Goal: Task Accomplishment & Management: Manage account settings

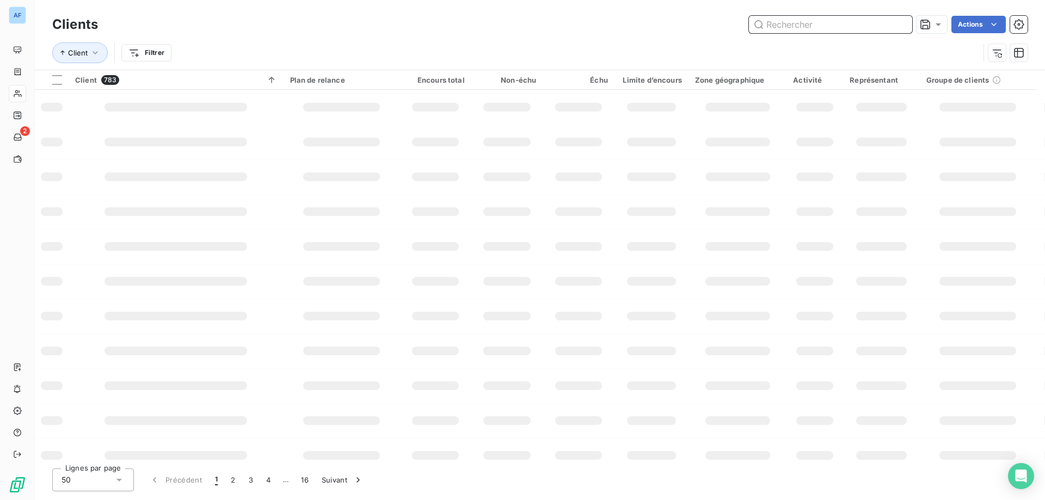
click at [856, 26] on input "text" at bounding box center [830, 24] width 163 height 17
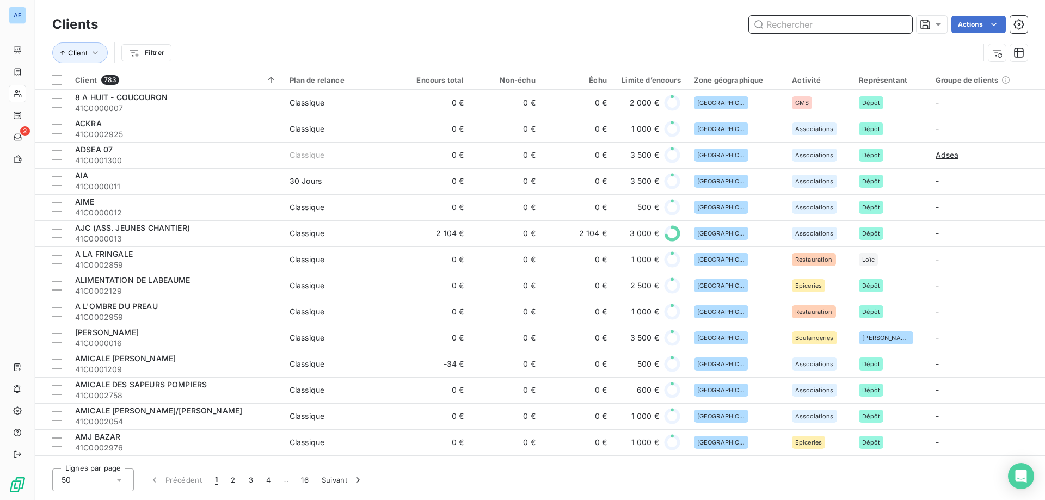
click at [802, 23] on input "text" at bounding box center [830, 24] width 163 height 17
paste input "C0002552"
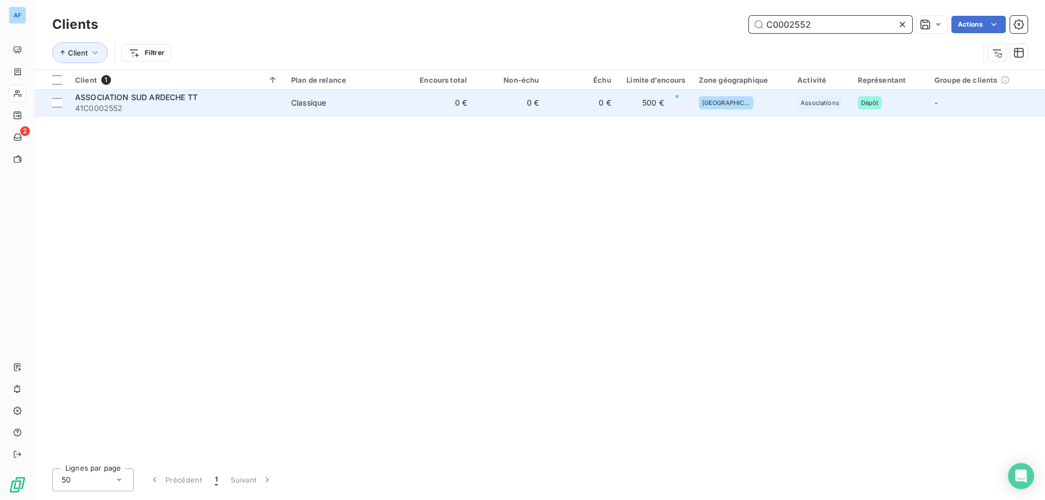
type input "C0002552"
click at [578, 111] on td "0 €" at bounding box center [582, 103] width 72 height 26
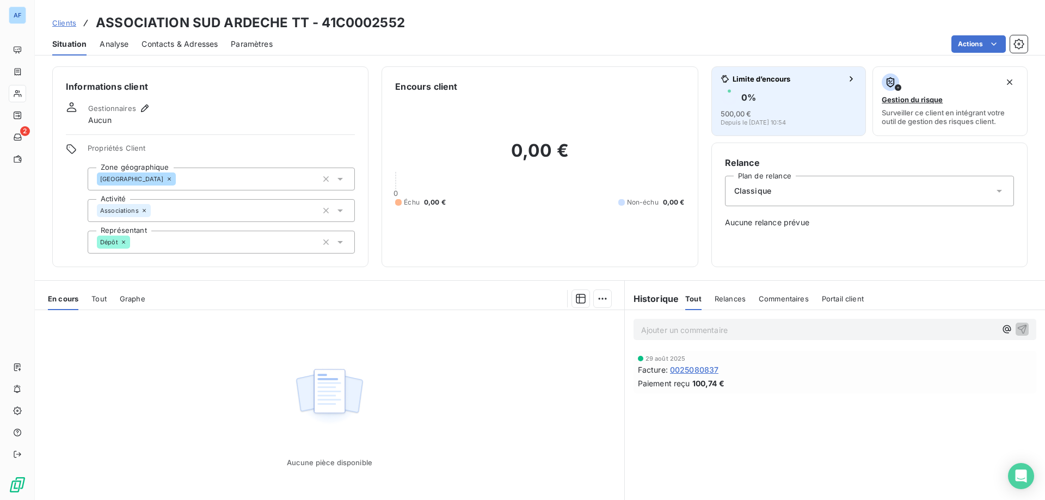
click at [769, 113] on div "500,00 € Depuis le 29 août 2025, 10:54" at bounding box center [788, 116] width 137 height 17
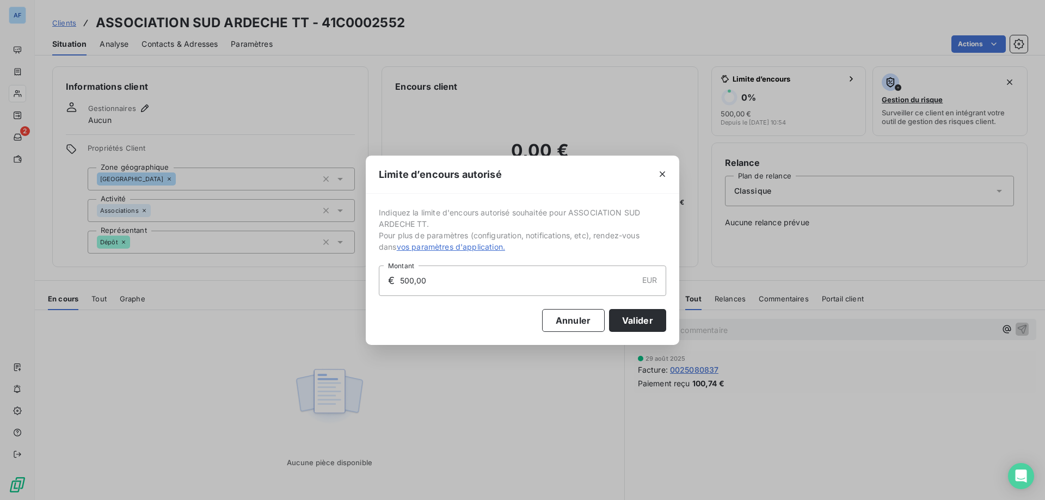
drag, startPoint x: 442, startPoint y: 286, endPoint x: 199, endPoint y: 283, distance: 243.2
click at [199, 283] on div "Limite d’encours autorisé Indiquez la limite d'encours autorisé souhaitée pour …" at bounding box center [522, 250] width 1045 height 500
type input "1 000,00"
click at [640, 326] on button "Valider" at bounding box center [637, 320] width 57 height 23
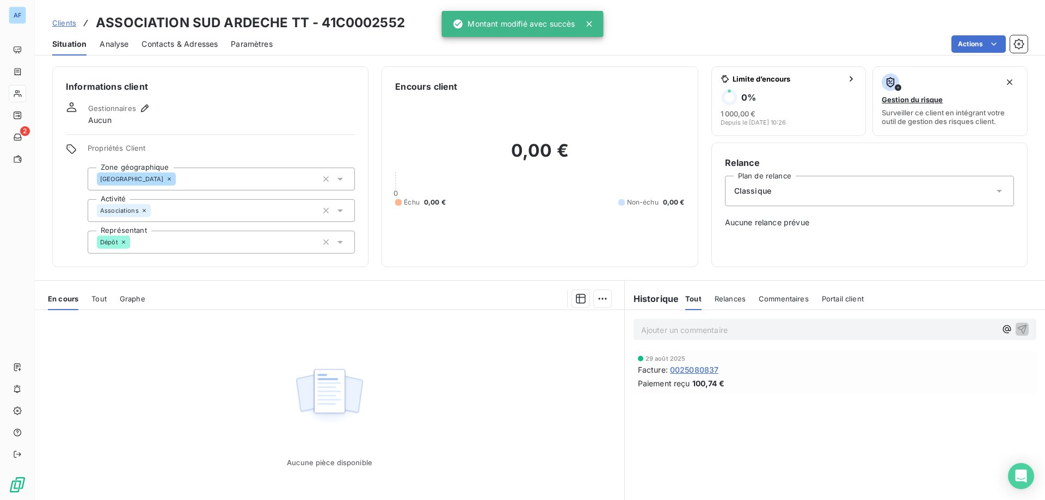
click at [63, 24] on span "Clients" at bounding box center [64, 22] width 24 height 9
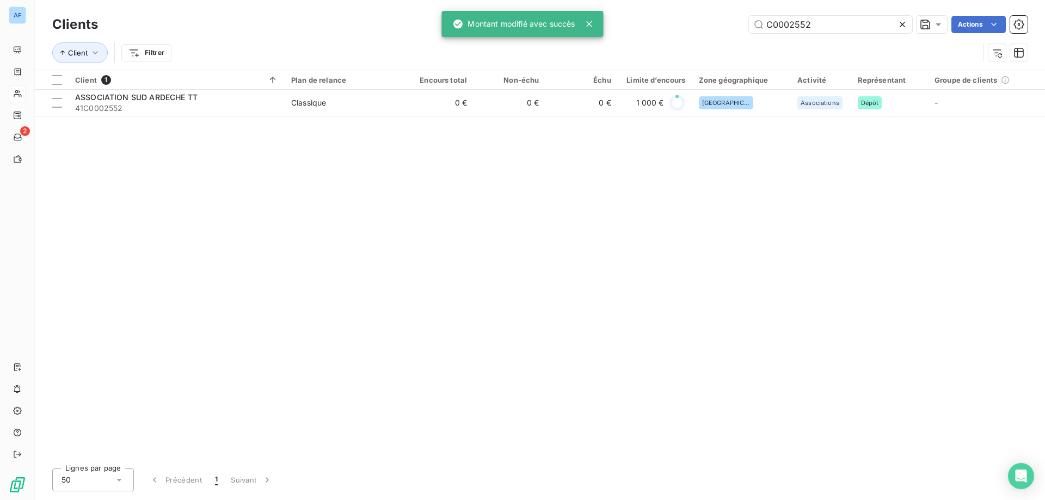
click at [900, 29] on icon at bounding box center [902, 24] width 11 height 11
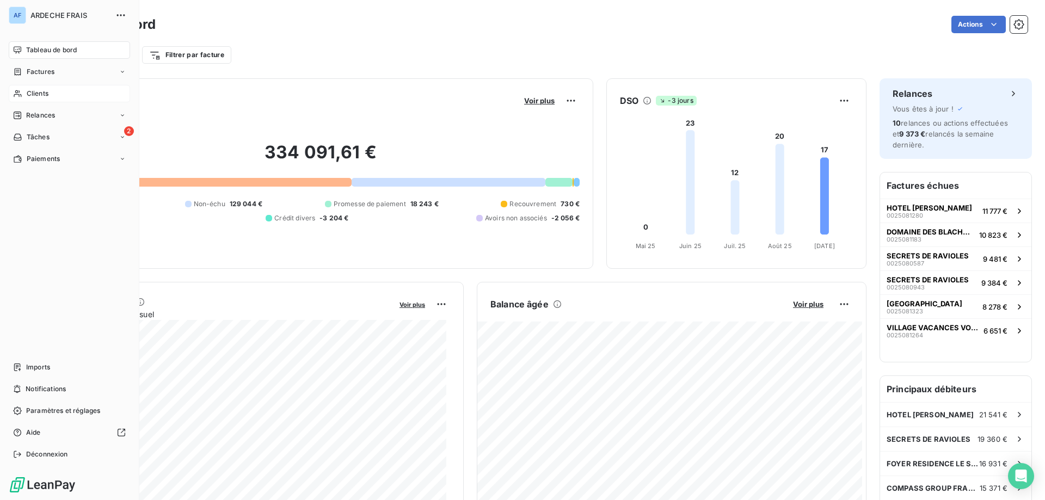
click at [27, 94] on span "Clients" at bounding box center [38, 94] width 22 height 10
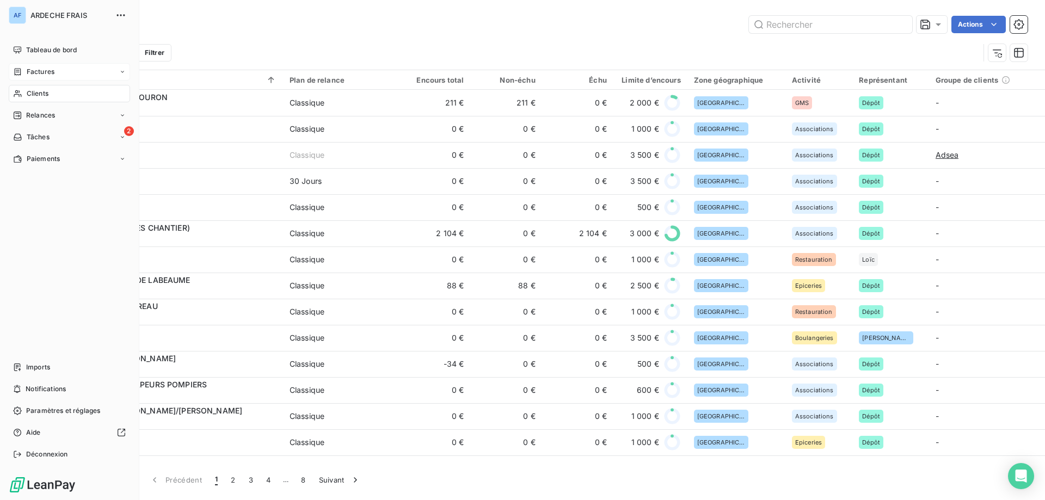
click at [30, 70] on span "Factures" at bounding box center [41, 72] width 28 height 10
click at [52, 118] on div "Avoirs" at bounding box center [76, 115] width 108 height 17
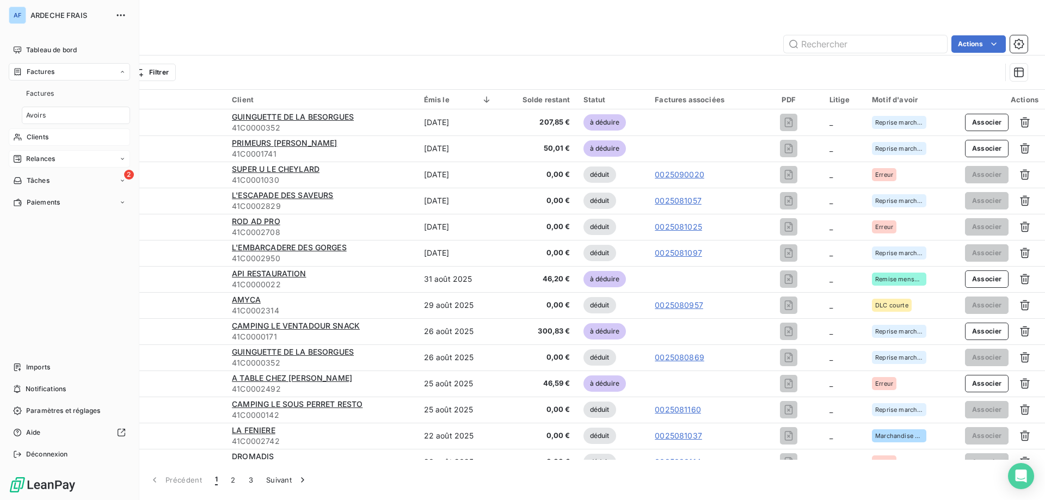
click at [30, 157] on span "Relances" at bounding box center [40, 159] width 29 height 10
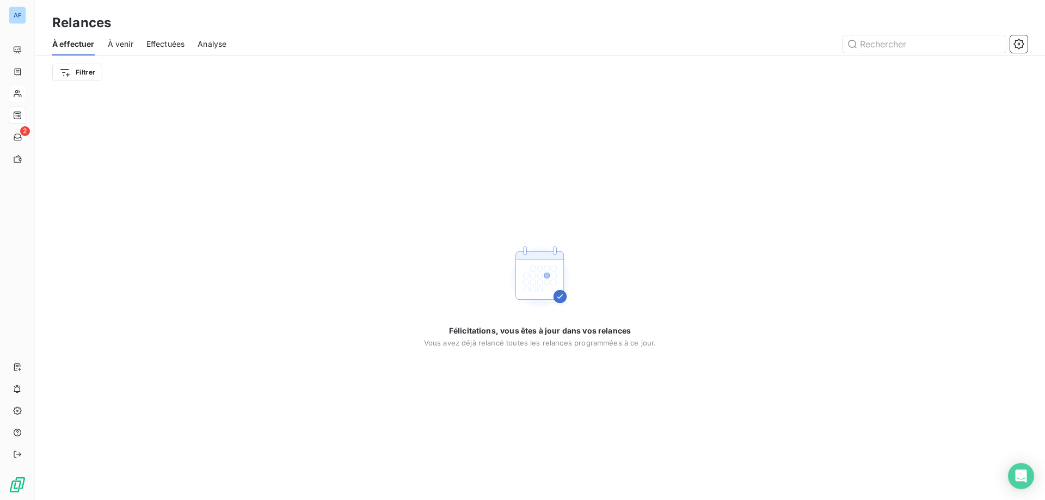
click at [110, 50] on div "À venir" at bounding box center [121, 44] width 26 height 23
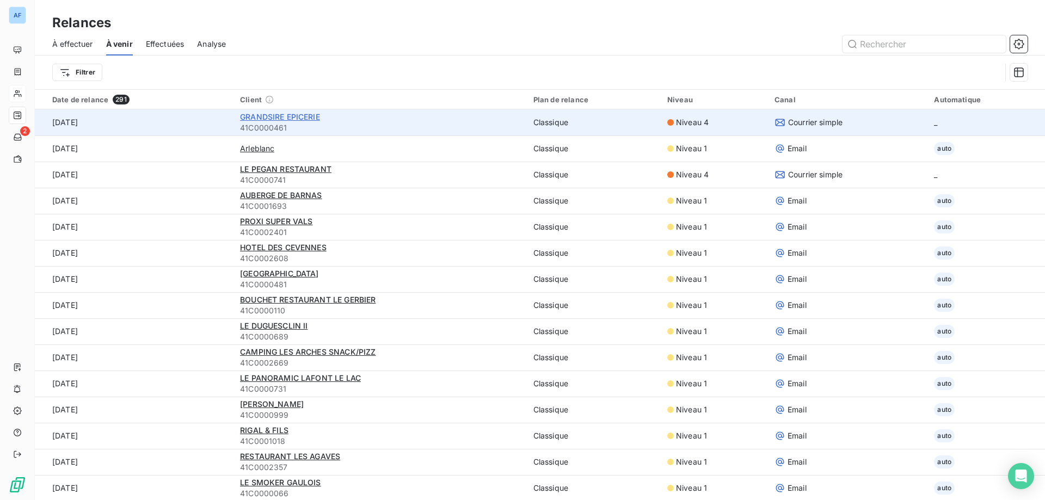
click at [313, 118] on span "GRANDSIRE EPICERIE" at bounding box center [280, 116] width 80 height 9
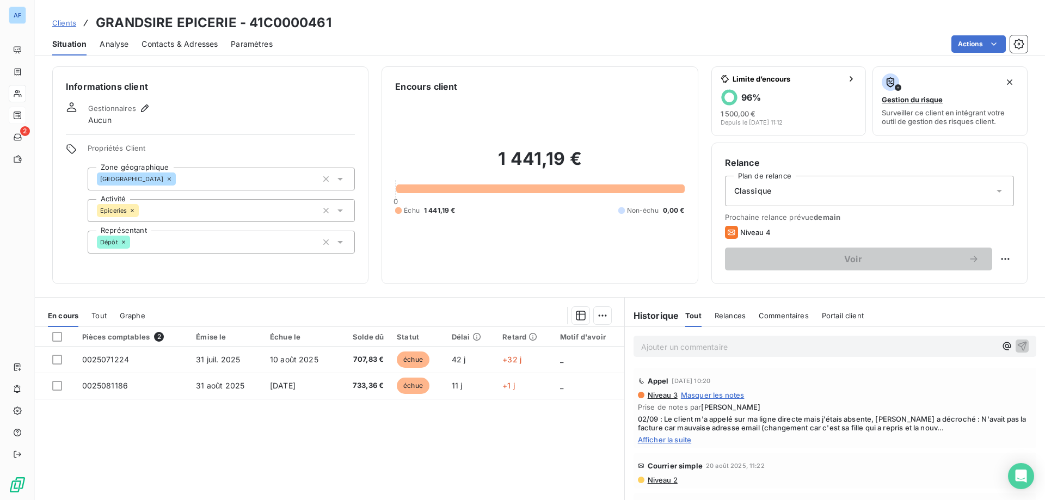
click at [669, 440] on span "Afficher la suite" at bounding box center [835, 439] width 394 height 9
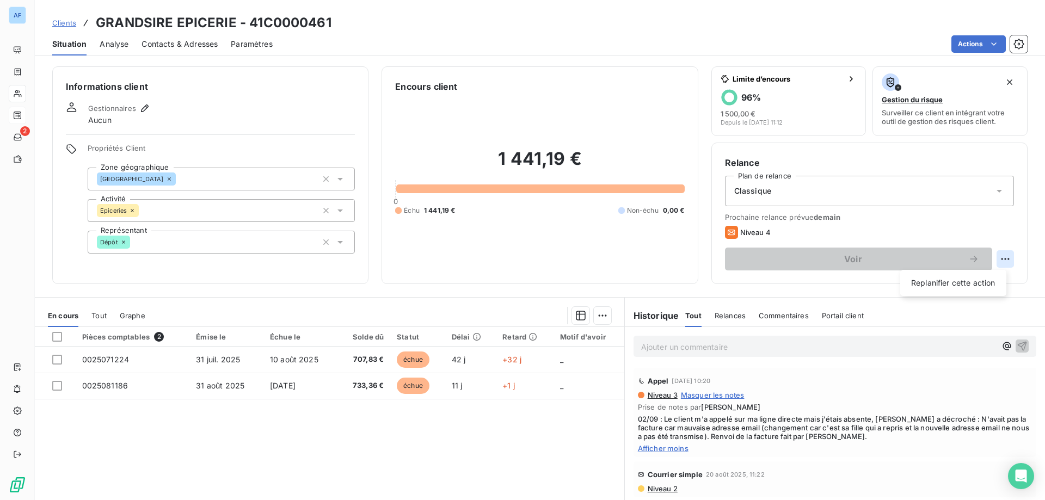
click at [991, 260] on html "AF 2 Clients GRANDSIRE EPICERIE - 41C0000461 Situation Analyse Contacts & Adres…" at bounding box center [522, 250] width 1045 height 500
click at [842, 444] on html "AF 2 Clients GRANDSIRE EPICERIE - 41C0000461 Situation Analyse Contacts & Adres…" at bounding box center [522, 250] width 1045 height 500
click at [58, 22] on span "Clients" at bounding box center [64, 22] width 24 height 9
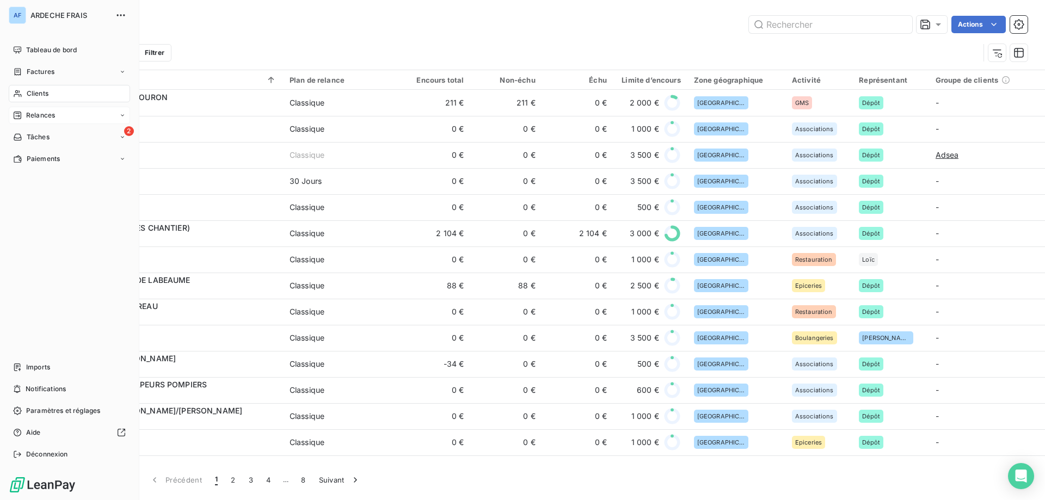
scroll to position [109, 0]
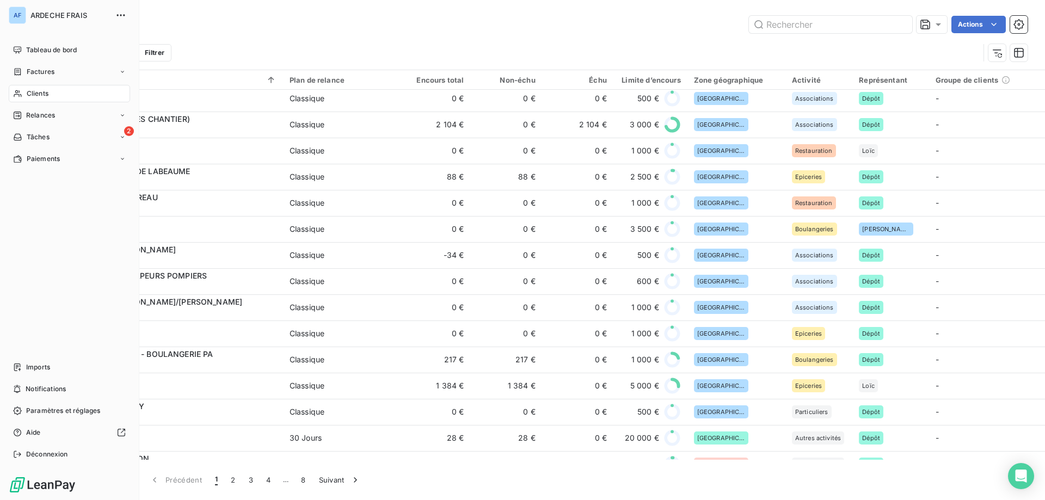
click at [22, 118] on div "Relances" at bounding box center [34, 115] width 42 height 10
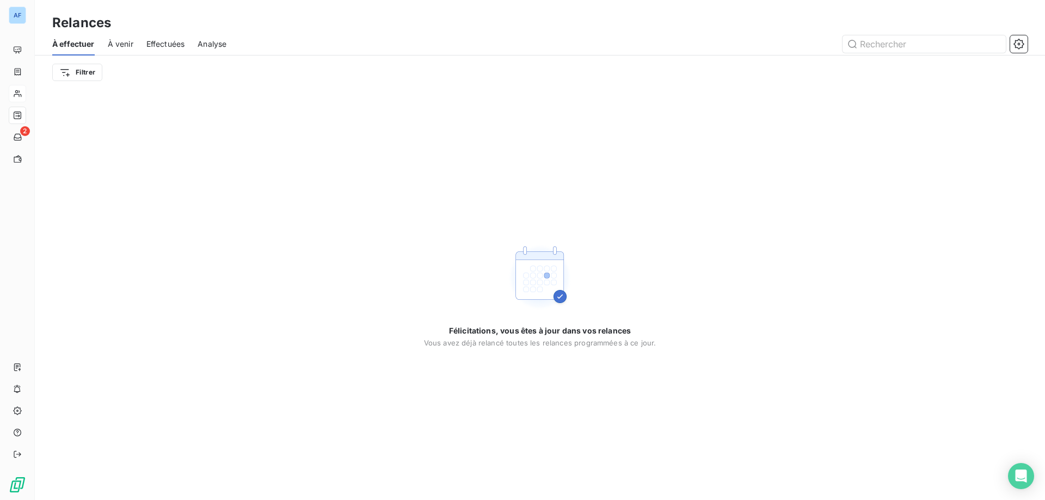
click at [108, 47] on span "À venir" at bounding box center [121, 44] width 26 height 11
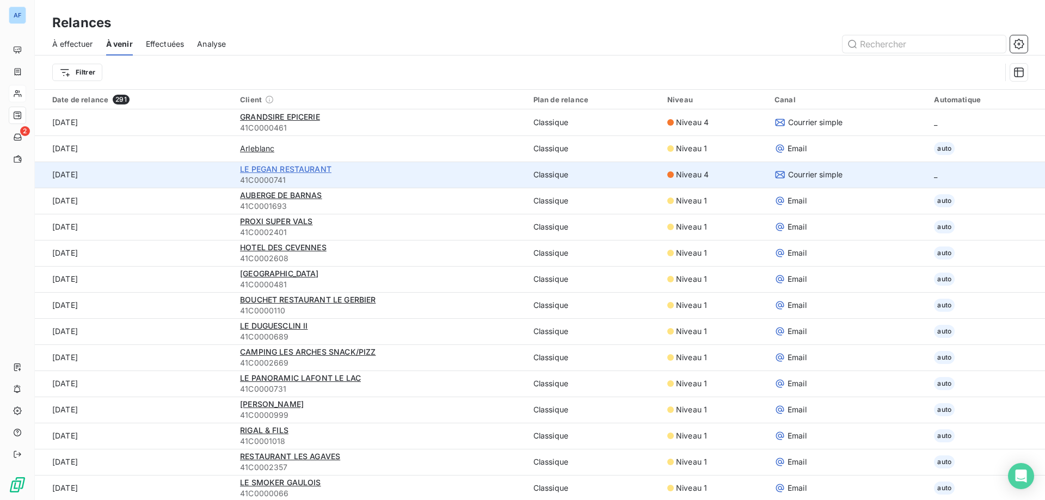
click at [294, 170] on span "LE PEGAN RESTAURANT" at bounding box center [285, 168] width 91 height 9
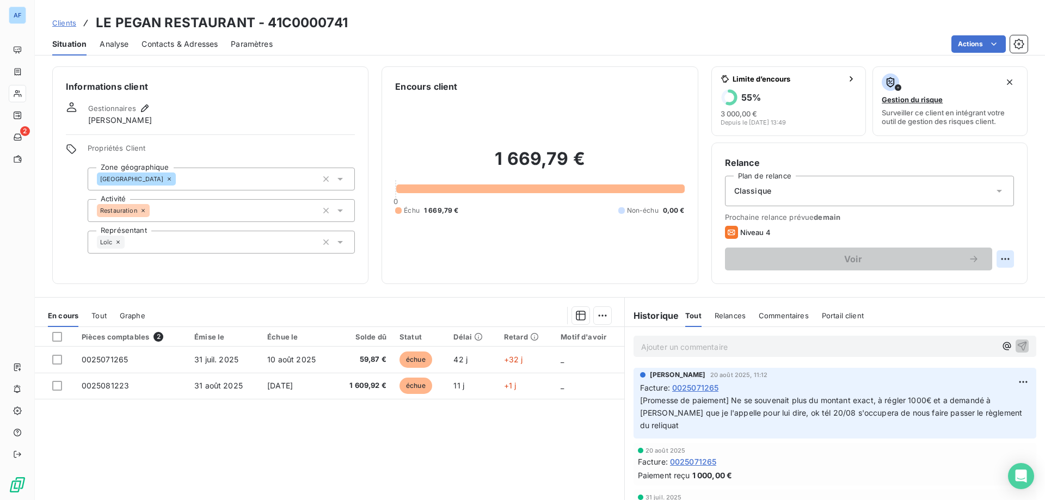
click at [993, 259] on html "AF 2 Clients LE PEGAN RESTAURANT - 41C0000741 Situation Analyse Contacts & Adre…" at bounding box center [522, 250] width 1045 height 500
click at [923, 285] on div "Replanifier cette action" at bounding box center [952, 282] width 97 height 17
select select "8"
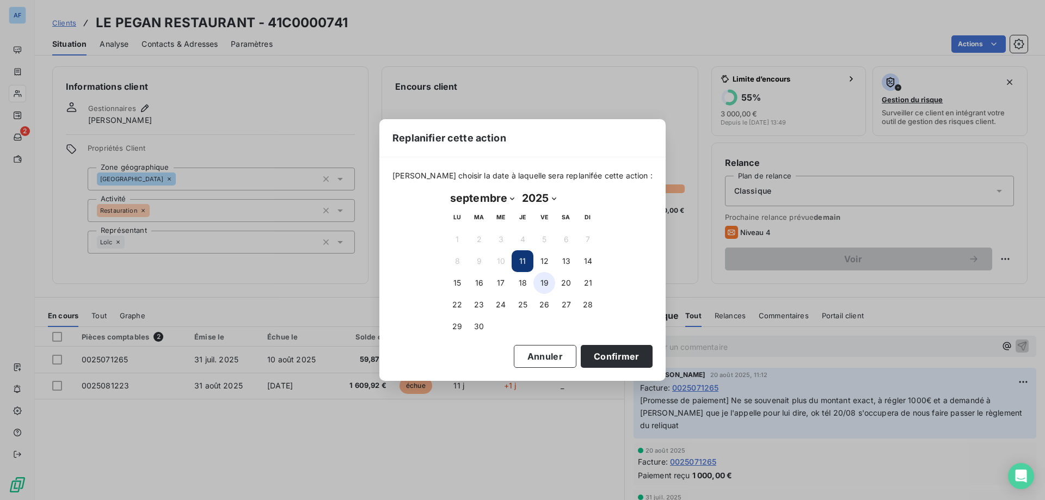
click at [540, 287] on button "19" at bounding box center [544, 283] width 22 height 22
click at [597, 355] on button "Confirmer" at bounding box center [617, 356] width 72 height 23
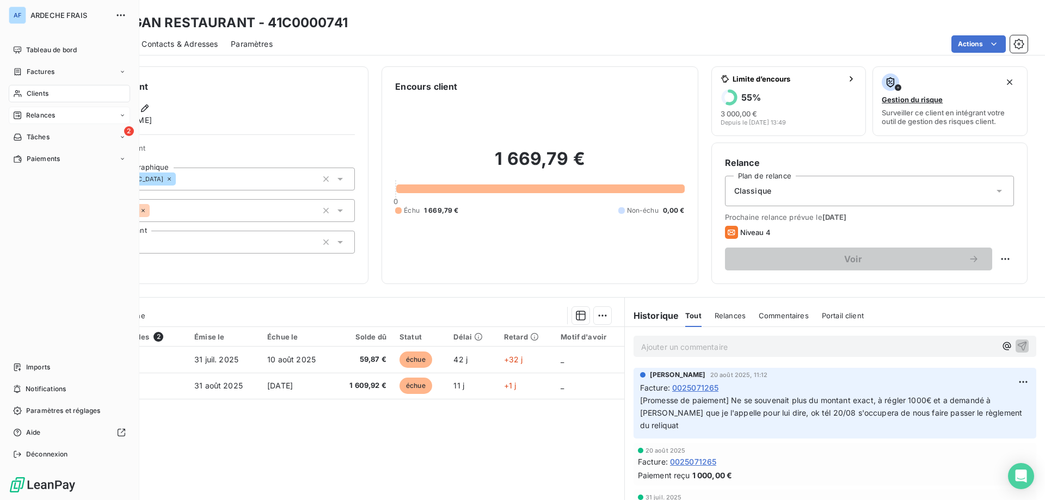
click at [25, 113] on div "Relances" at bounding box center [34, 115] width 42 height 10
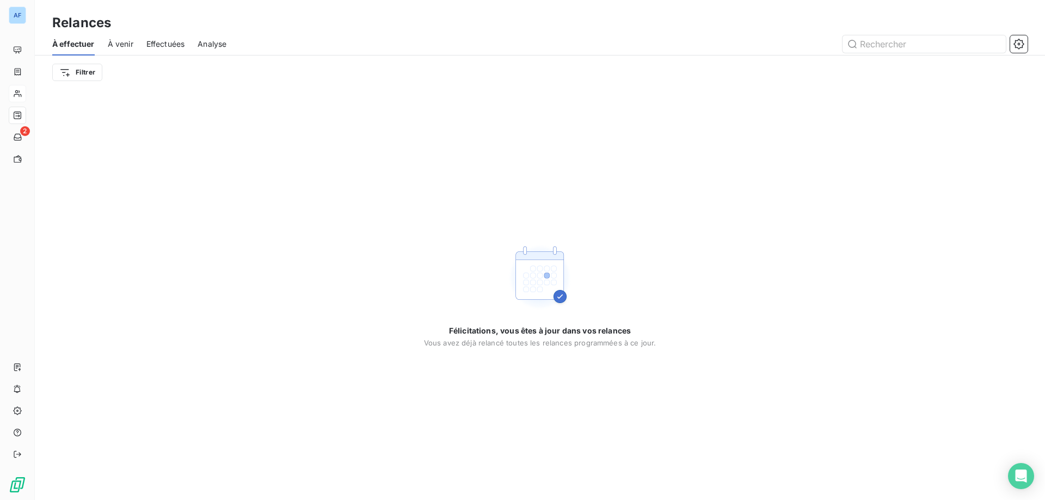
click at [144, 38] on div "À effectuer À venir Effectuées Analyse" at bounding box center [540, 44] width 1010 height 23
click at [131, 41] on span "À venir" at bounding box center [121, 44] width 26 height 11
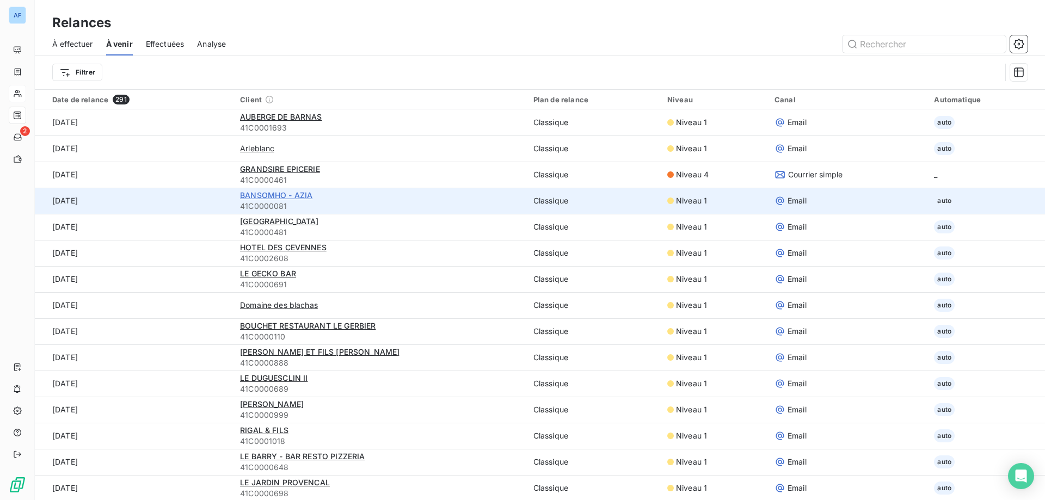
click at [301, 194] on span "BANSOMHO - AZIA" at bounding box center [276, 194] width 72 height 9
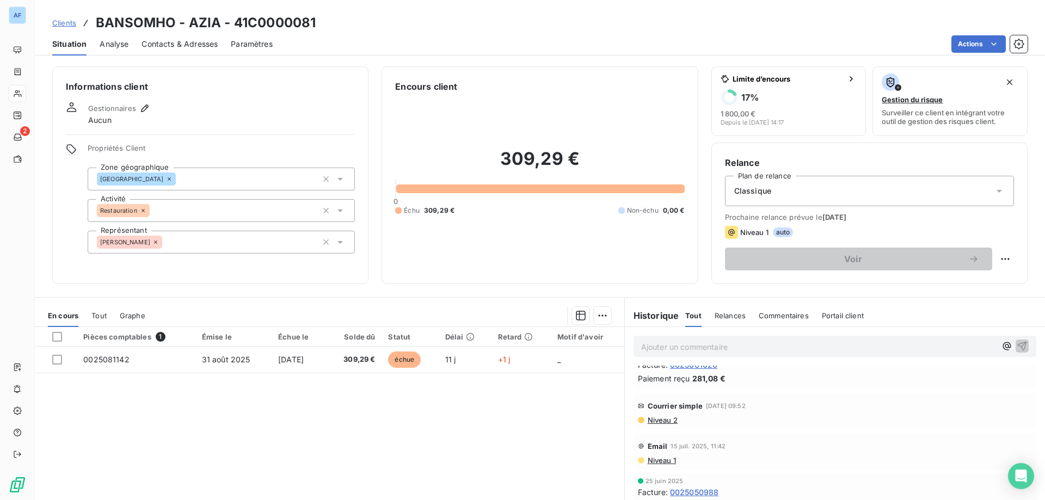
scroll to position [151, 0]
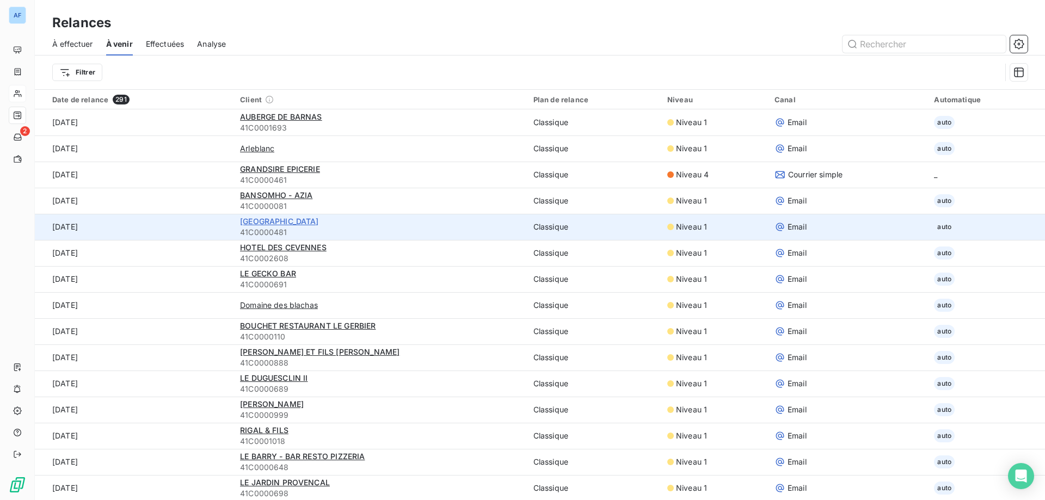
click at [305, 224] on span "[GEOGRAPHIC_DATA]" at bounding box center [279, 221] width 79 height 9
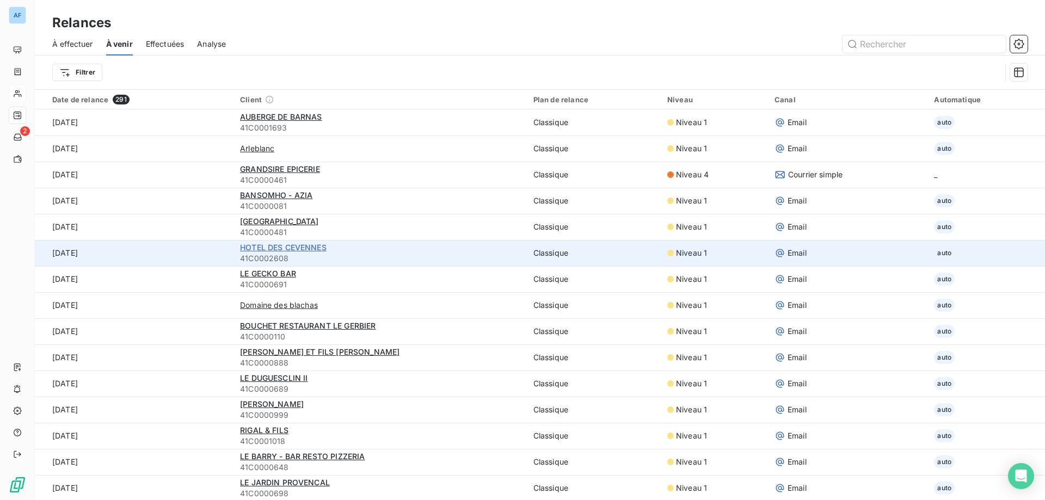
click at [262, 251] on span "HOTEL DES CEVENNES" at bounding box center [283, 247] width 87 height 9
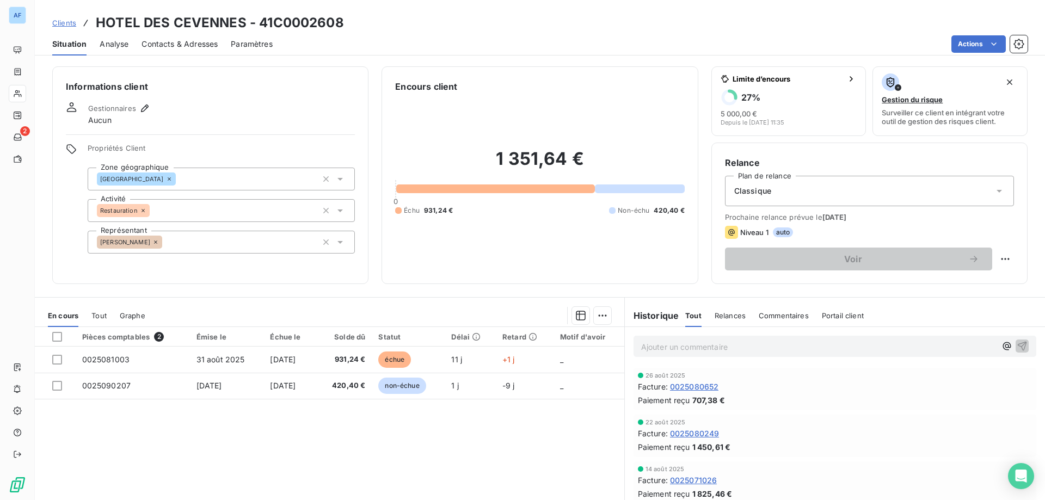
scroll to position [272, 0]
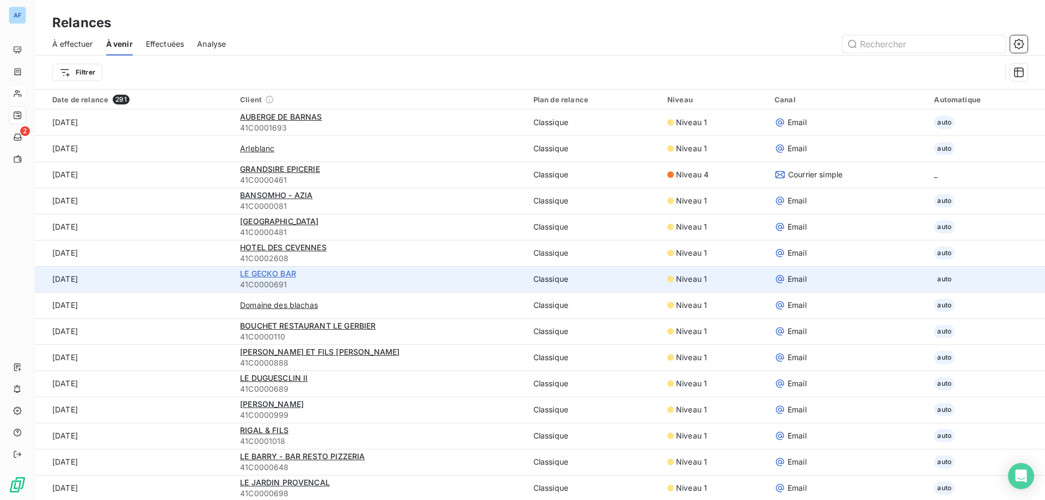
click at [272, 271] on span "LE GECKO BAR" at bounding box center [268, 273] width 56 height 9
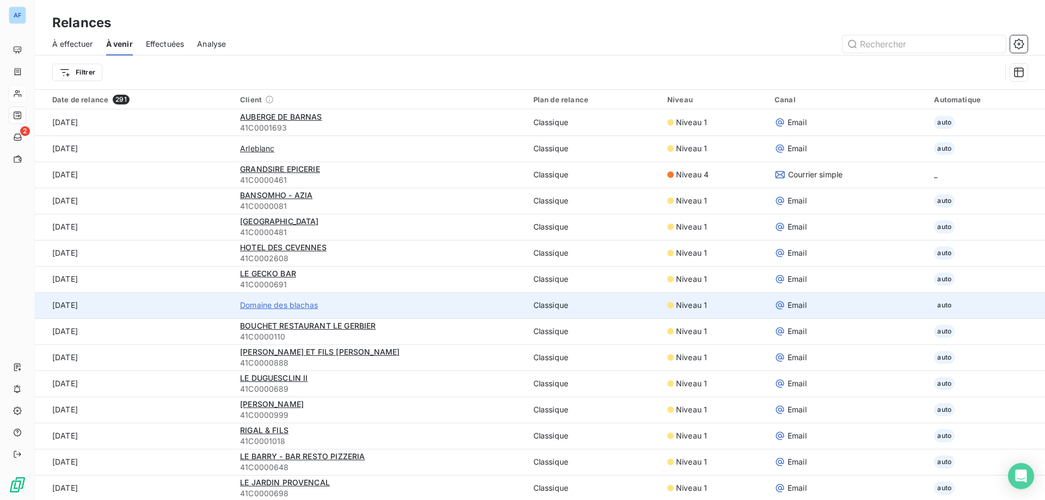
click at [282, 310] on span "Domaine des blachas" at bounding box center [279, 305] width 78 height 11
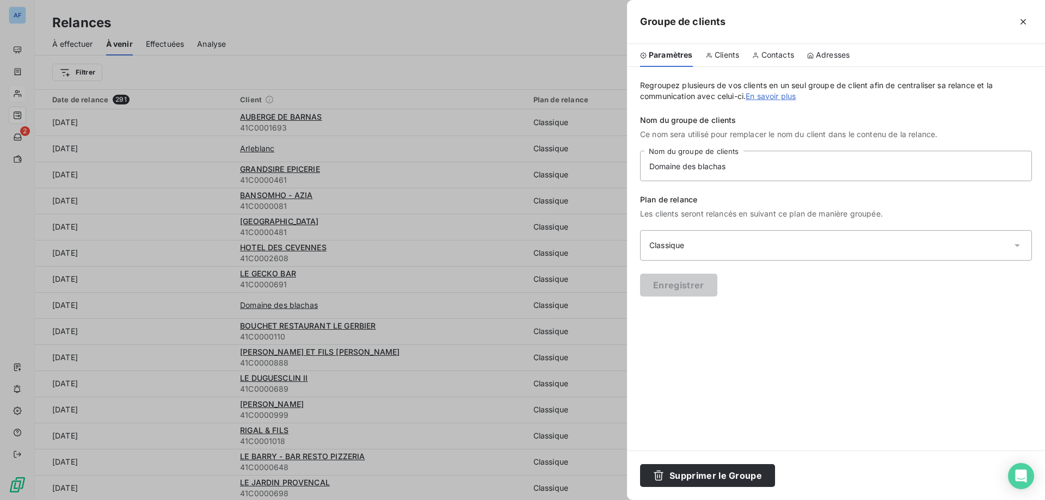
click at [276, 325] on div at bounding box center [522, 250] width 1045 height 500
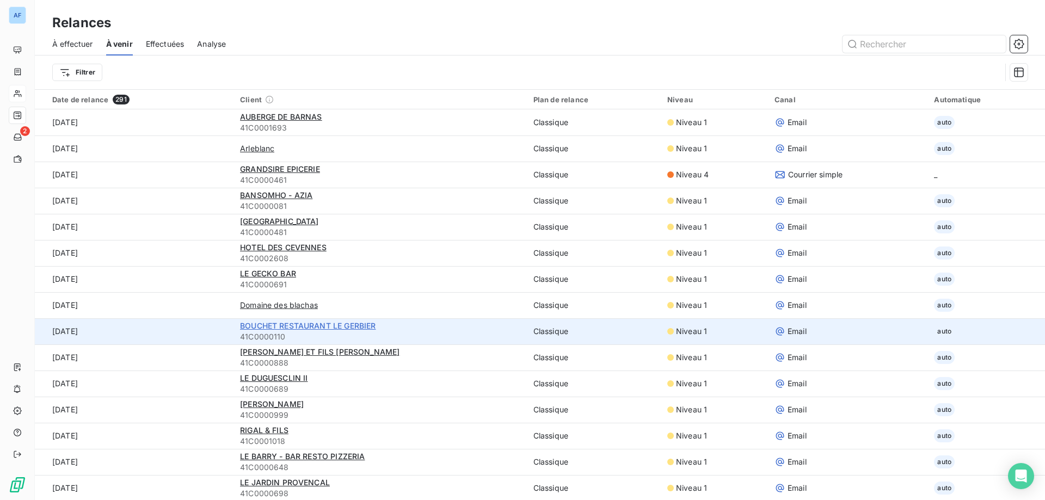
scroll to position [54, 0]
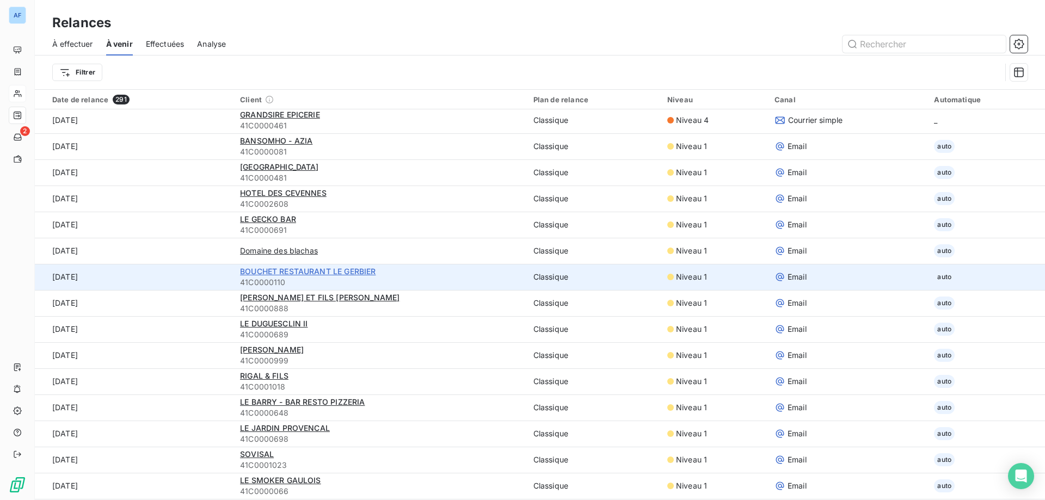
click at [282, 273] on span "BOUCHET RESTAURANT LE GERBIER" at bounding box center [307, 271] width 135 height 9
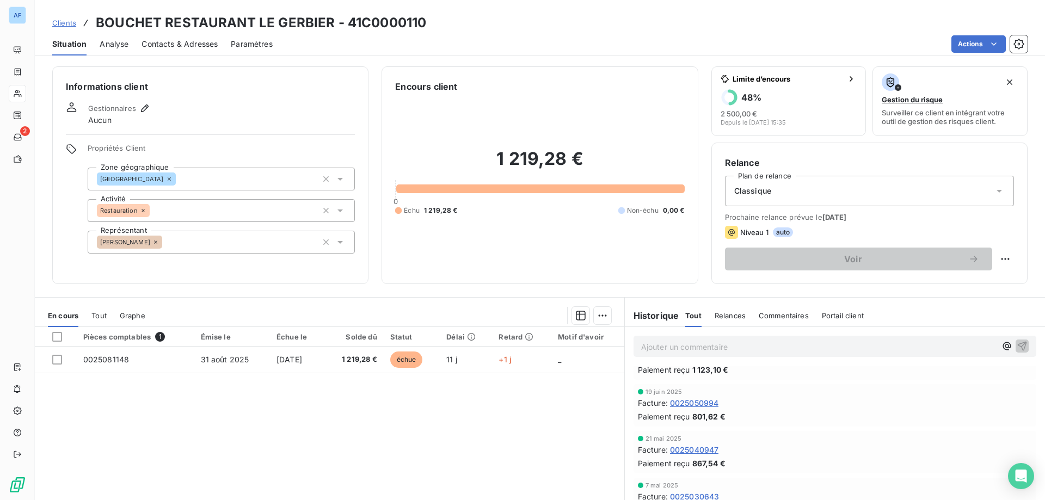
scroll to position [69, 0]
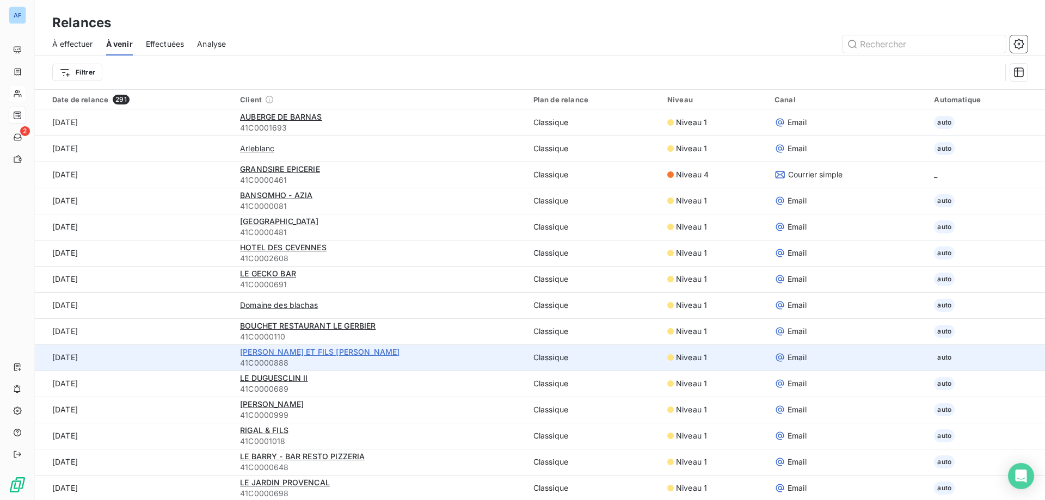
click at [314, 351] on span "[PERSON_NAME] ET FILS [PERSON_NAME]" at bounding box center [319, 351] width 159 height 9
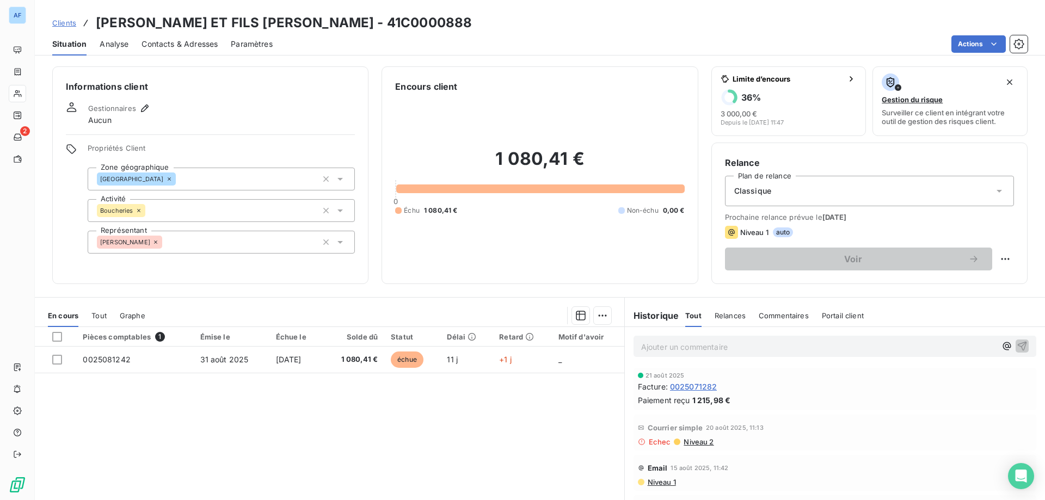
click at [641, 443] on div "Echec Niveau 2" at bounding box center [835, 441] width 394 height 9
click at [662, 428] on span "Courrier simple" at bounding box center [674, 427] width 55 height 9
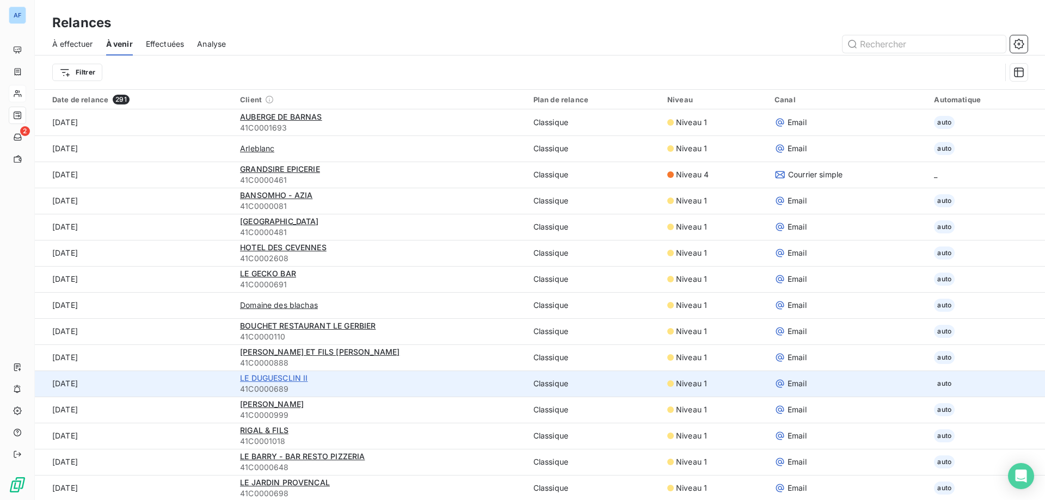
click at [271, 378] on span "LE DUGUESCLIN II" at bounding box center [273, 377] width 67 height 9
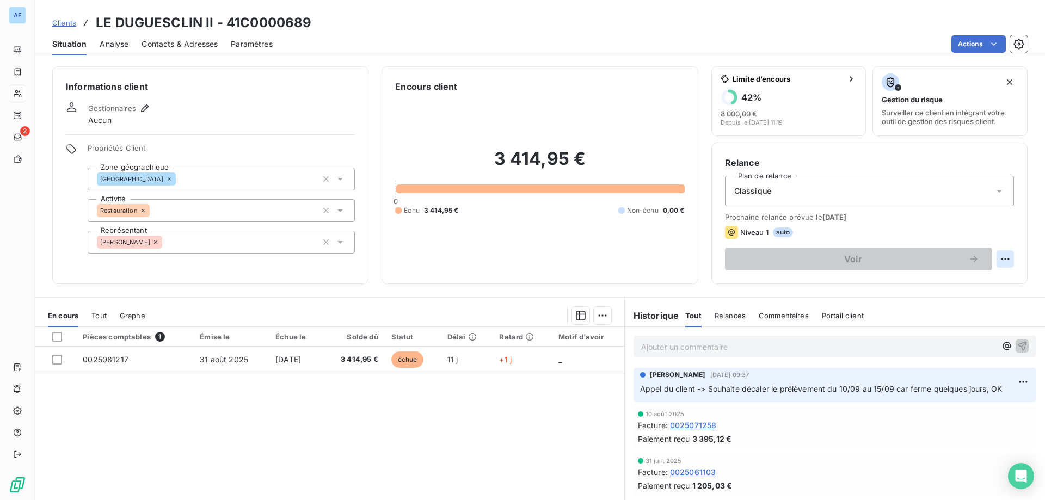
click at [1003, 255] on html "AF 2 Clients LE DUGUESCLIN II - 41C0000689 Situation Analyse Contacts & Adresse…" at bounding box center [522, 250] width 1045 height 500
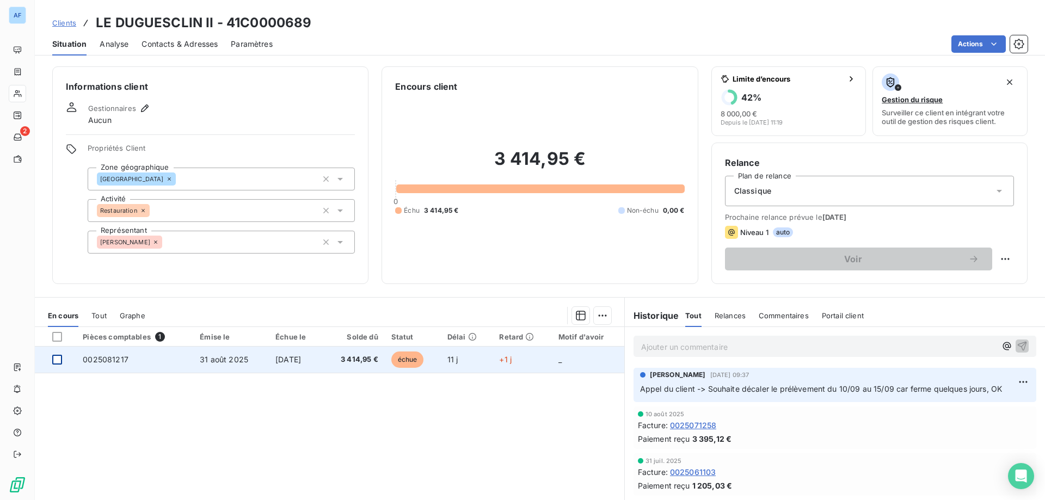
click at [54, 361] on div at bounding box center [57, 360] width 10 height 10
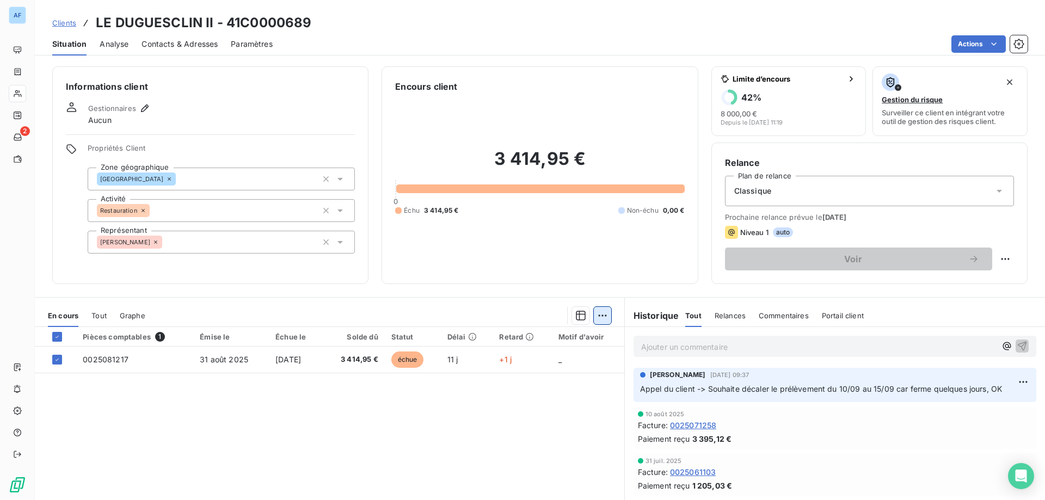
click at [598, 314] on html "AF 2 Clients LE DUGUESCLIN II - 41C0000689 Situation Analyse Contacts & Adresse…" at bounding box center [522, 250] width 1045 height 500
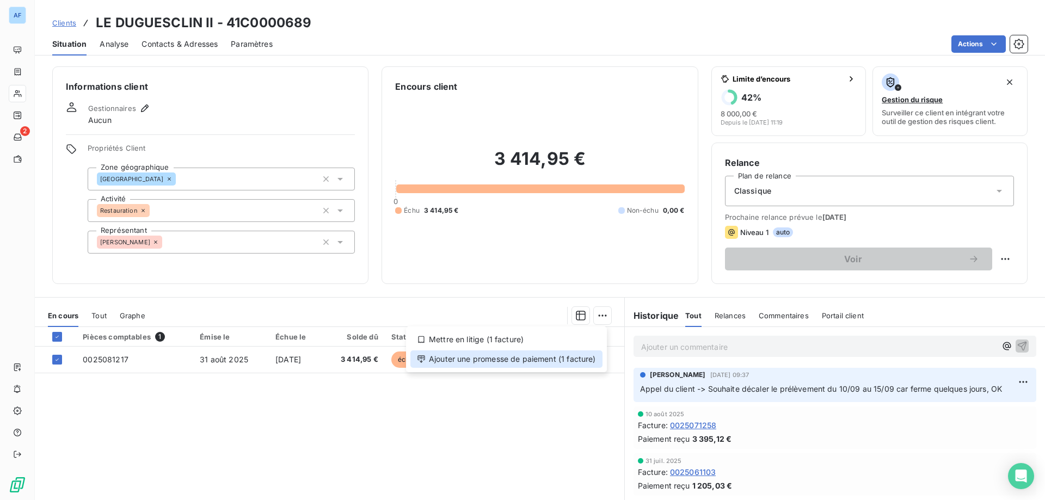
click at [538, 363] on div "Ajouter une promesse de paiement (1 facture)" at bounding box center [506, 358] width 192 height 17
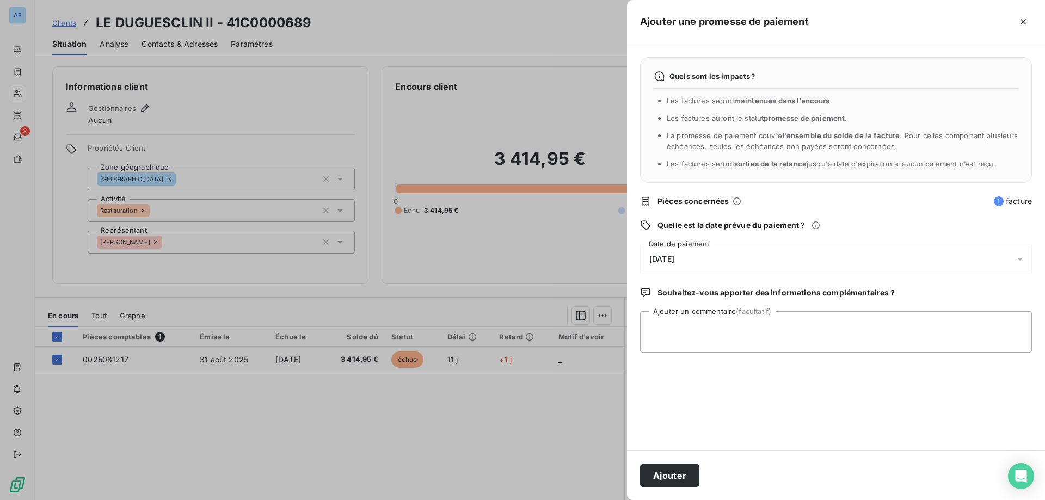
click at [718, 258] on div "[DATE]" at bounding box center [836, 259] width 392 height 30
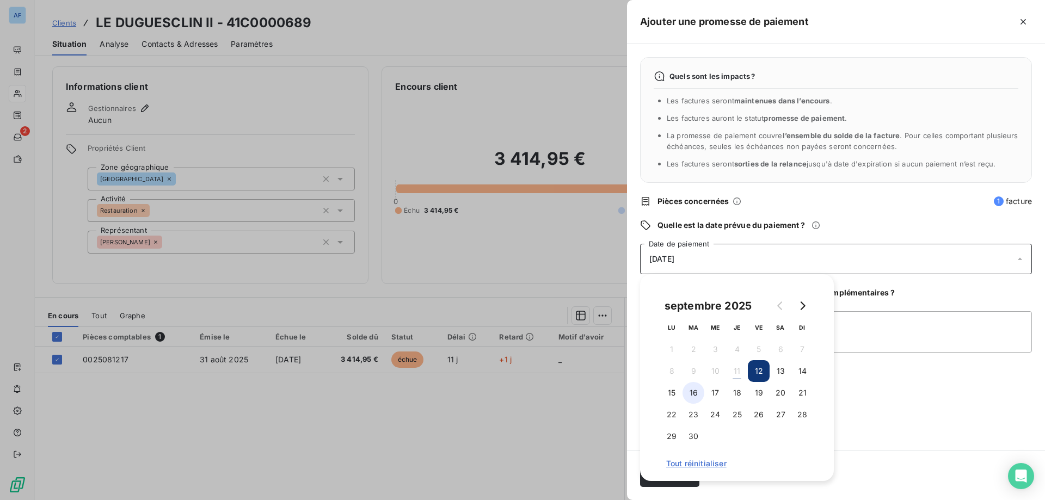
click at [696, 392] on button "16" at bounding box center [693, 393] width 22 height 22
click at [898, 340] on textarea "Ajouter un commentaire (facultatif)" at bounding box center [836, 331] width 392 height 41
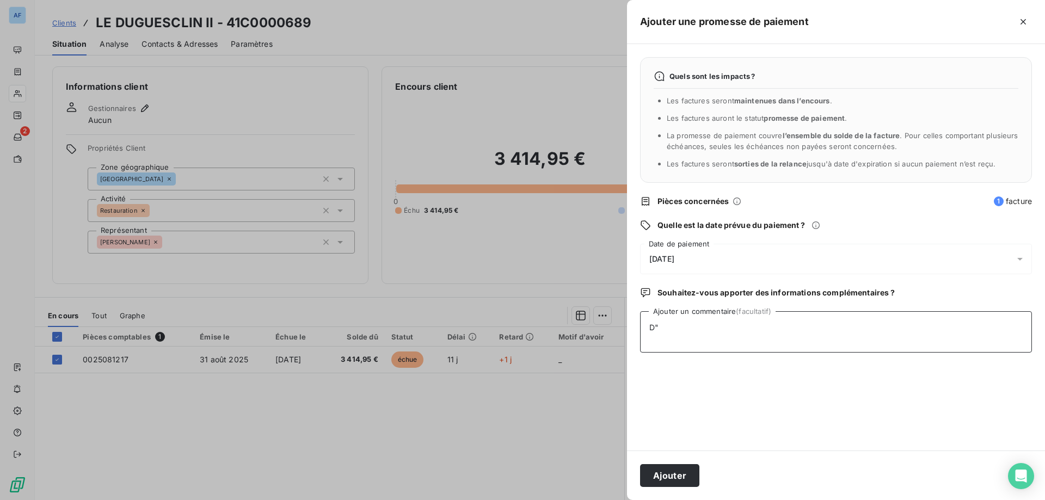
type textarea "D"
type textarea "Décalage PRLV au 15/09"
click at [653, 481] on button "Ajouter" at bounding box center [669, 475] width 59 height 23
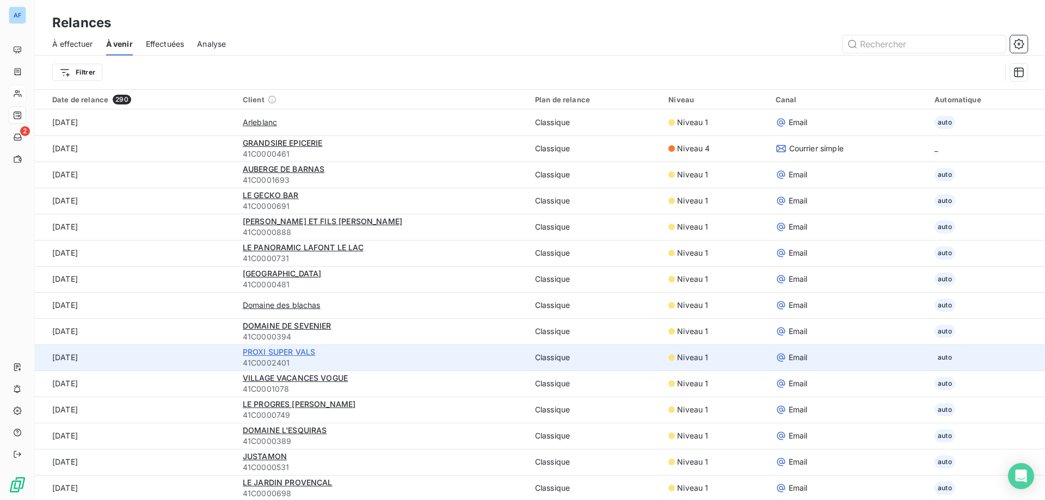
click at [283, 351] on span "PROXI SUPER VALS" at bounding box center [279, 351] width 72 height 9
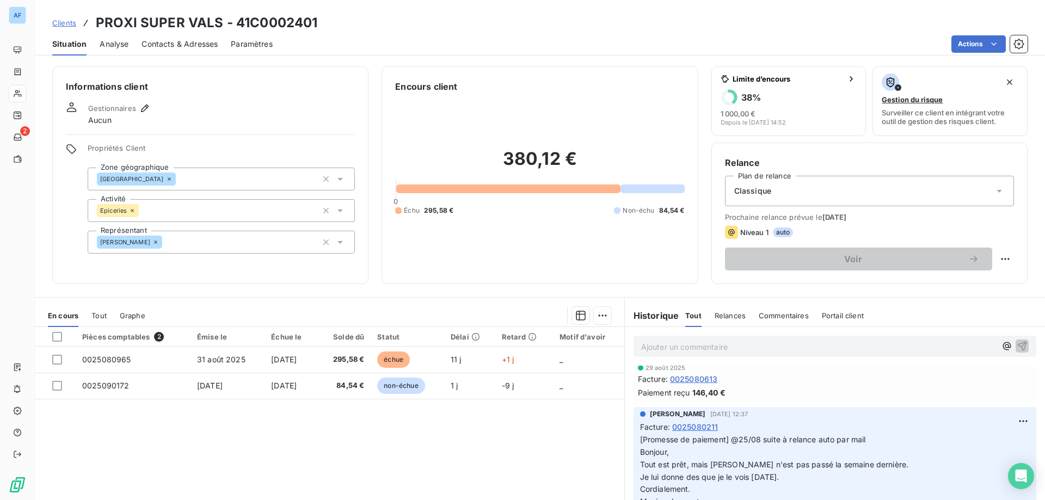
scroll to position [381, 0]
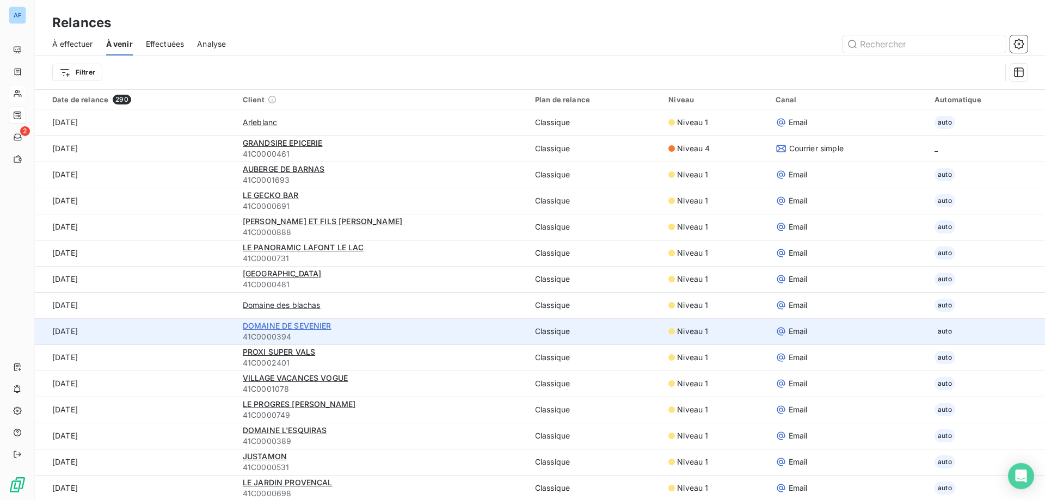
click at [308, 326] on span "DOMAINE DE SEVENIER" at bounding box center [287, 325] width 89 height 9
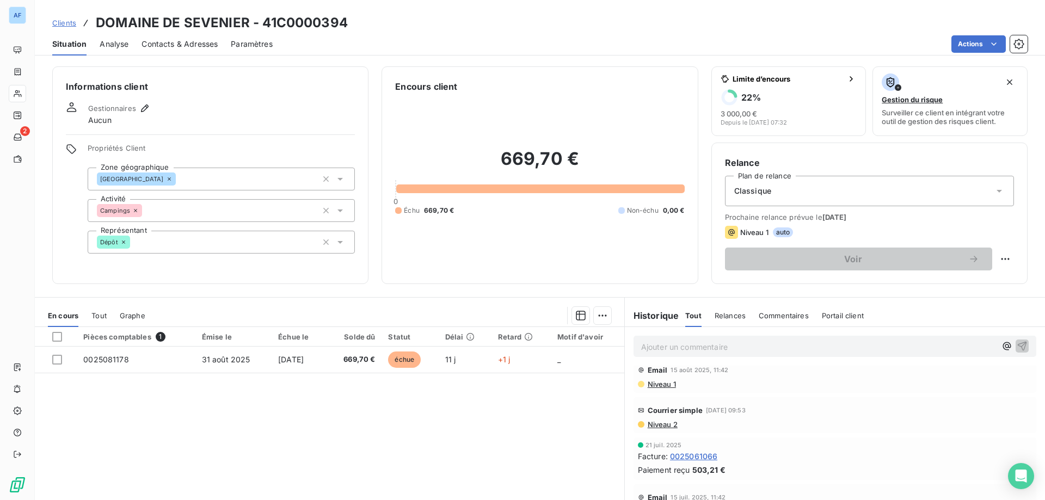
scroll to position [69, 0]
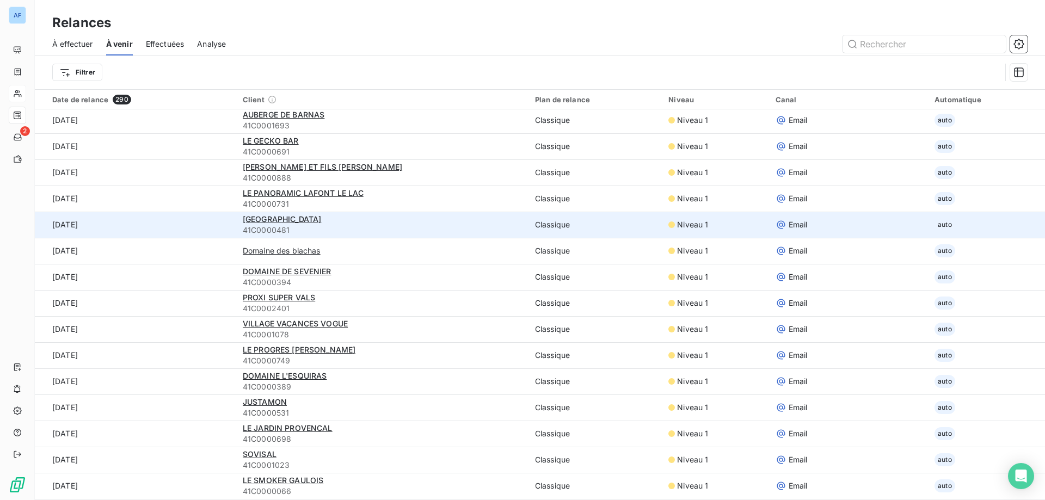
scroll to position [109, 0]
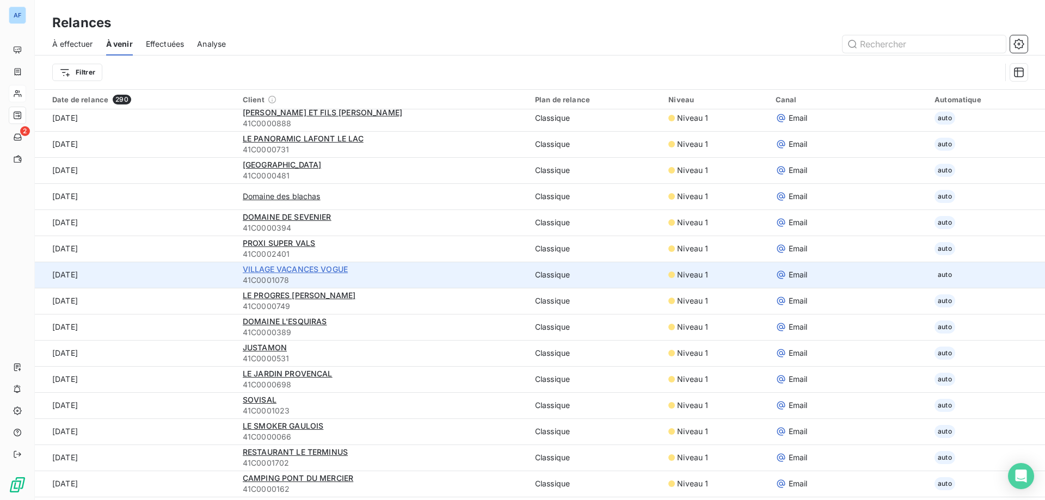
click at [324, 269] on span "VILLAGE VACANCES VOGUE" at bounding box center [295, 268] width 105 height 9
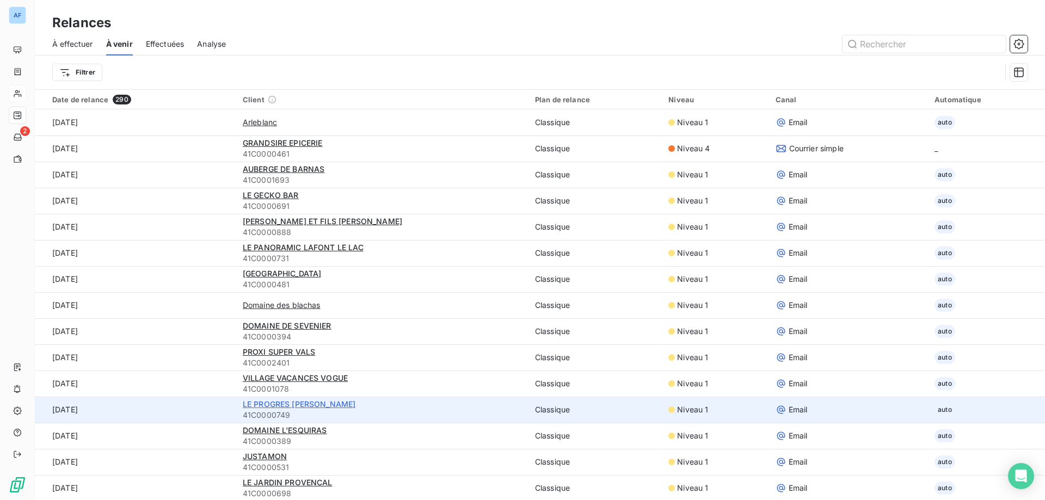
click at [309, 405] on span "LE PROGRES [PERSON_NAME]" at bounding box center [299, 403] width 113 height 9
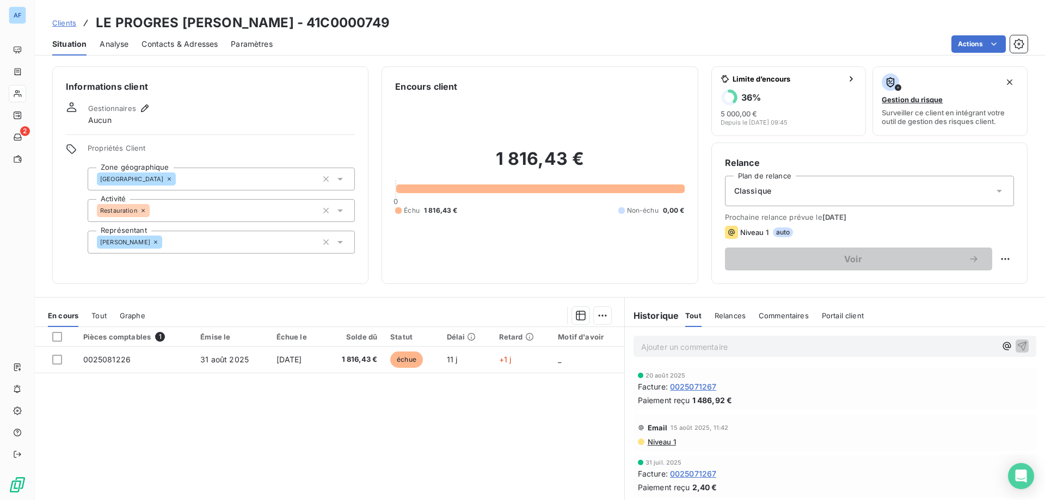
scroll to position [71, 0]
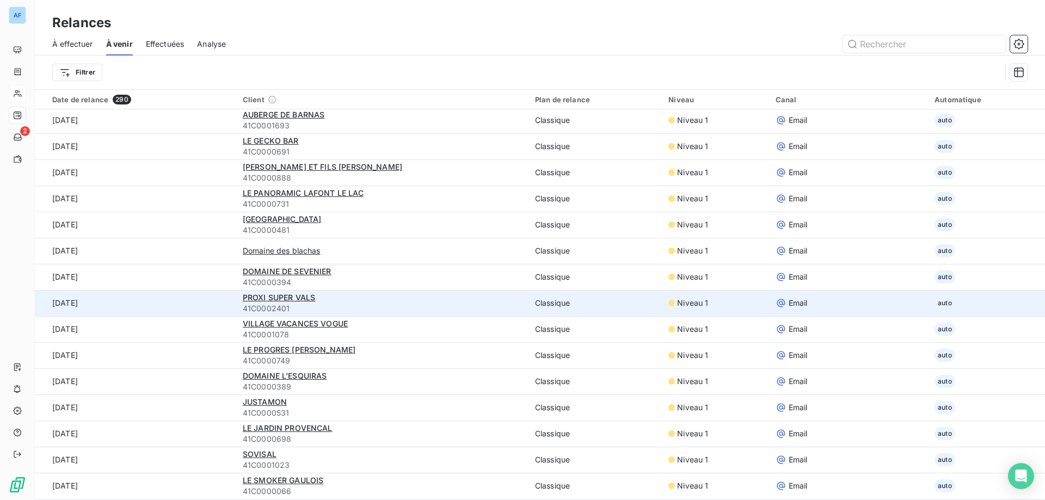
scroll to position [109, 0]
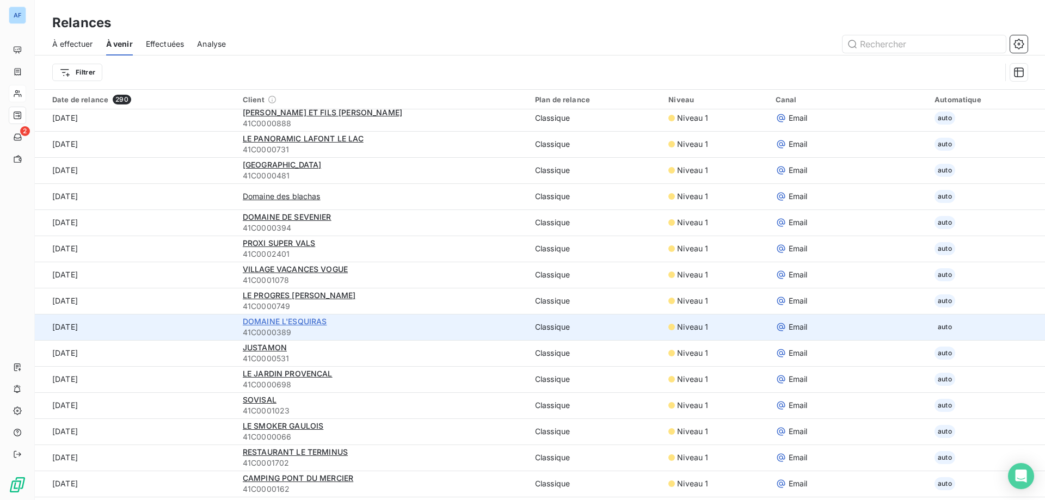
click at [304, 322] on span "DOMAINE L'ESQUIRAS" at bounding box center [285, 321] width 84 height 9
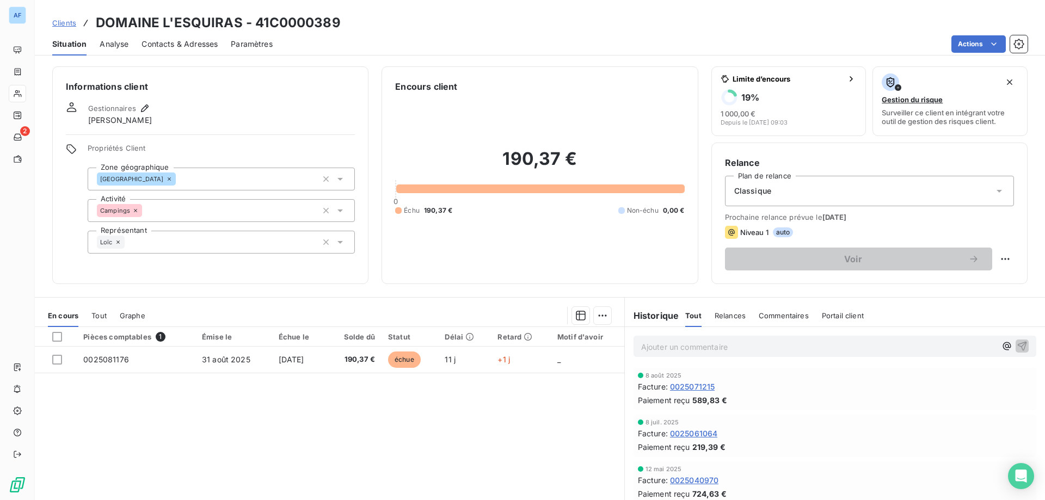
scroll to position [69, 0]
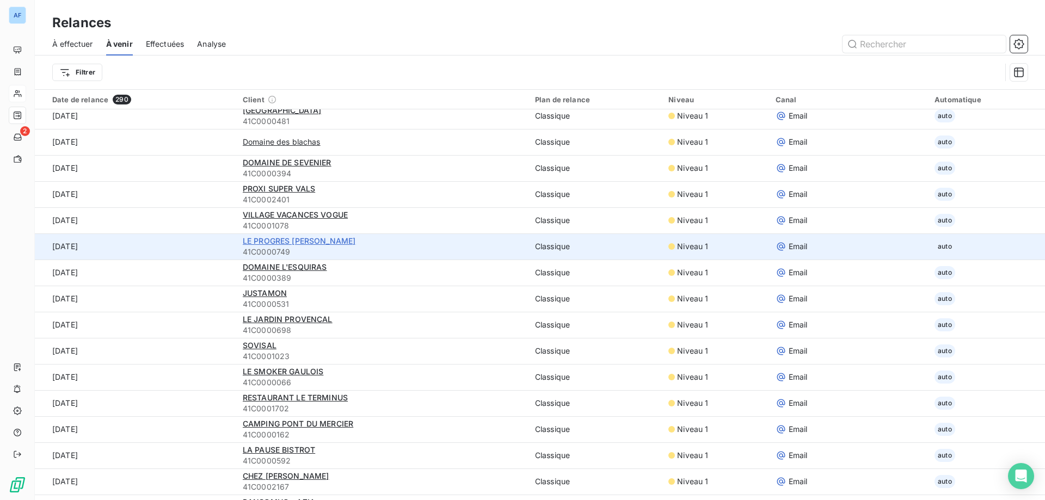
scroll to position [272, 0]
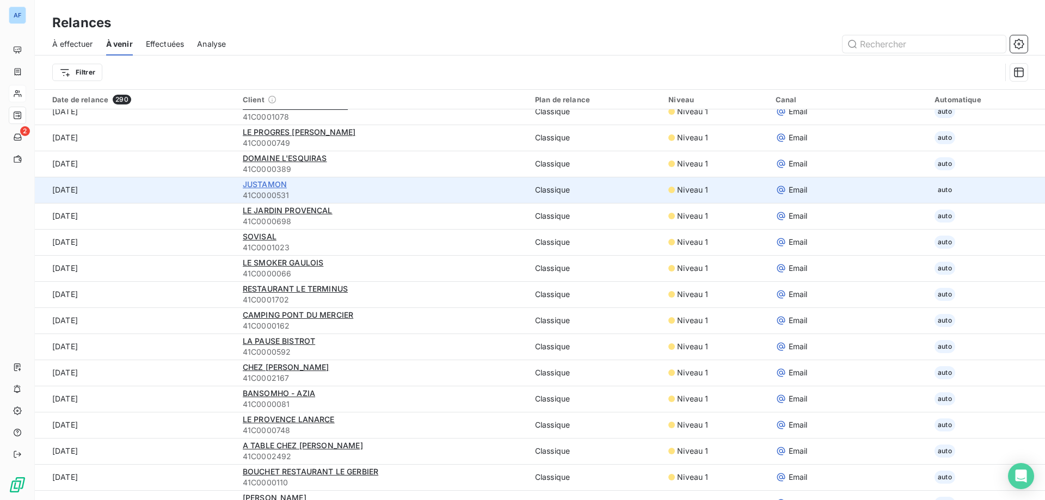
click at [267, 186] on span "JUSTAMON" at bounding box center [265, 184] width 44 height 9
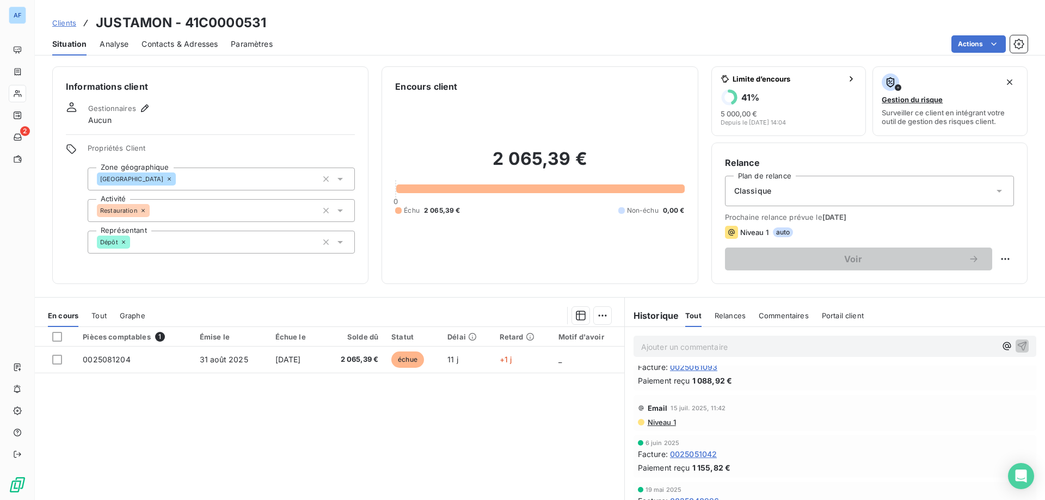
scroll to position [168, 0]
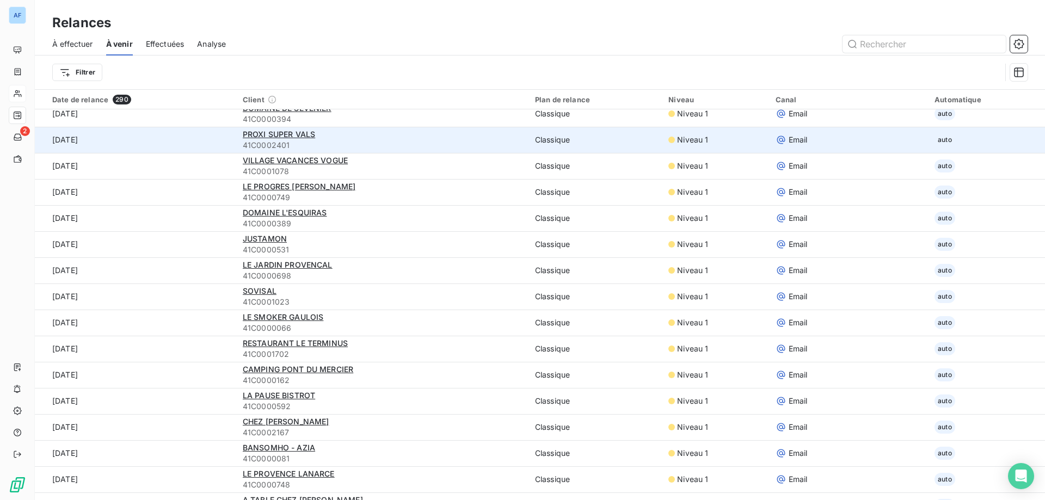
scroll to position [326, 0]
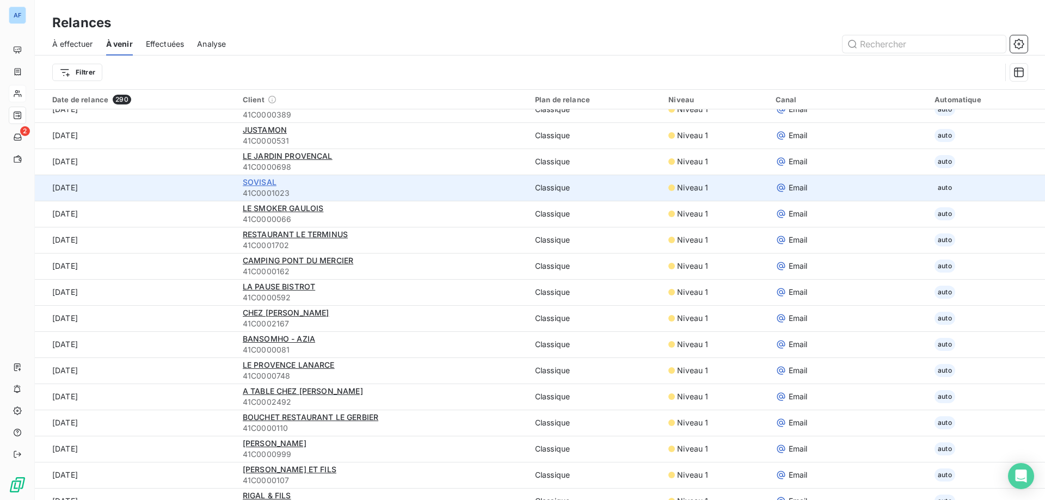
click at [254, 181] on span "SOVISAL" at bounding box center [260, 181] width 34 height 9
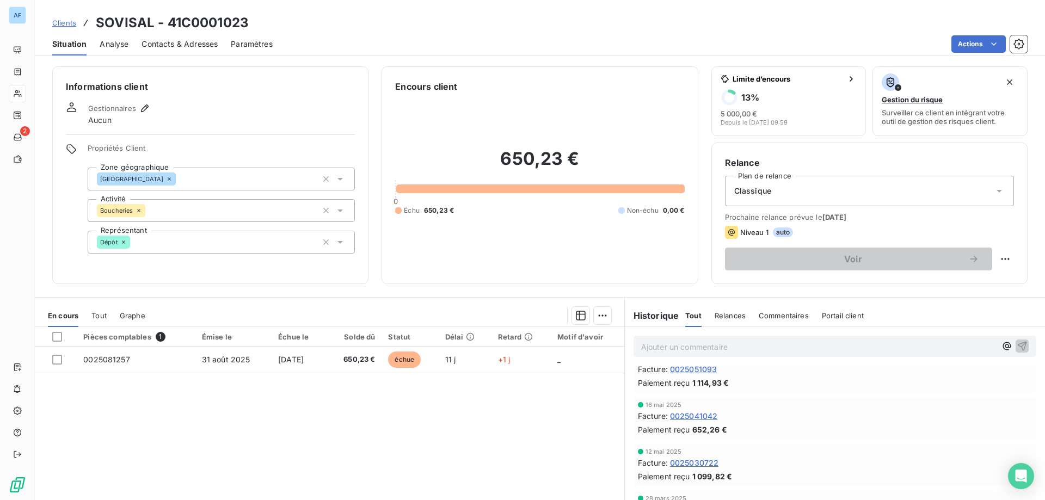
scroll to position [332, 0]
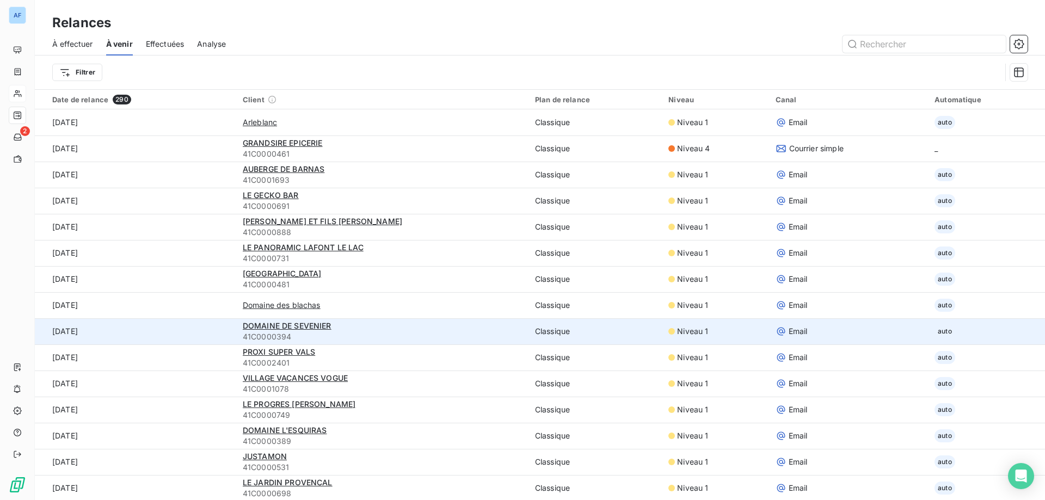
scroll to position [272, 0]
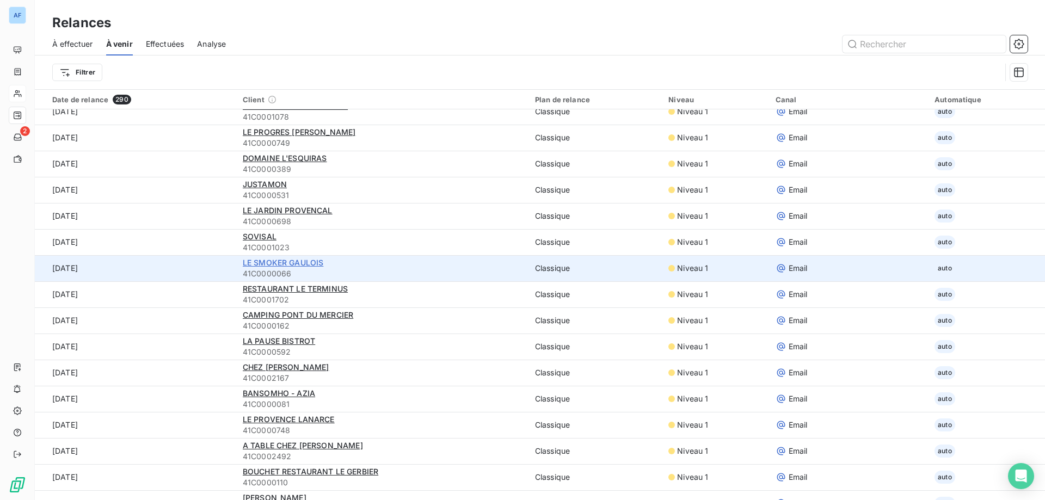
click at [287, 263] on span "LE SMOKER GAULOIS" at bounding box center [283, 262] width 81 height 9
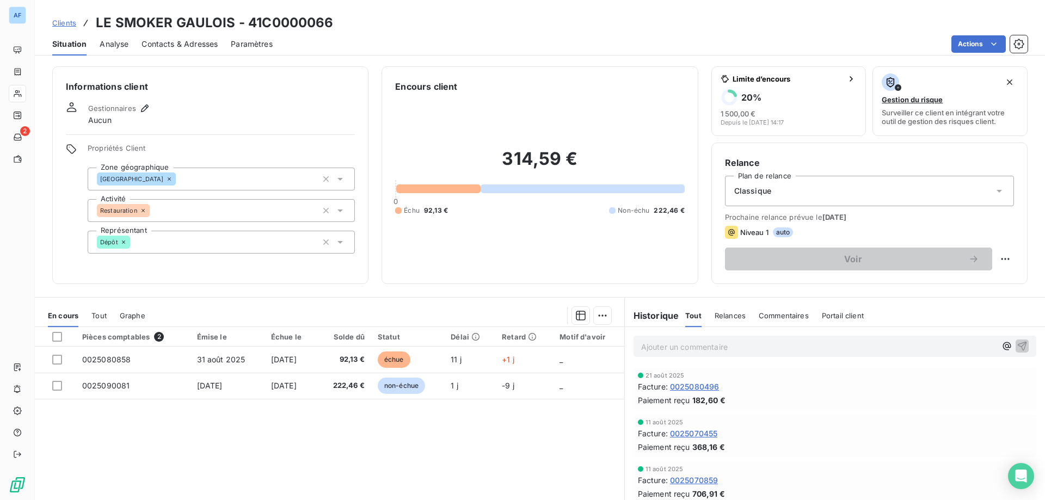
scroll to position [272, 0]
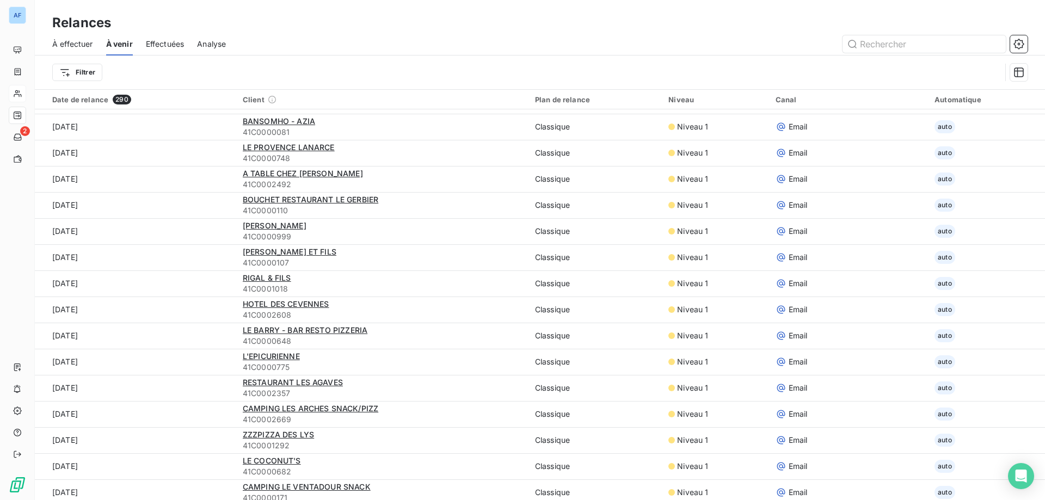
scroll to position [598, 0]
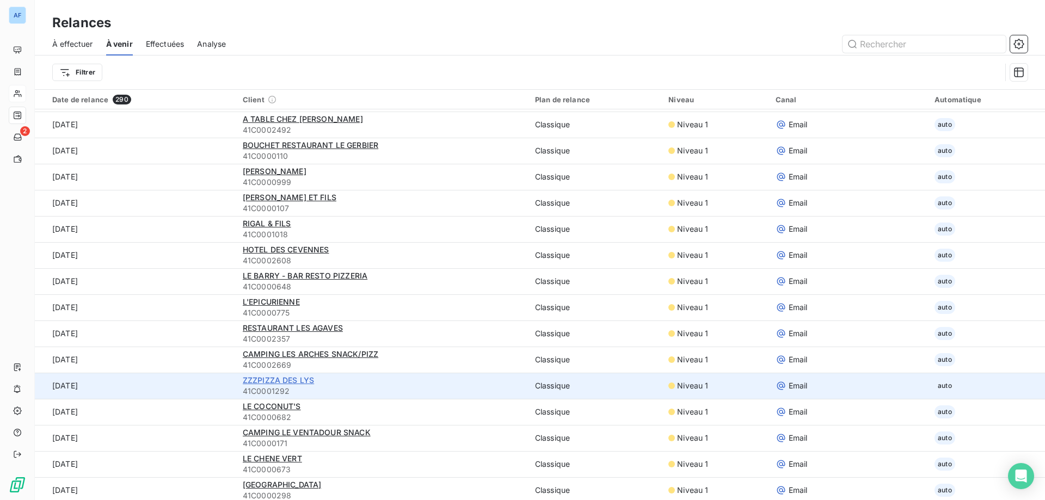
click at [293, 384] on span "ZZZPIZZA DES LYS" at bounding box center [278, 379] width 71 height 9
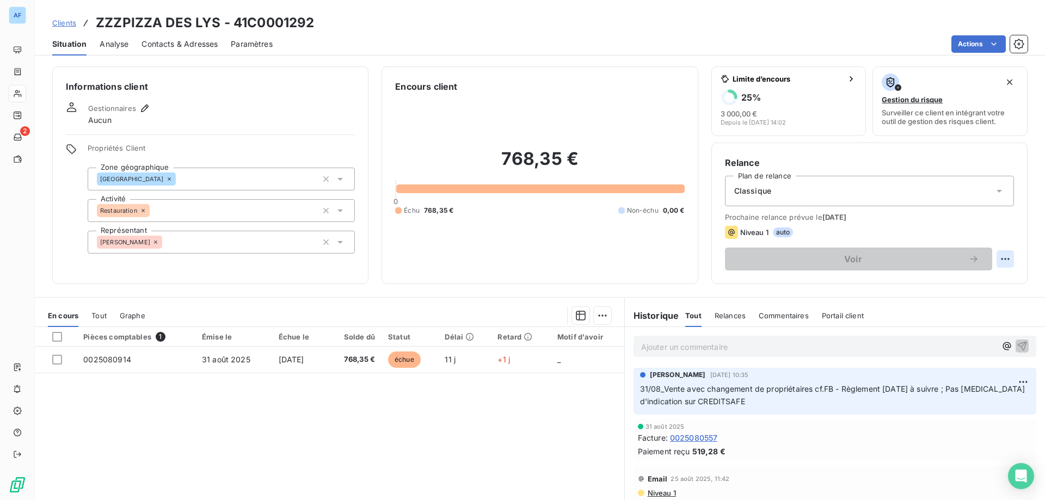
click at [1003, 259] on html "AF 2 Clients ZZZPIZZA DES LYS - 41C0001292 Situation Analyse Contacts & Adresse…" at bounding box center [522, 250] width 1045 height 500
click at [931, 287] on div "Replanifier cette action" at bounding box center [952, 282] width 97 height 17
select select "8"
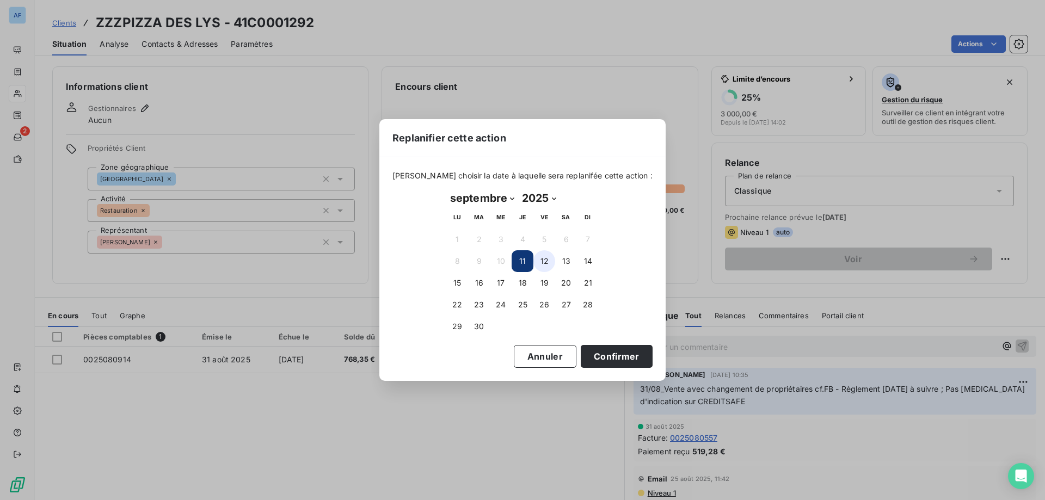
click at [544, 263] on button "12" at bounding box center [544, 261] width 22 height 22
click at [597, 352] on button "Confirmer" at bounding box center [617, 356] width 72 height 23
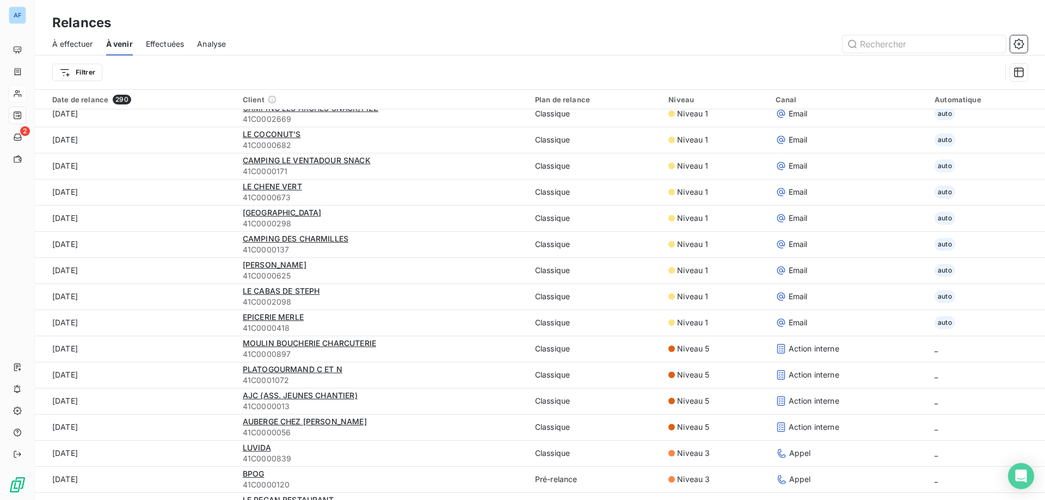
scroll to position [925, 0]
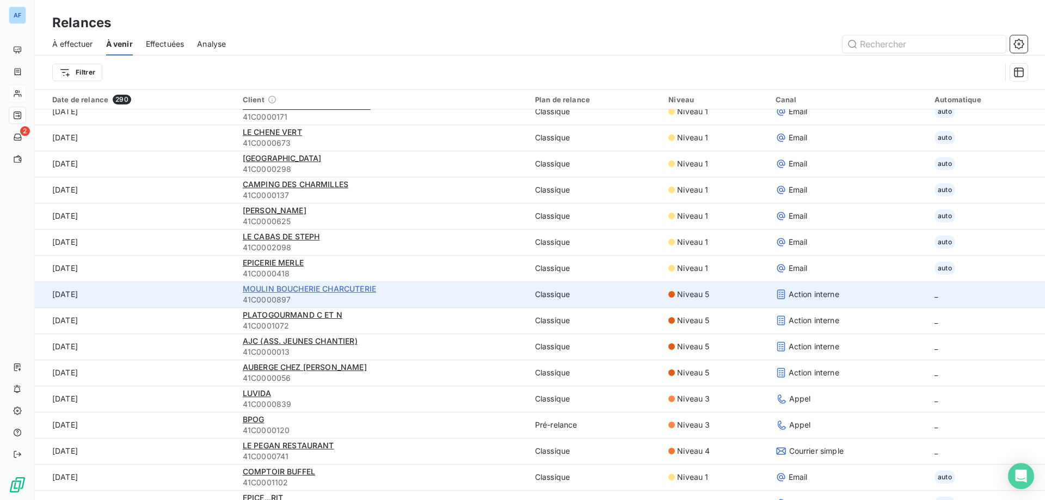
click at [334, 292] on span "MOULIN BOUCHERIE CHARCUTERIE" at bounding box center [309, 288] width 133 height 9
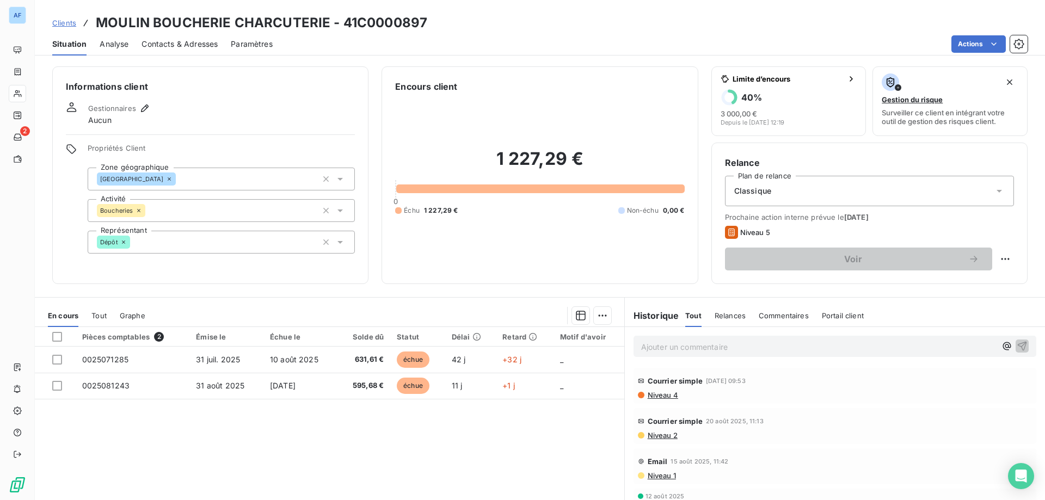
click at [808, 189] on div "Classique" at bounding box center [869, 191] width 289 height 30
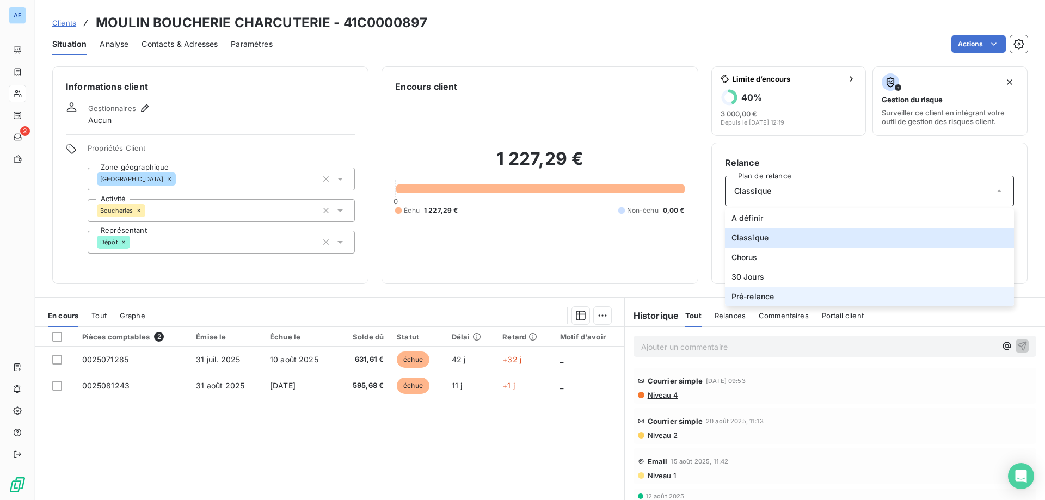
click at [761, 295] on span "Pré-relance" at bounding box center [752, 296] width 43 height 11
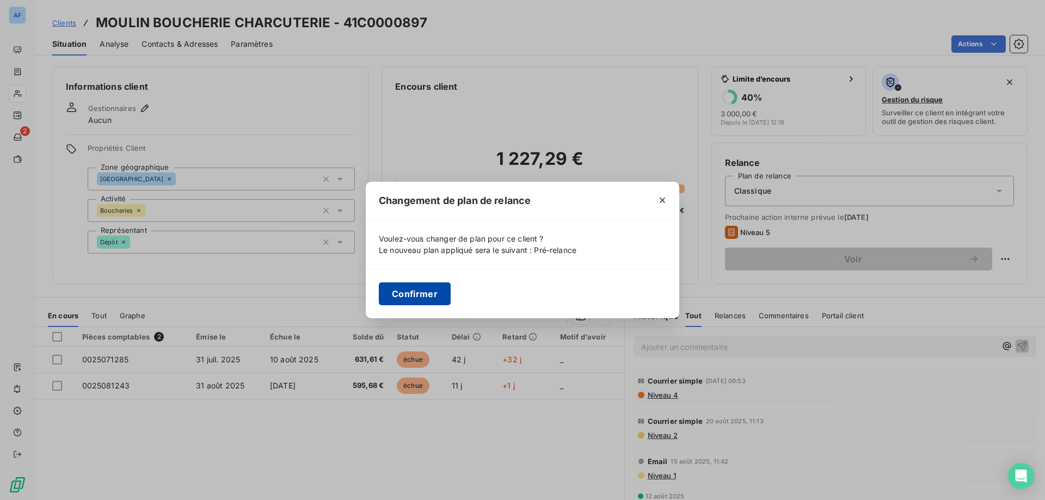
click at [430, 297] on button "Confirmer" at bounding box center [415, 293] width 72 height 23
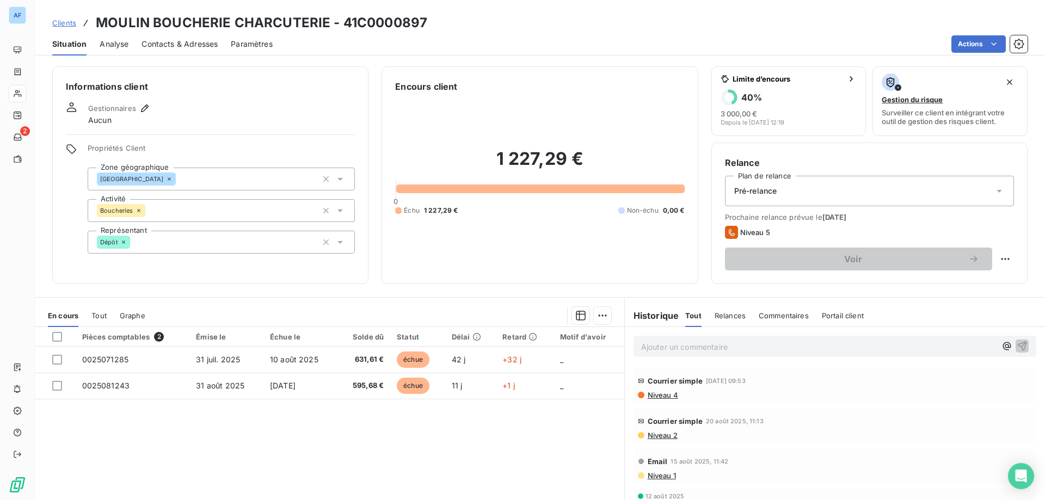
click at [804, 193] on div "Pré-relance" at bounding box center [869, 191] width 289 height 30
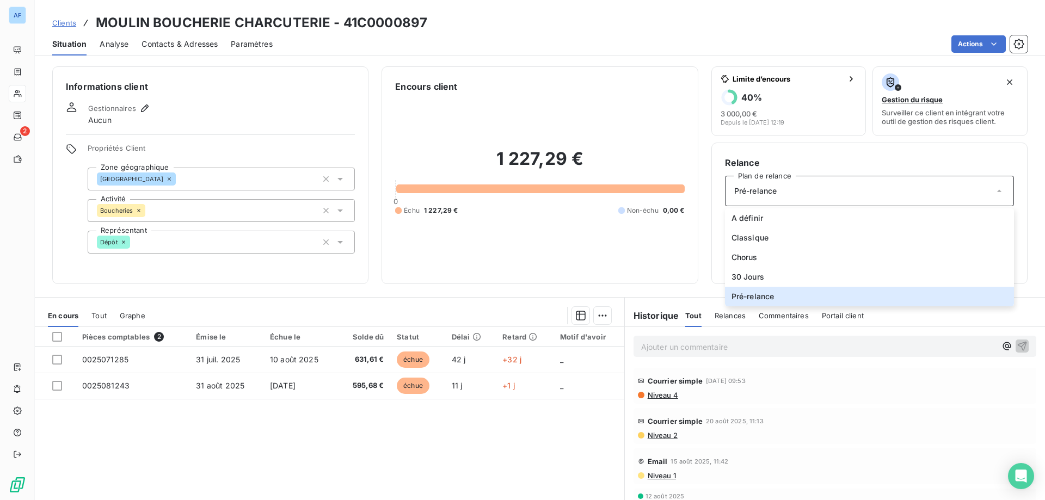
click at [791, 189] on div "Pré-relance" at bounding box center [869, 191] width 289 height 30
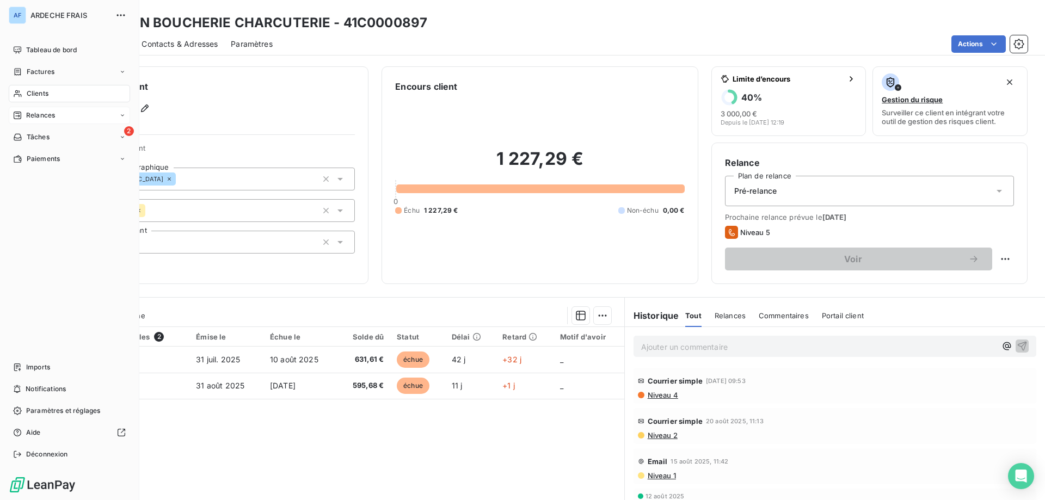
click at [45, 115] on span "Relances" at bounding box center [40, 115] width 29 height 10
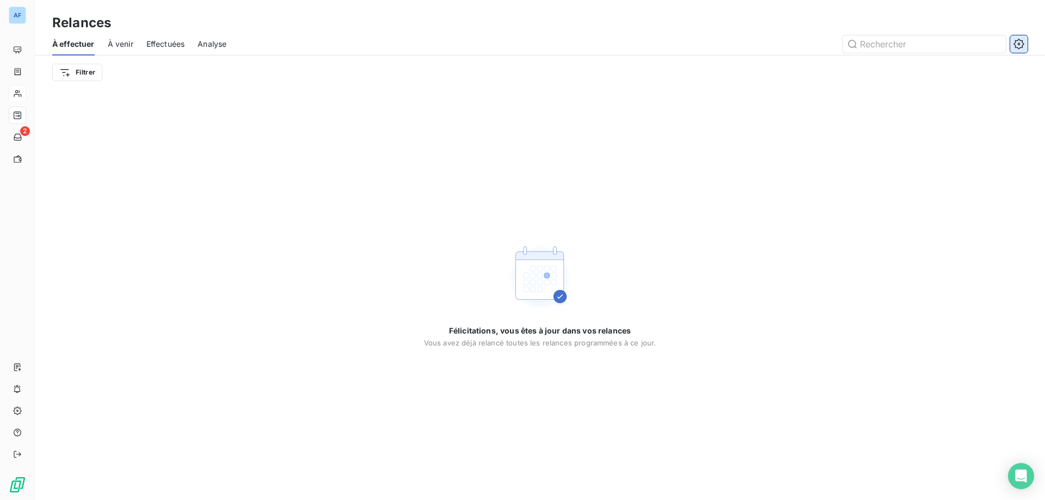
click at [1019, 44] on icon "button" at bounding box center [1018, 43] width 3 height 3
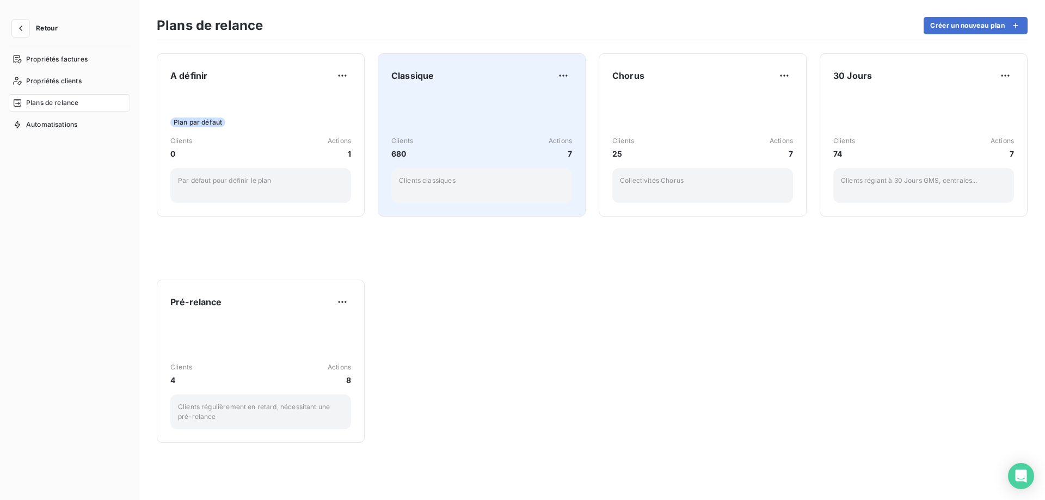
click at [405, 122] on div "Clients 680 Actions 7 Clients classiques" at bounding box center [481, 148] width 181 height 110
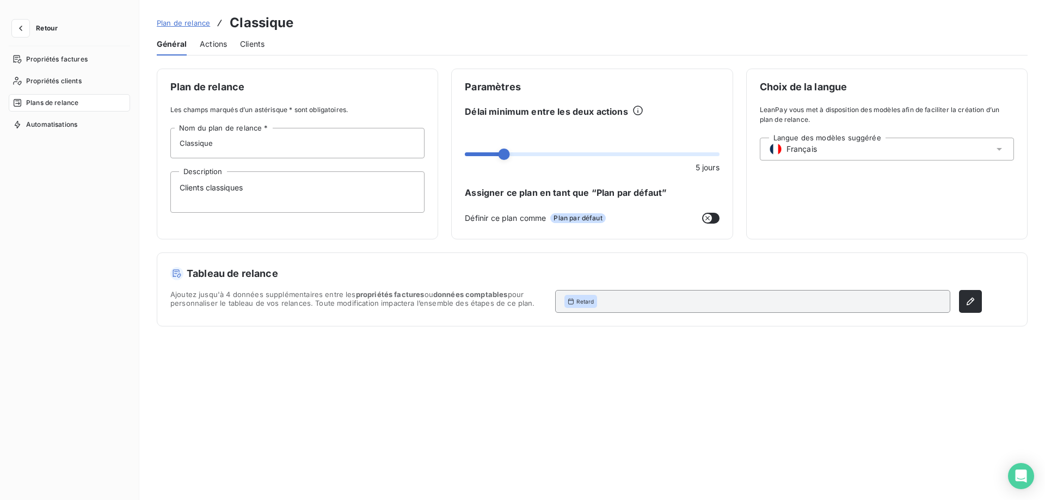
click at [201, 43] on span "Actions" at bounding box center [213, 44] width 27 height 11
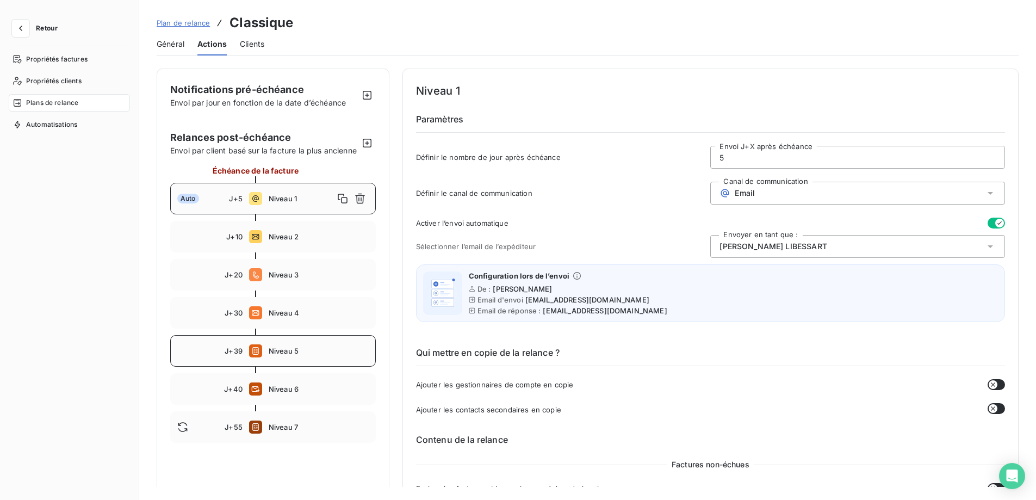
click at [291, 341] on div "J+39 Niveau 5" at bounding box center [273, 351] width 206 height 32
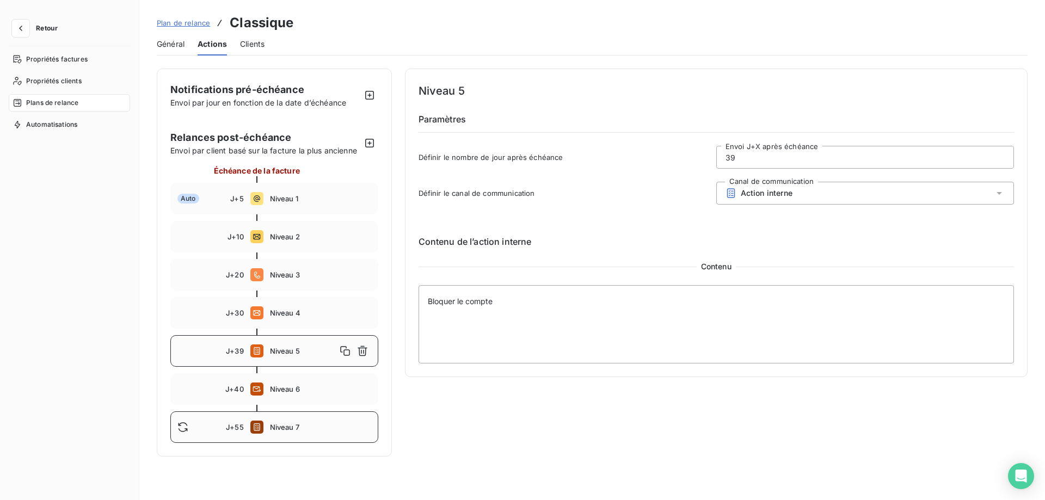
click at [283, 431] on span "Niveau 7" at bounding box center [320, 427] width 101 height 9
type input "55"
type textarea "Mettre en recouvrement amiable ou demander une injonction de payer + 416"
drag, startPoint x: 847, startPoint y: 326, endPoint x: 335, endPoint y: 291, distance: 513.2
click at [335, 291] on div "Notifications pré-échéance Envoi par jour en fonction de la date d’échéance Rel…" at bounding box center [592, 263] width 870 height 388
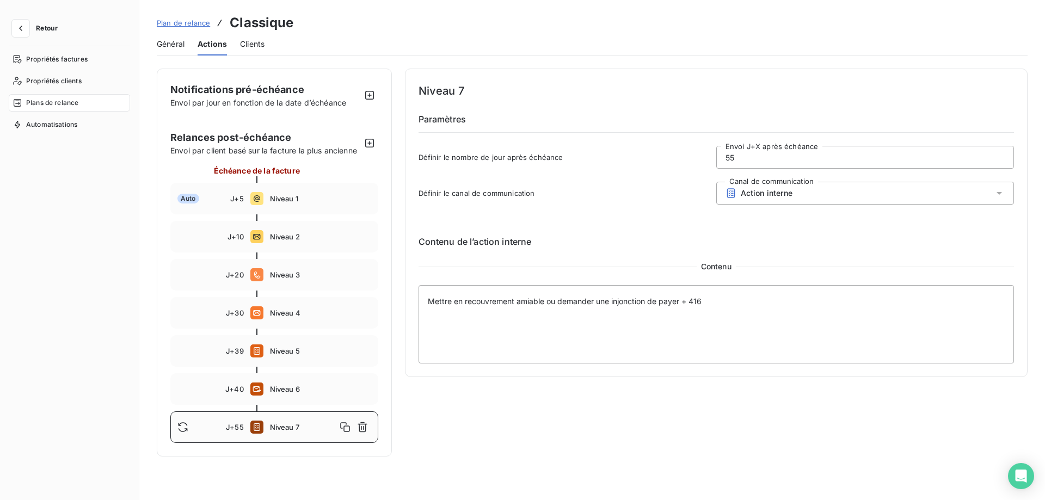
click at [184, 30] on div "Plan de relance Classique" at bounding box center [225, 23] width 137 height 20
click at [186, 24] on span "Plan de relance" at bounding box center [183, 22] width 53 height 9
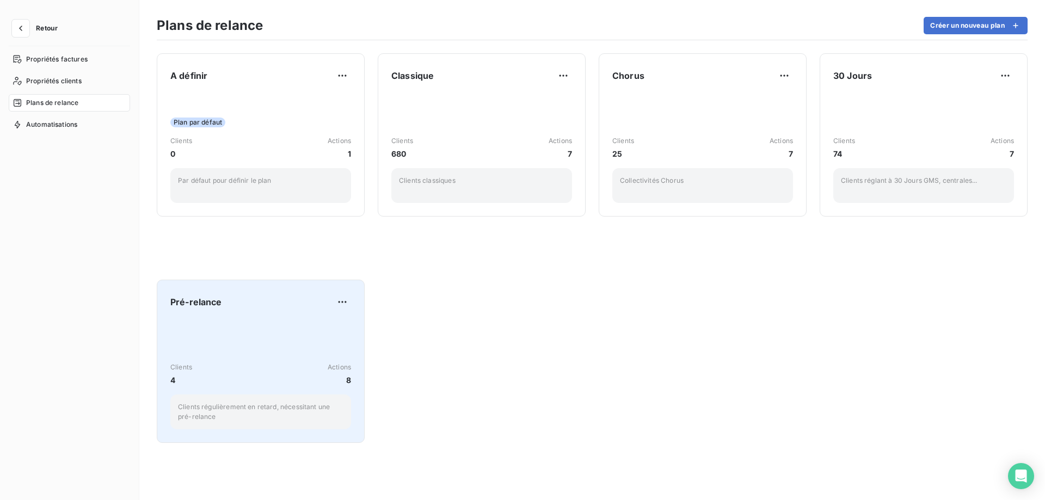
click at [253, 314] on div "Pré-relance Clients 4 Actions 8 Clients régulièrement en retard, nécessitant un…" at bounding box center [260, 361] width 181 height 136
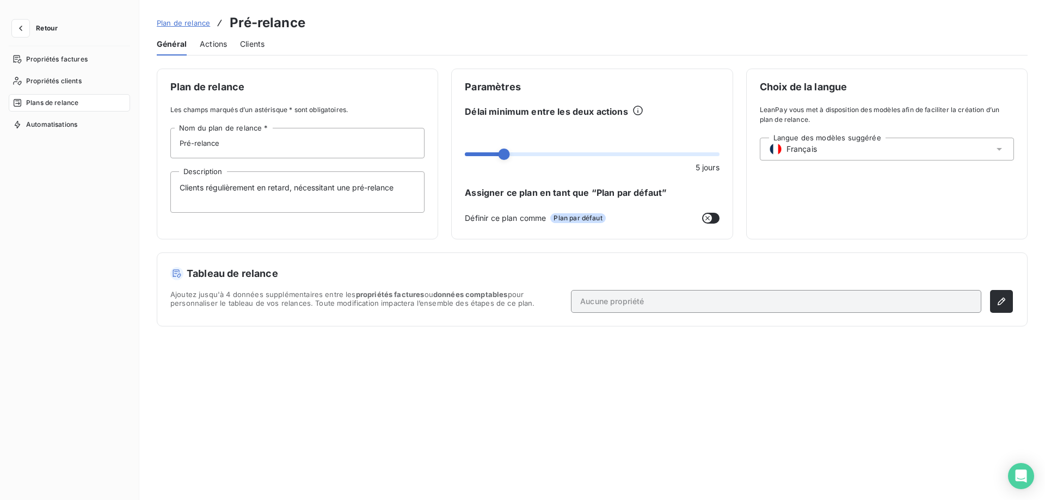
click at [200, 40] on span "Actions" at bounding box center [213, 44] width 27 height 11
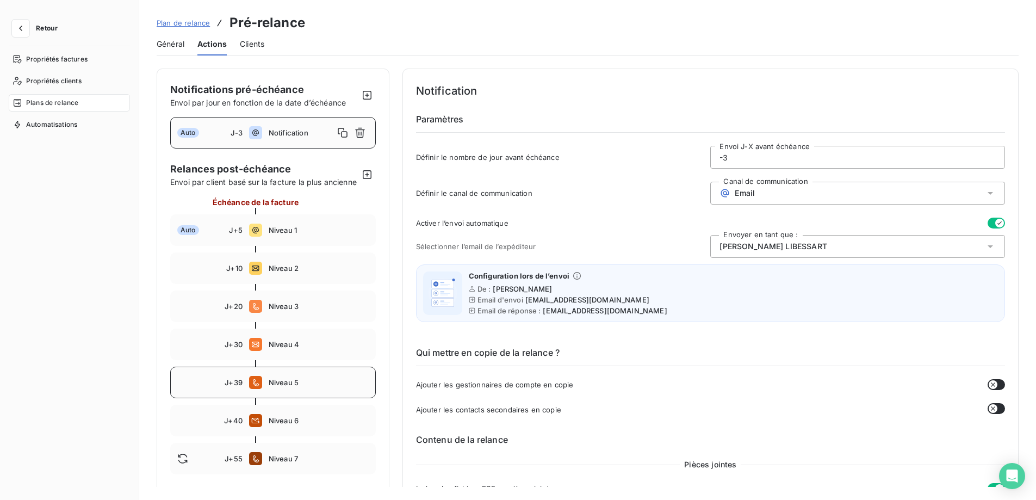
click at [277, 381] on span "Niveau 5" at bounding box center [319, 382] width 100 height 9
type input "39"
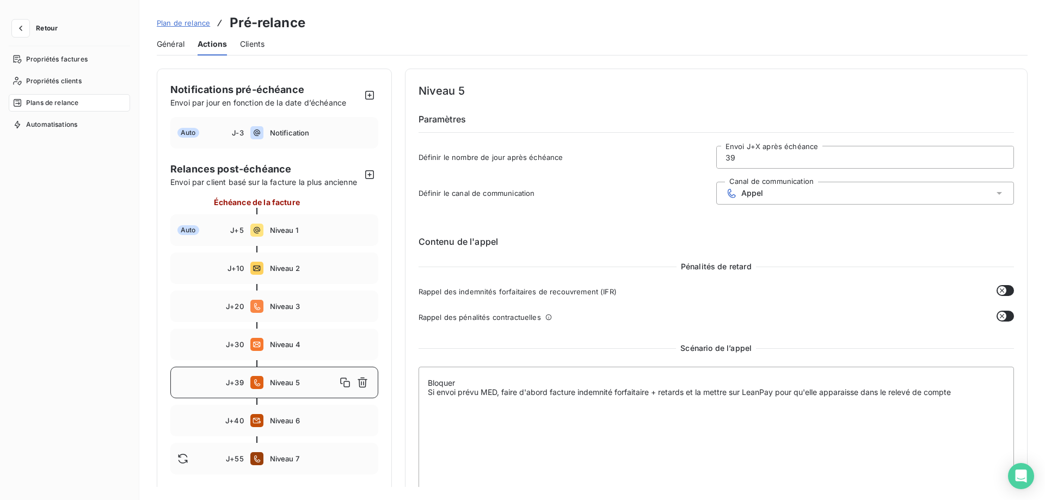
click at [807, 193] on div "Appel" at bounding box center [865, 193] width 298 height 23
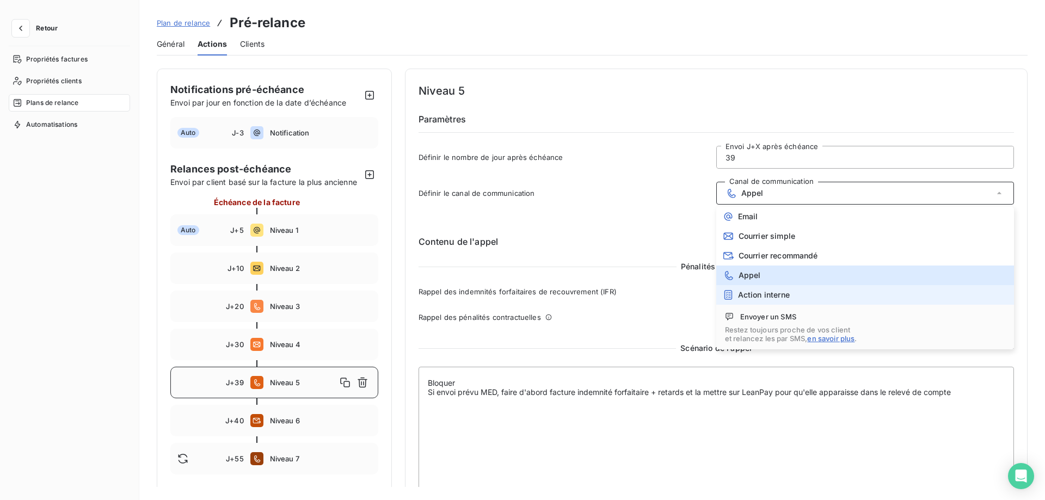
click at [782, 294] on span "Action interne" at bounding box center [764, 295] width 52 height 9
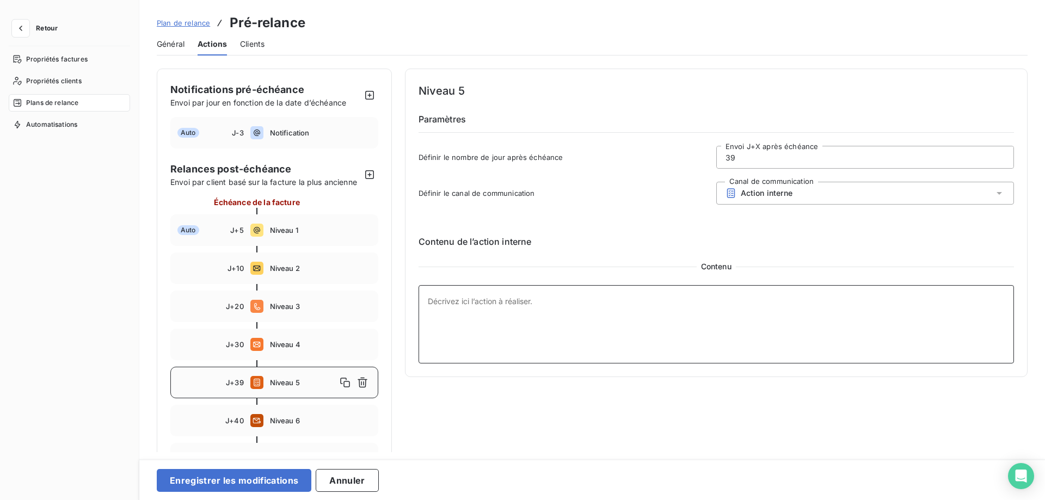
click at [502, 316] on textarea at bounding box center [716, 324] width 596 height 78
type textarea "Bloquer le compte"
click at [276, 475] on button "Enregistrer les modifications" at bounding box center [234, 480] width 155 height 23
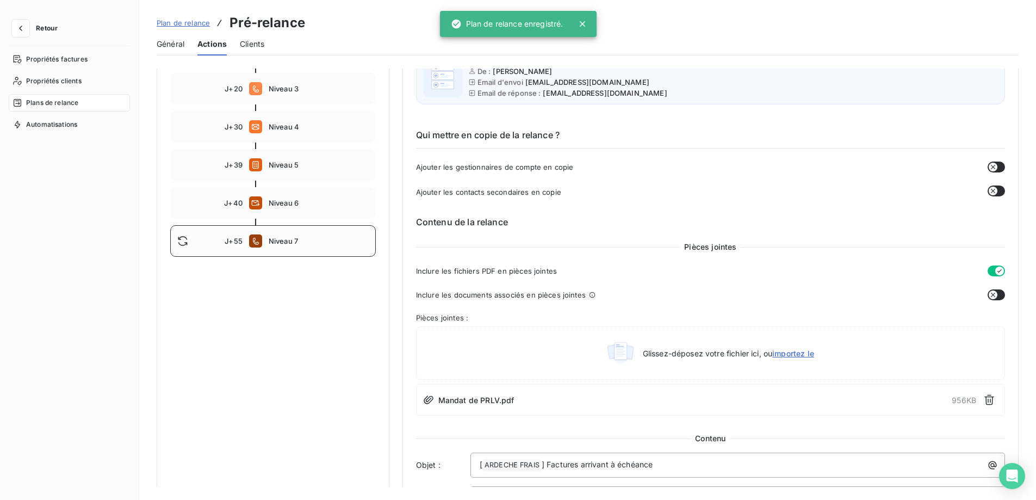
click at [294, 244] on span "Niveau 7" at bounding box center [319, 241] width 100 height 9
type input "55"
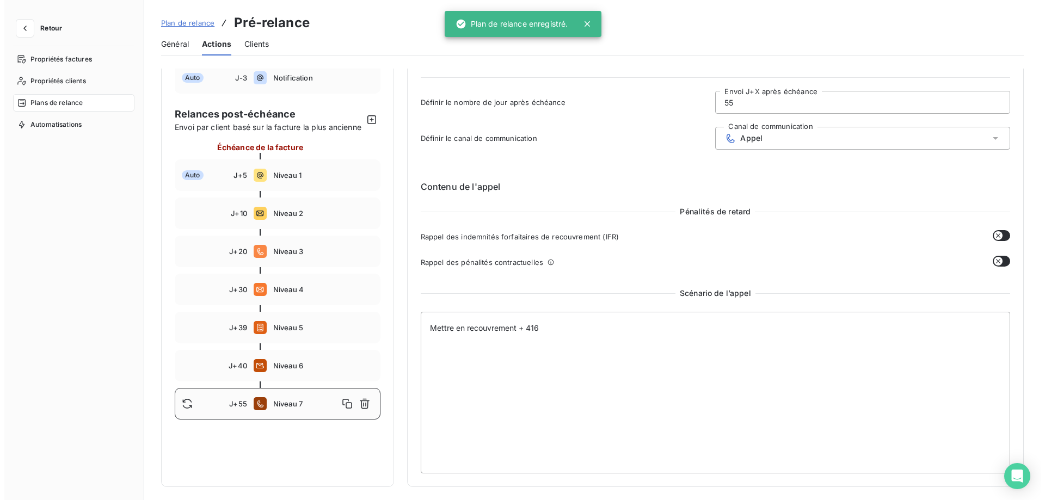
scroll to position [55, 0]
click at [817, 133] on div "Appel" at bounding box center [865, 138] width 298 height 23
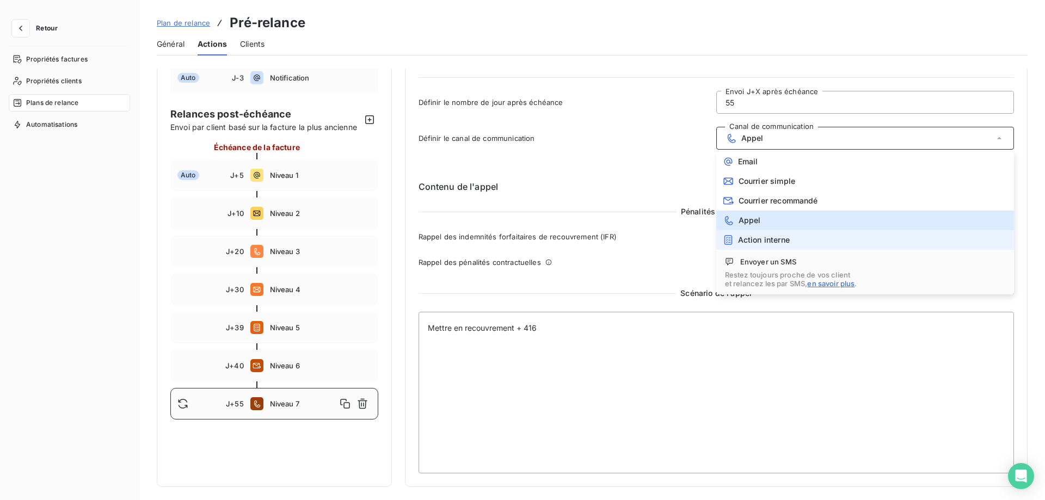
click at [788, 241] on li "Action interne" at bounding box center [865, 240] width 298 height 20
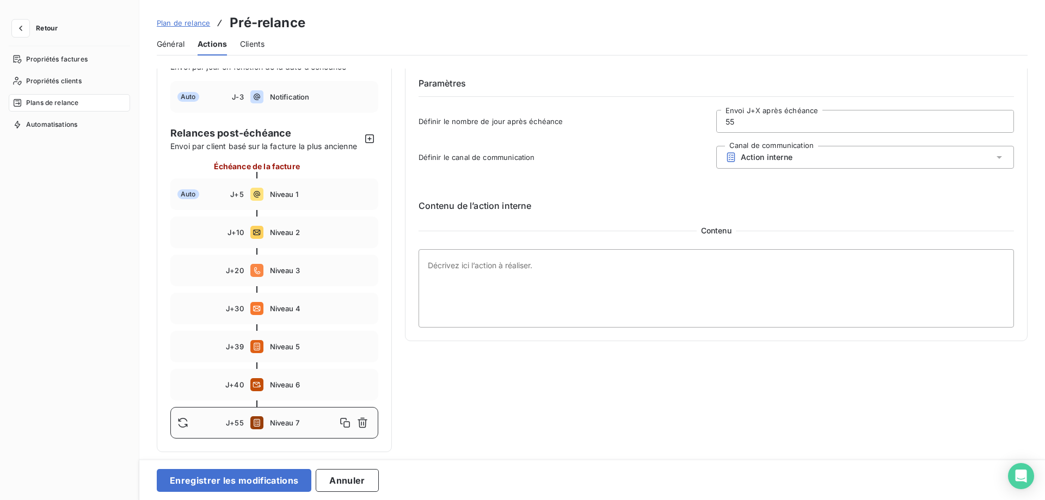
scroll to position [36, 0]
click at [551, 291] on textarea at bounding box center [716, 288] width 596 height 78
paste textarea "Mettre en recouvrement amiable ou demander une injonction de payer + 416"
type textarea "Mettre en recouvrement amiable ou demander une injonction de payer + 416"
click at [220, 489] on button "Enregistrer les modifications" at bounding box center [234, 480] width 155 height 23
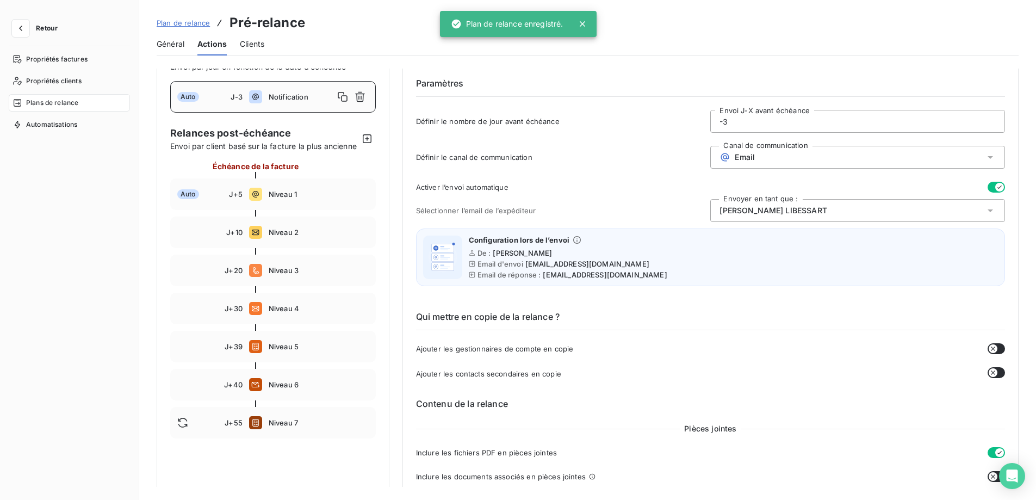
click at [207, 21] on span "Plan de relance" at bounding box center [183, 22] width 53 height 9
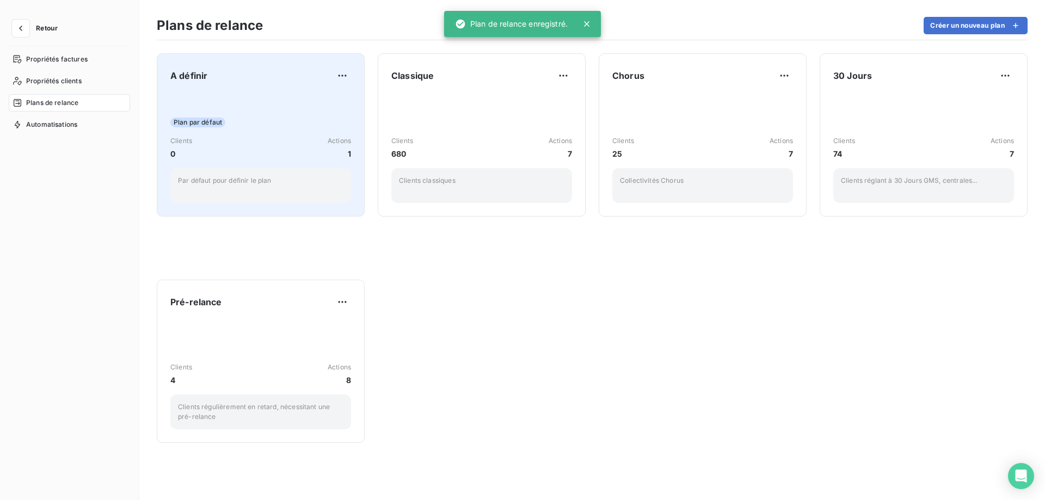
click at [248, 139] on div "Clients 0 Actions 1" at bounding box center [260, 147] width 181 height 23
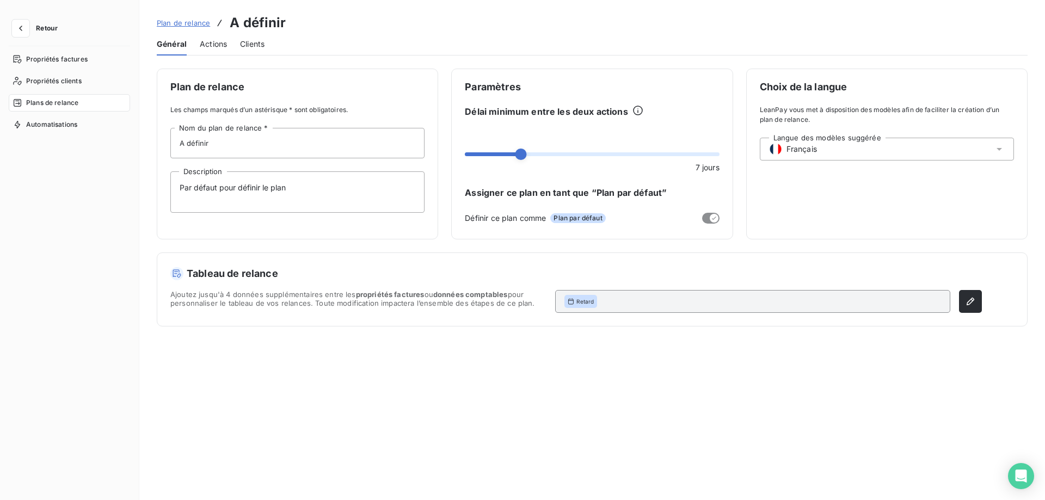
click at [208, 45] on span "Actions" at bounding box center [213, 44] width 27 height 11
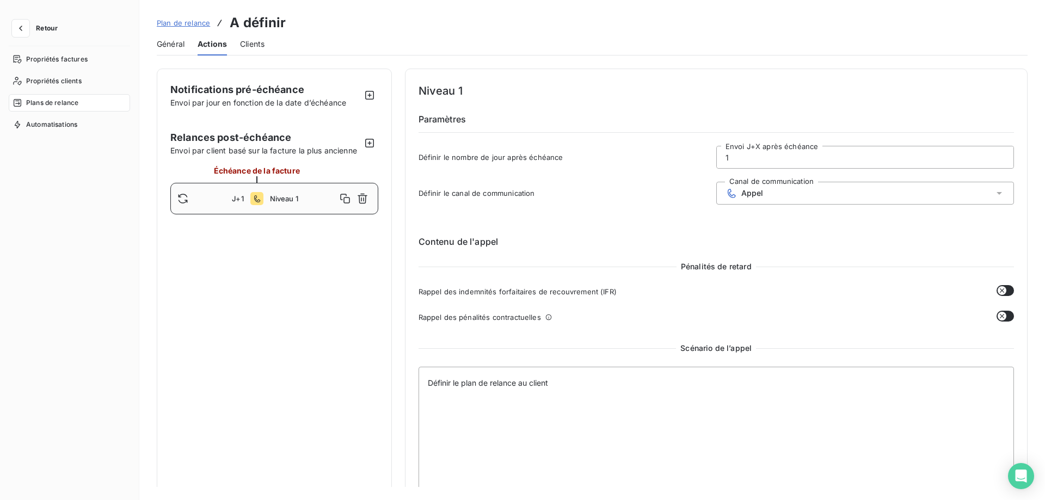
click at [798, 194] on div "Appel" at bounding box center [865, 193] width 298 height 23
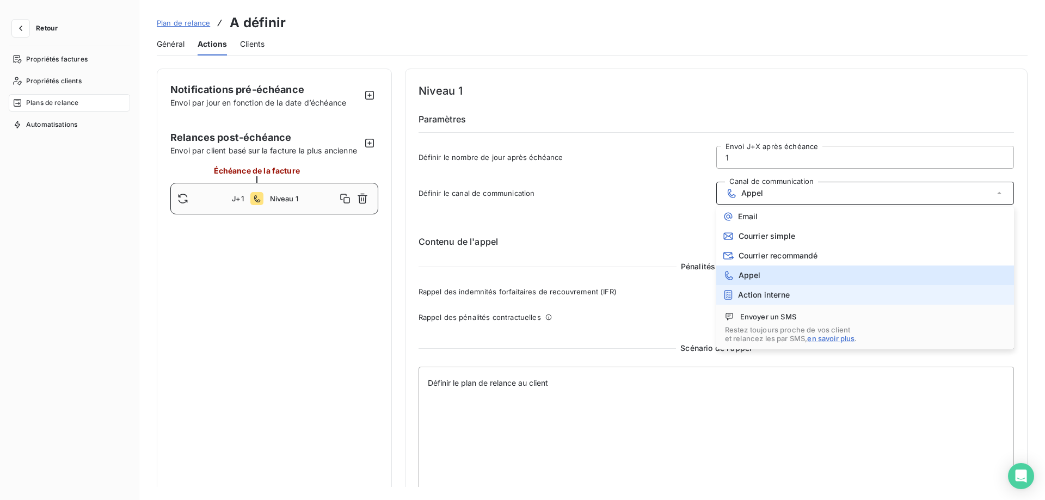
click at [779, 293] on span "Action interne" at bounding box center [764, 295] width 52 height 9
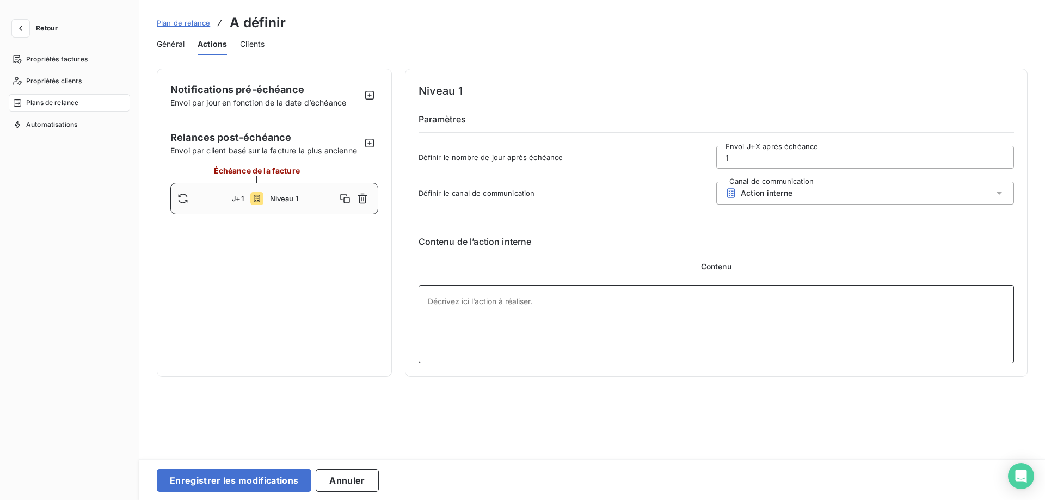
click at [779, 293] on textarea at bounding box center [716, 324] width 596 height 78
type textarea "Mettre à jour la fiche client avec le plan de relance adéquat"
click at [261, 485] on button "Enregistrer les modifications" at bounding box center [234, 480] width 155 height 23
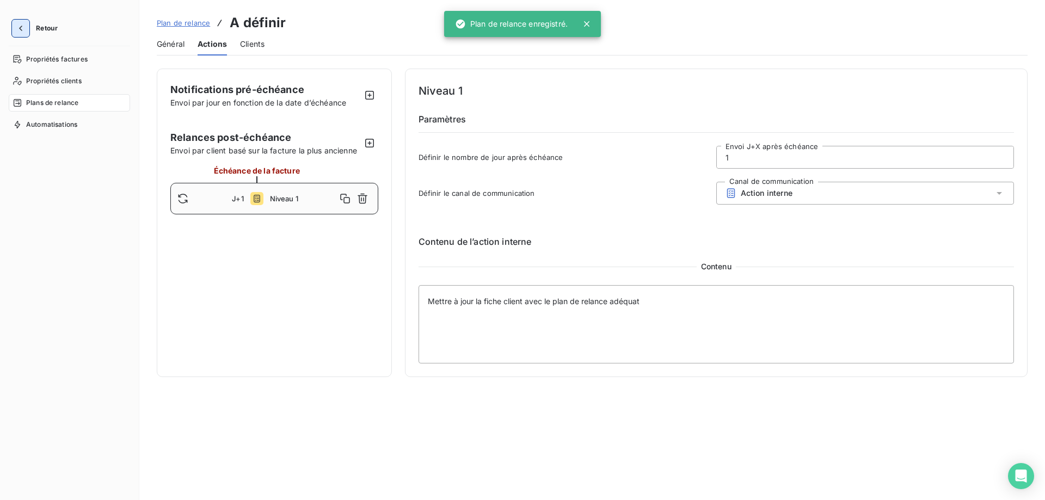
click at [21, 28] on icon "button" at bounding box center [20, 28] width 11 height 11
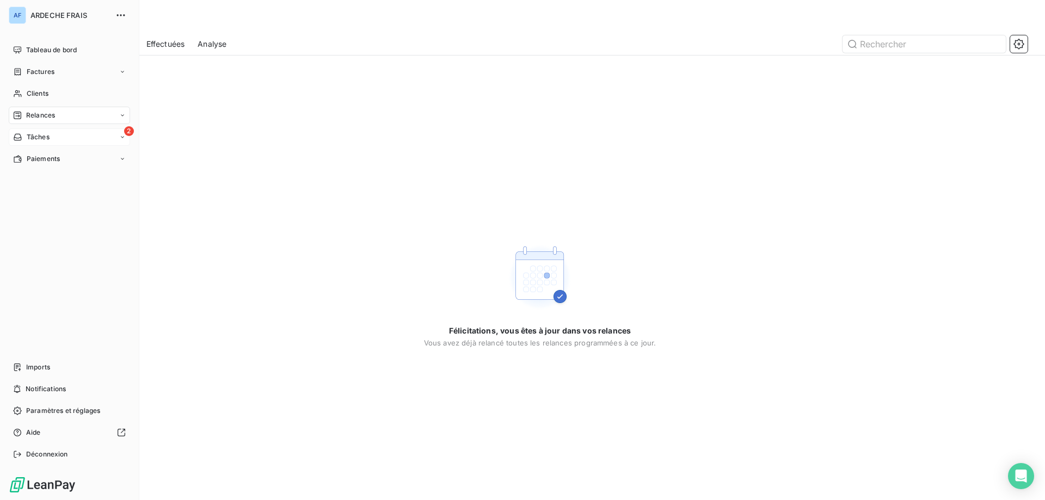
click at [81, 135] on div "2 Tâches" at bounding box center [69, 136] width 121 height 17
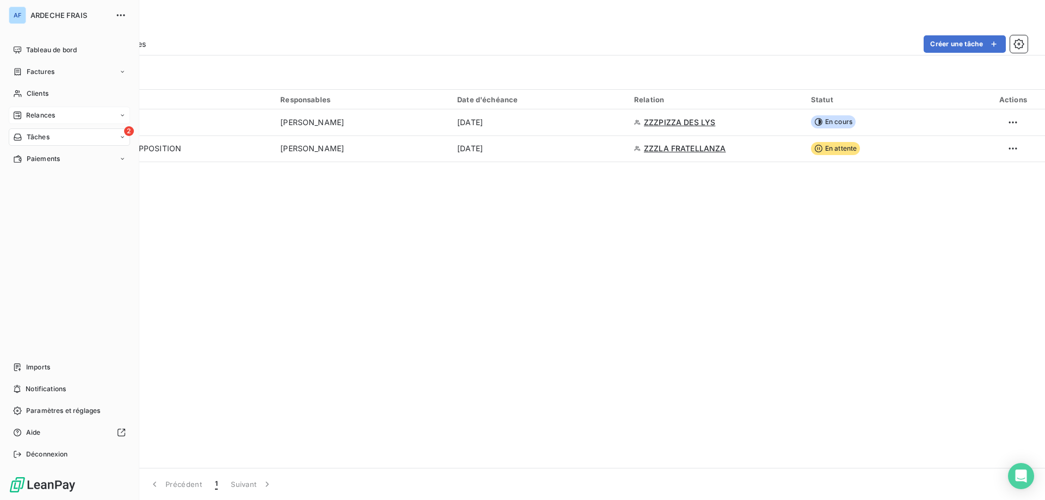
click at [24, 114] on div "Relances" at bounding box center [34, 115] width 42 height 10
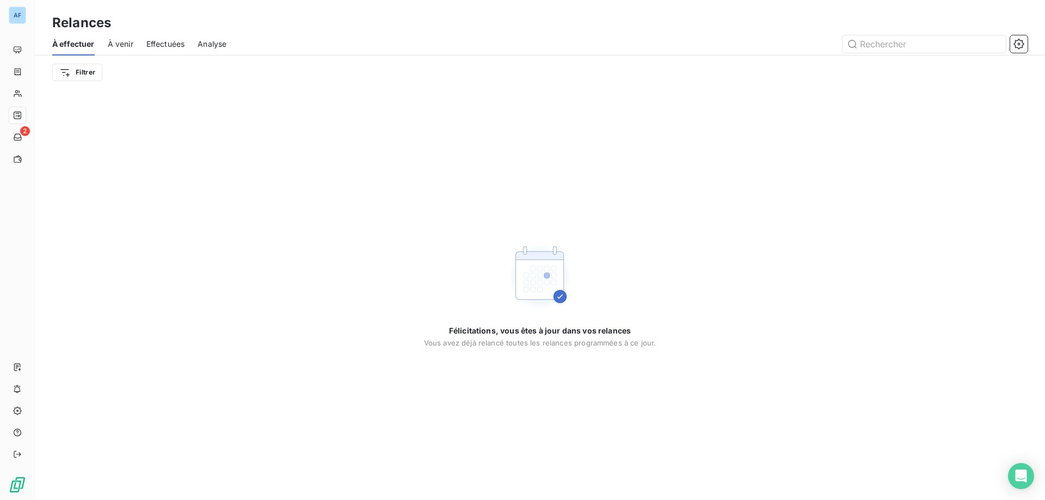
click at [129, 45] on span "À venir" at bounding box center [121, 44] width 26 height 11
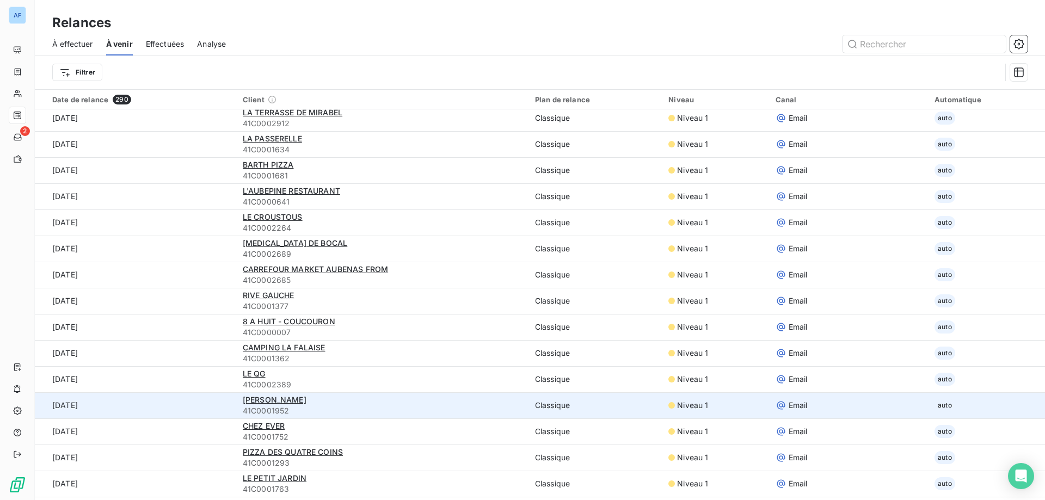
scroll to position [2221, 0]
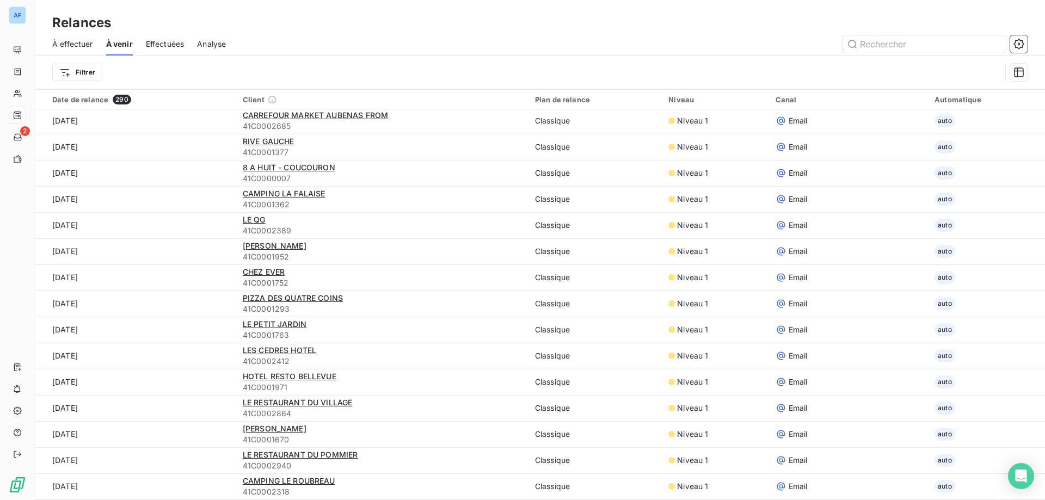
click at [195, 48] on div "À effectuer À venir Effectuées Analyse" at bounding box center [540, 44] width 1010 height 23
click at [205, 47] on span "Analyse" at bounding box center [211, 44] width 29 height 11
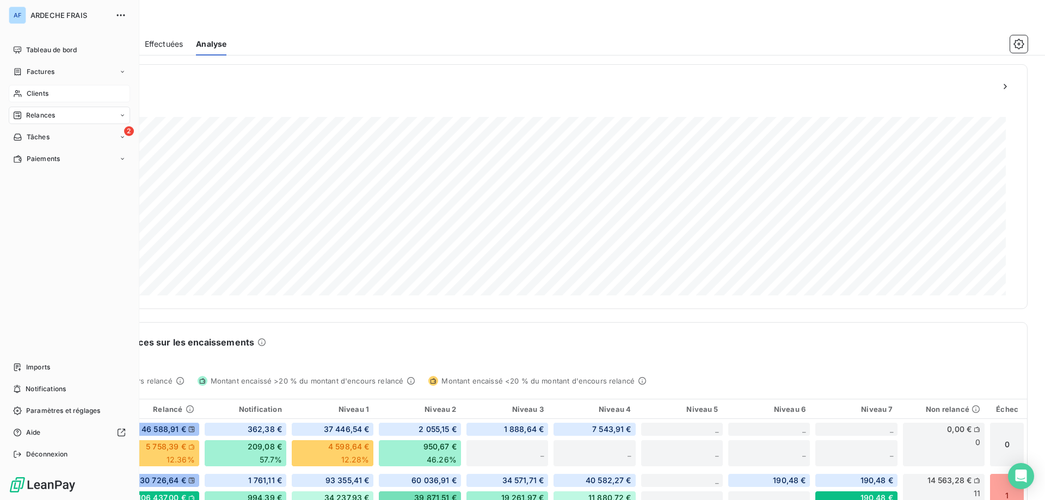
click at [41, 100] on div "Clients" at bounding box center [69, 93] width 121 height 17
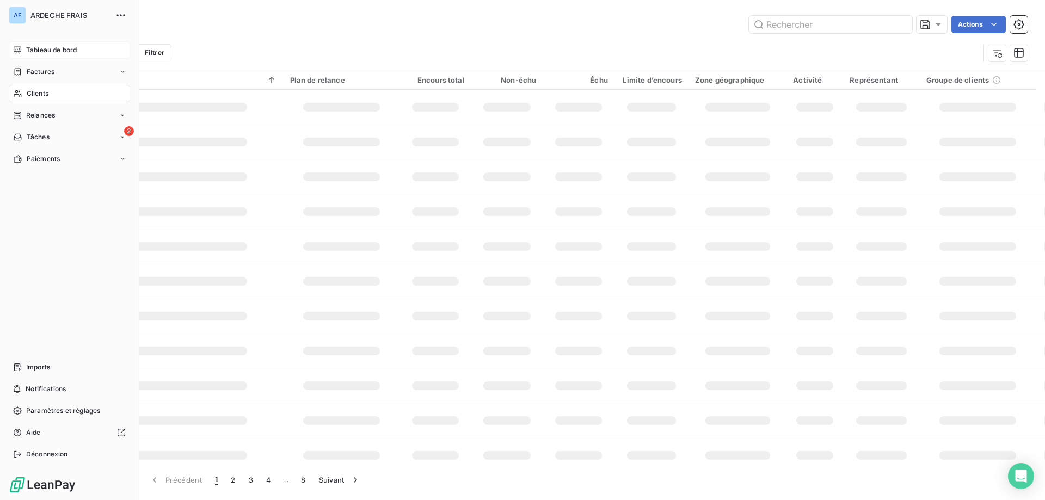
click at [42, 52] on span "Tableau de bord" at bounding box center [51, 50] width 51 height 10
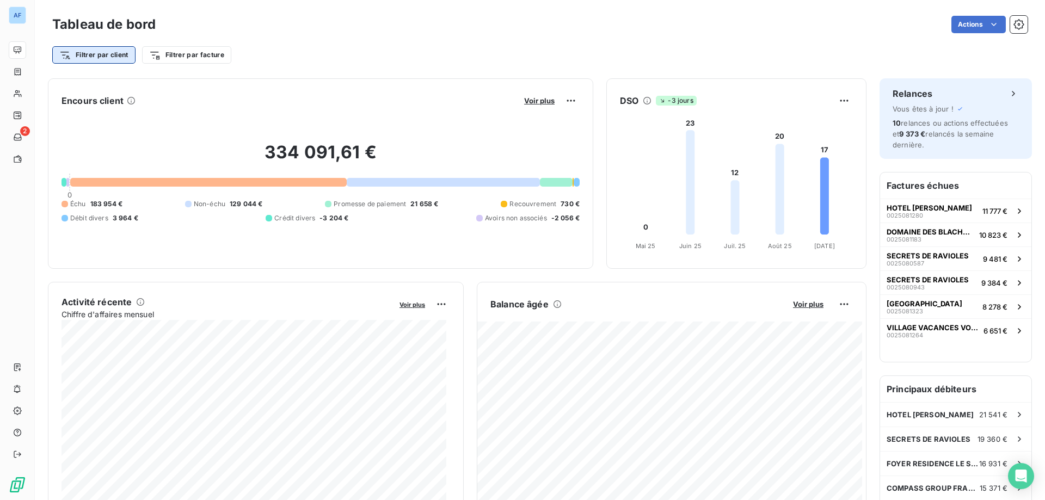
click at [122, 55] on html "AF 2 Tableau de bord Actions Filtrer par client Filtrer par facture Encours cli…" at bounding box center [522, 250] width 1045 height 500
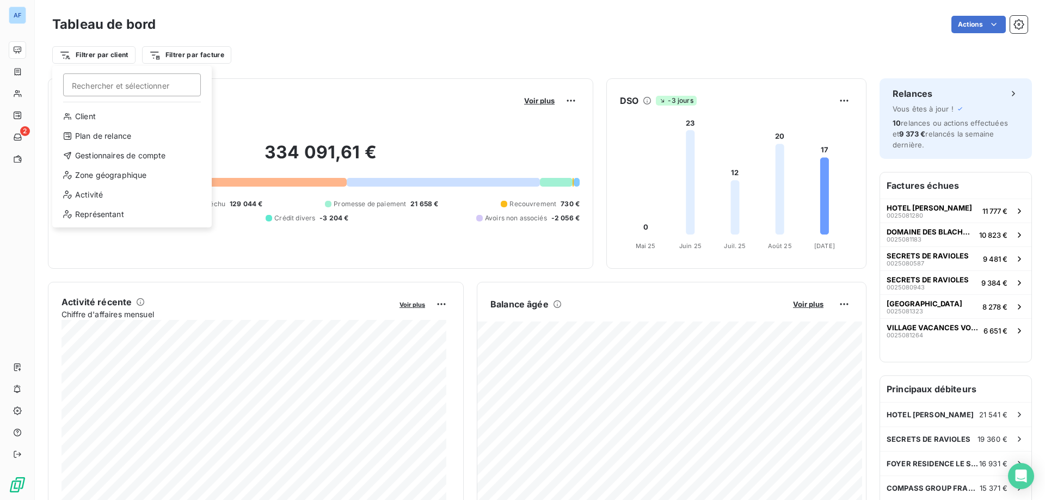
click at [238, 61] on html "AF 2 Tableau de bord Actions Filtrer par client Rechercher et sélectionner Clie…" at bounding box center [522, 250] width 1045 height 500
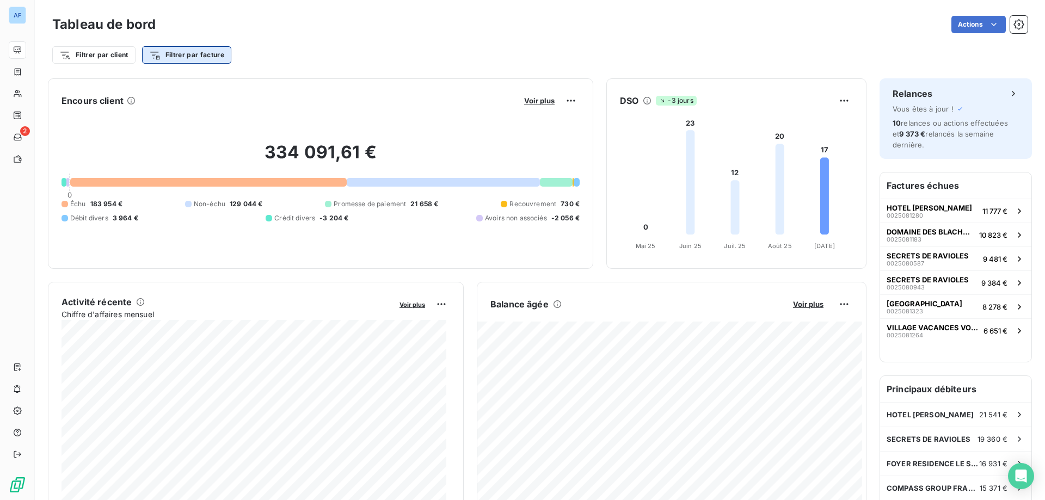
click at [206, 54] on html "AF 2 Tableau de bord Actions Filtrer par client Filtrer par facture Encours cli…" at bounding box center [522, 250] width 1045 height 500
click at [294, 54] on html "AF 2 Tableau de bord Actions Filtrer par client Filtrer par facture Rechercher …" at bounding box center [522, 250] width 1045 height 500
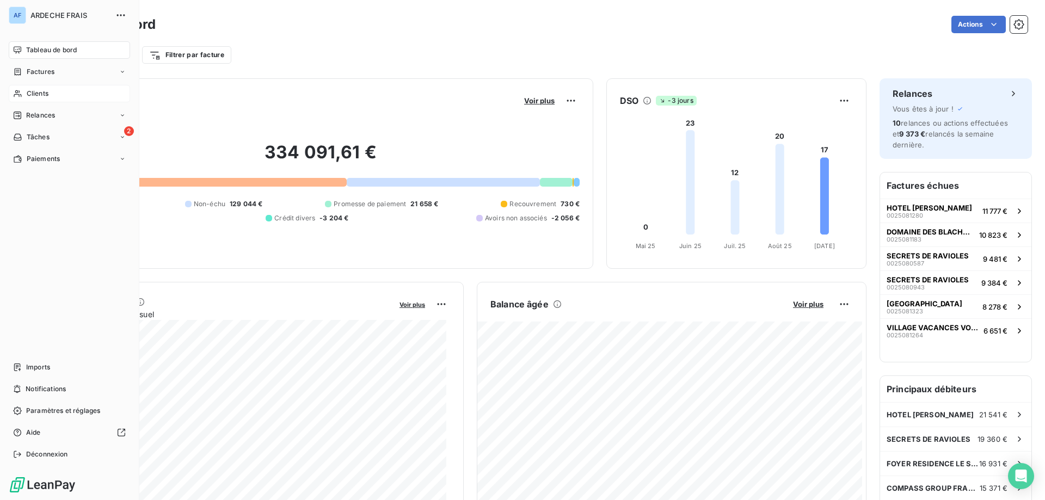
click at [23, 88] on div "Clients" at bounding box center [69, 93] width 121 height 17
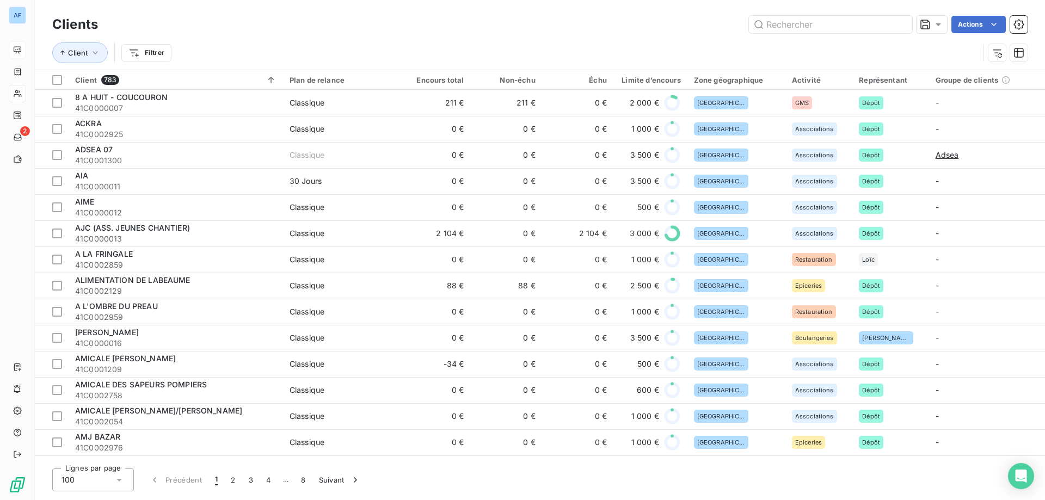
click at [103, 473] on div "100" at bounding box center [93, 479] width 82 height 23
click at [91, 438] on li "50" at bounding box center [93, 437] width 82 height 20
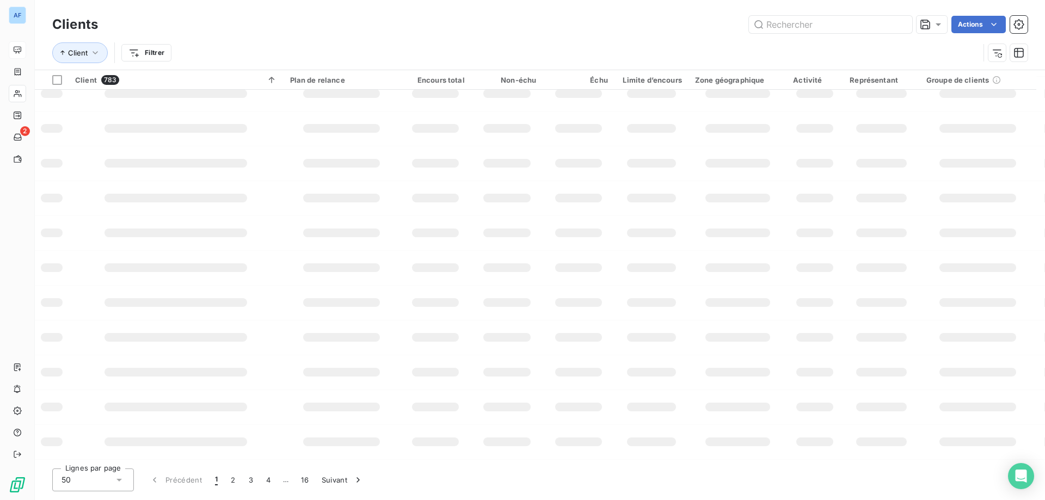
scroll to position [153, 0]
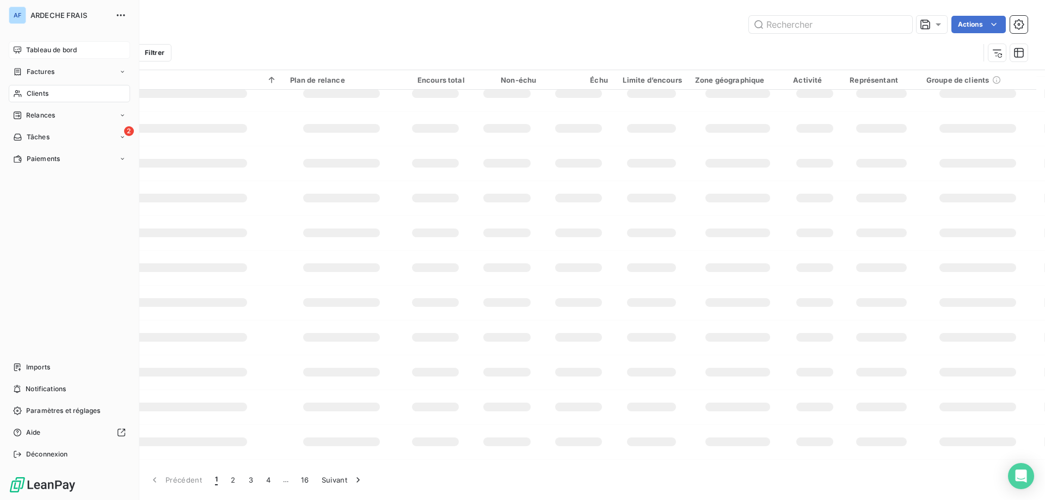
click at [35, 116] on span "Relances" at bounding box center [40, 115] width 29 height 10
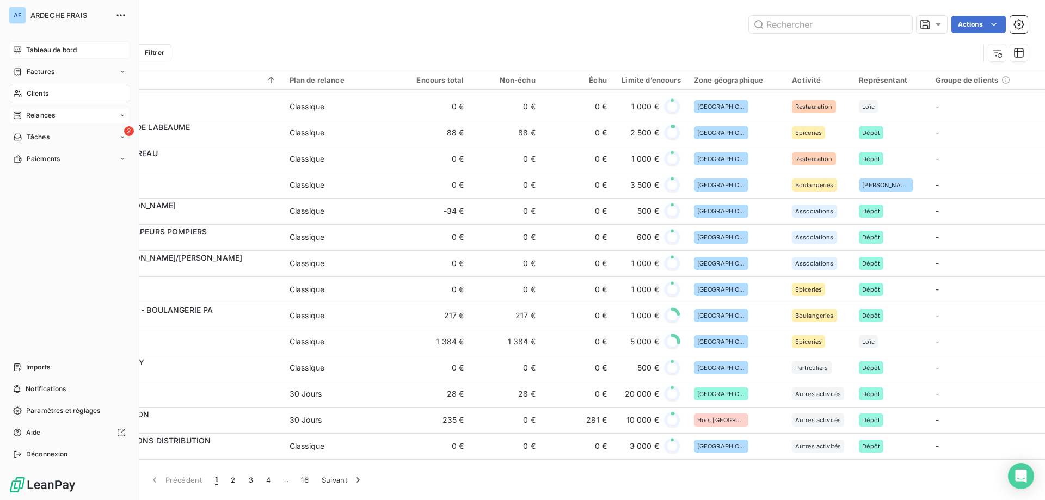
scroll to position [272, 0]
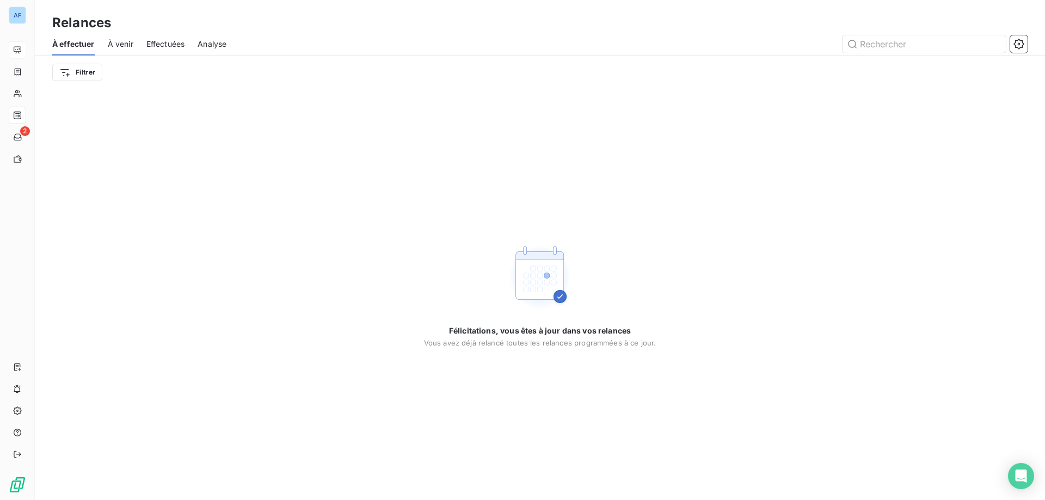
click at [111, 40] on span "À venir" at bounding box center [121, 44] width 26 height 11
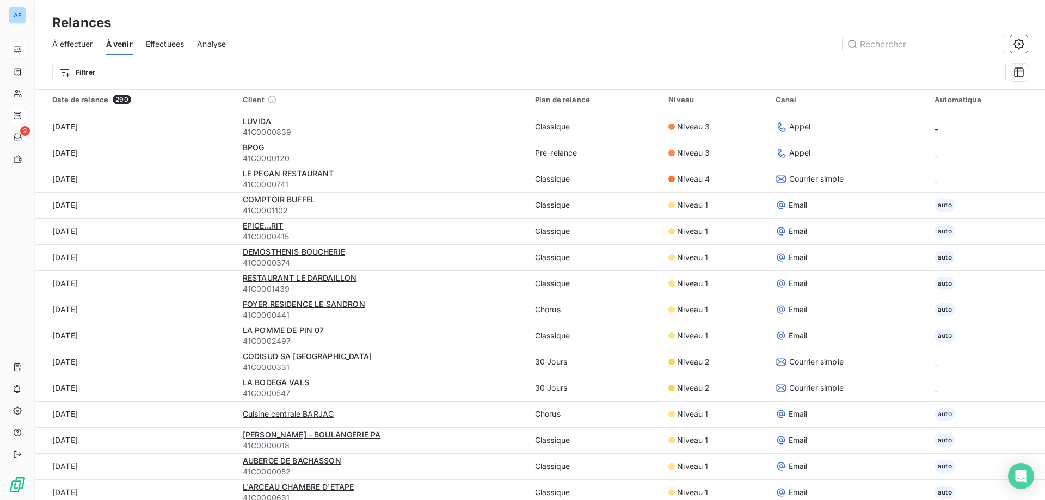
scroll to position [979, 0]
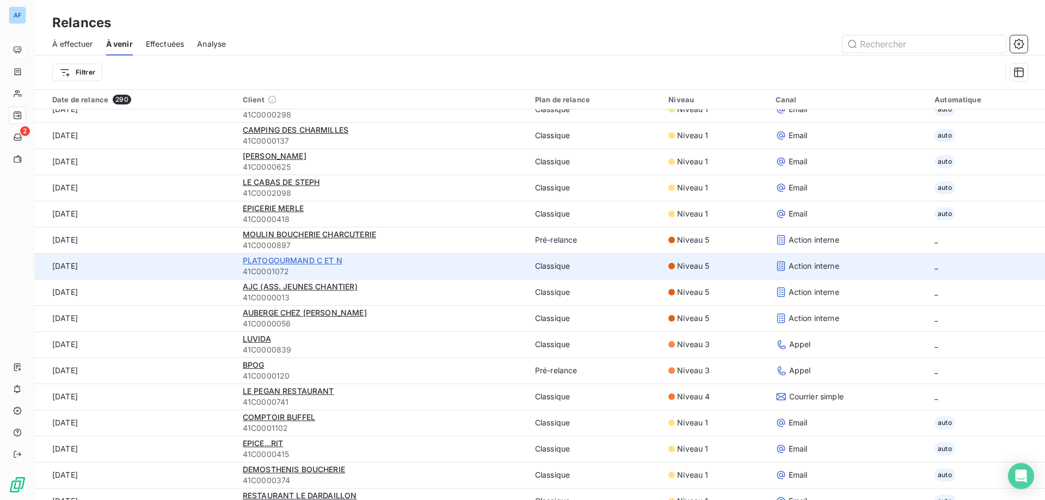
click at [300, 256] on span "PLATOGOURMAND C ET N" at bounding box center [293, 260] width 100 height 9
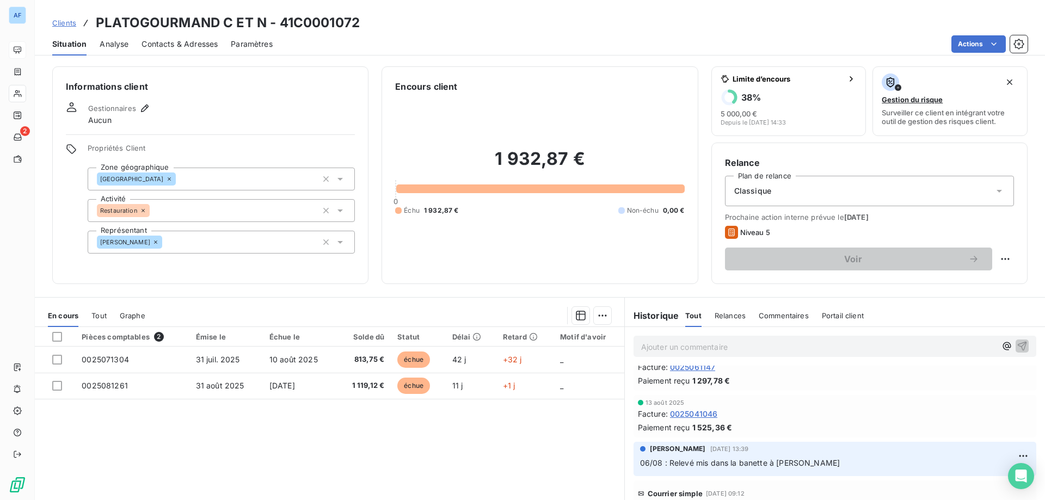
scroll to position [54, 0]
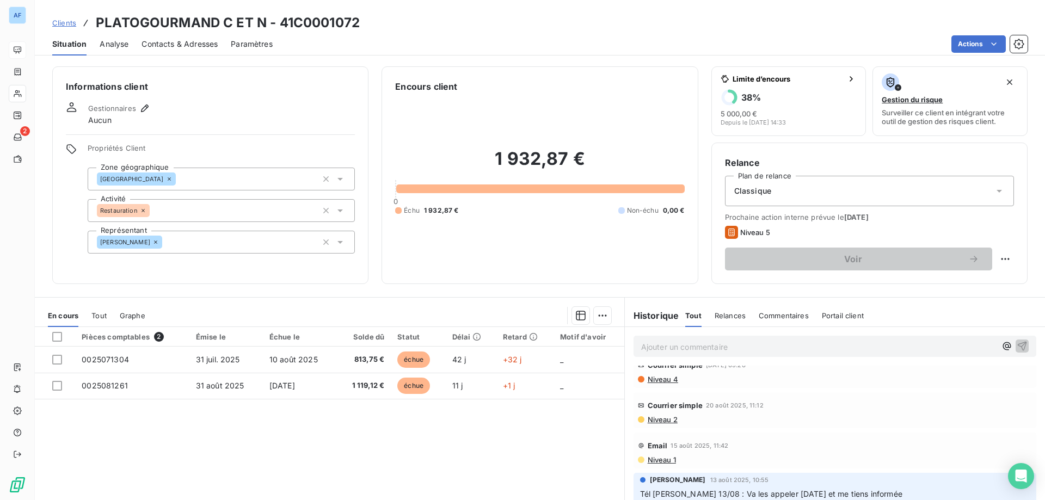
click at [808, 188] on div "Classique" at bounding box center [869, 191] width 289 height 30
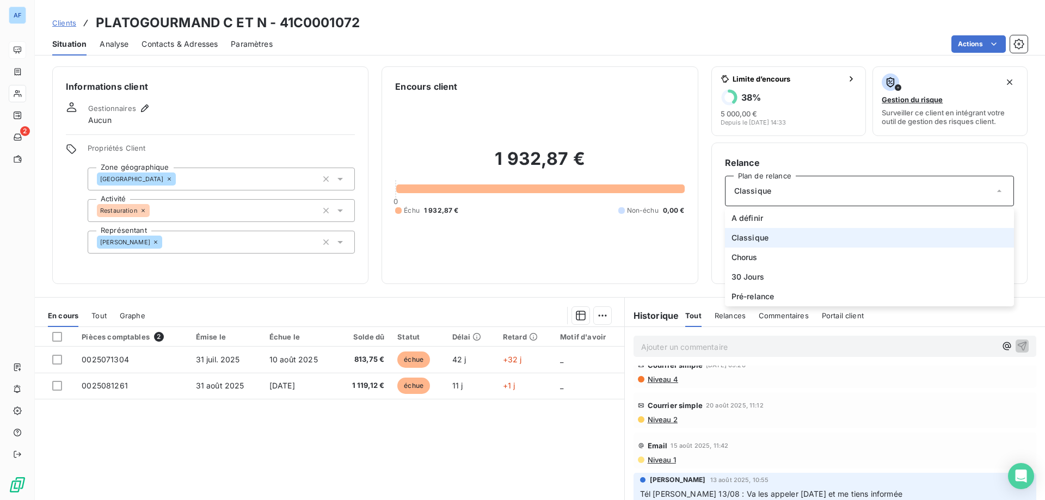
click at [808, 188] on div "Classique" at bounding box center [869, 191] width 289 height 30
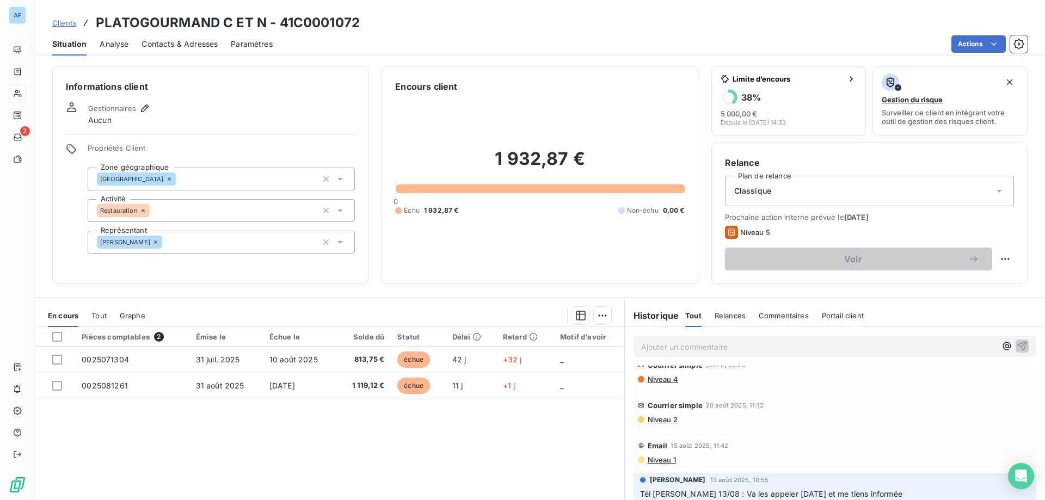
click at [808, 188] on div "Classique" at bounding box center [869, 191] width 289 height 30
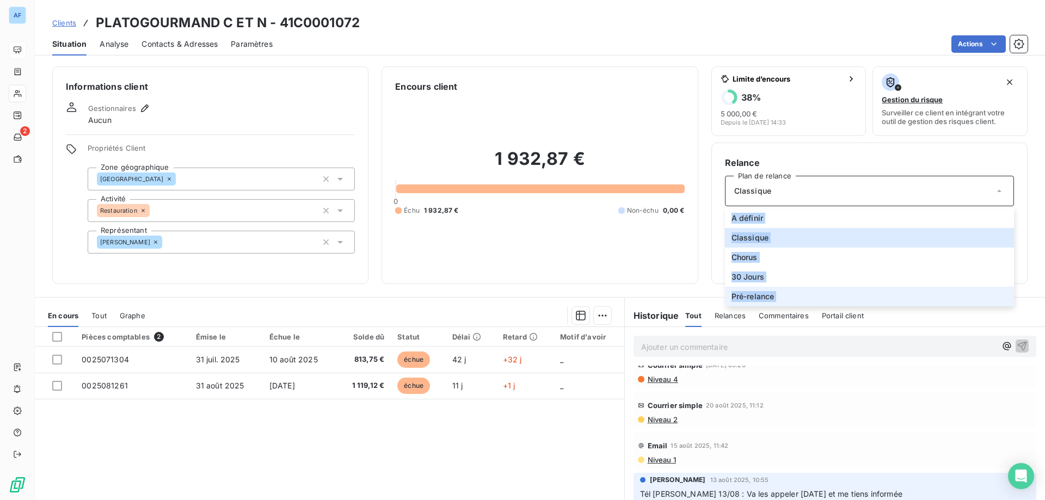
click at [770, 298] on li "Pré-relance" at bounding box center [869, 297] width 289 height 20
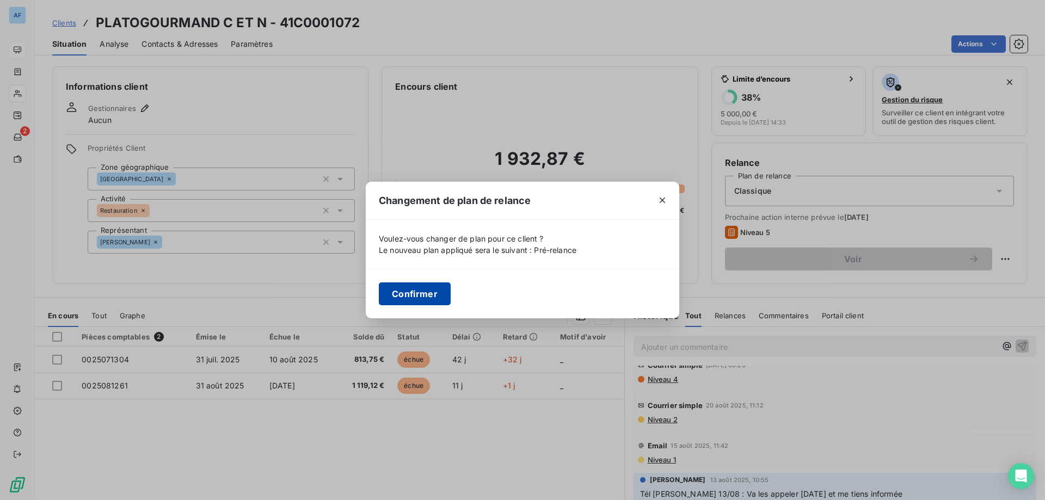
click at [436, 297] on button "Confirmer" at bounding box center [415, 293] width 72 height 23
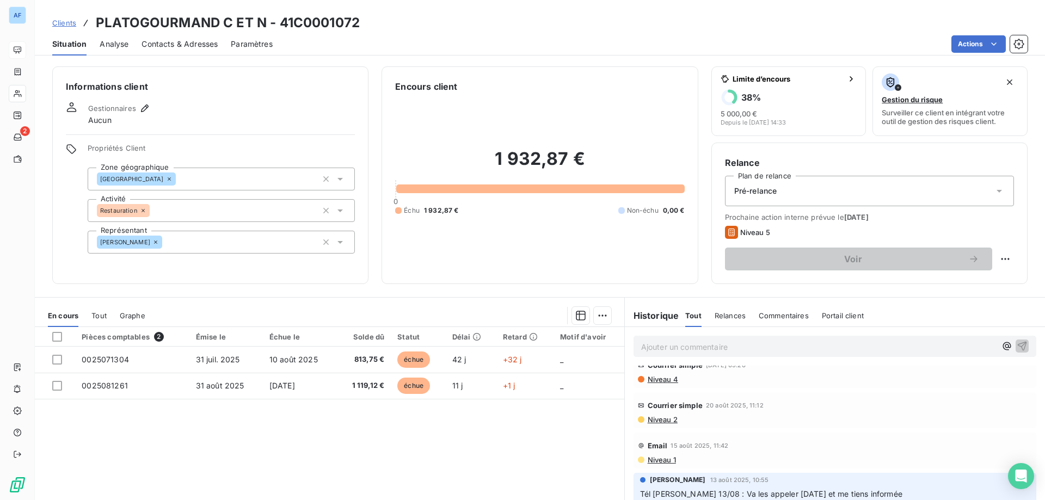
click at [499, 455] on div "Pièces comptables 2 Émise le Échue le Solde dû Statut Délai Retard Motif d'avoi…" at bounding box center [329, 431] width 589 height 209
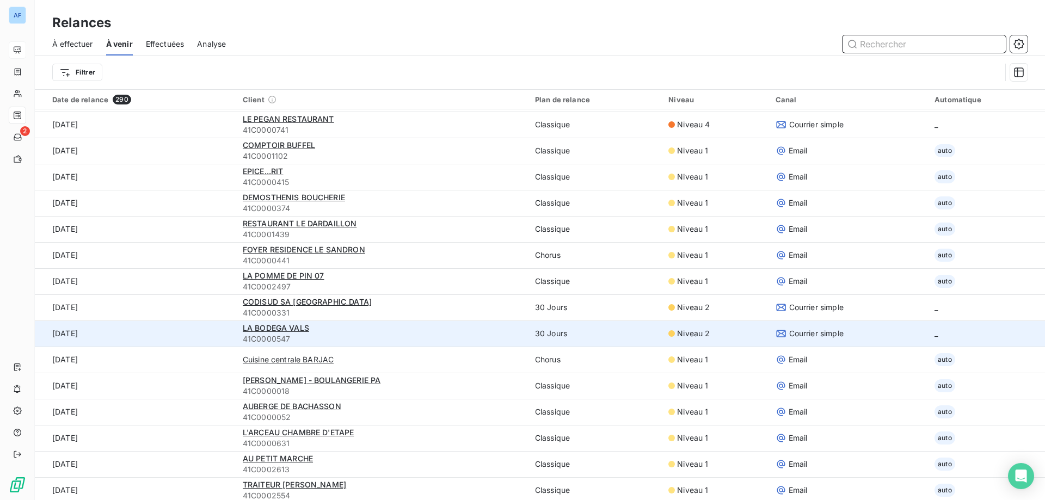
scroll to position [1143, 0]
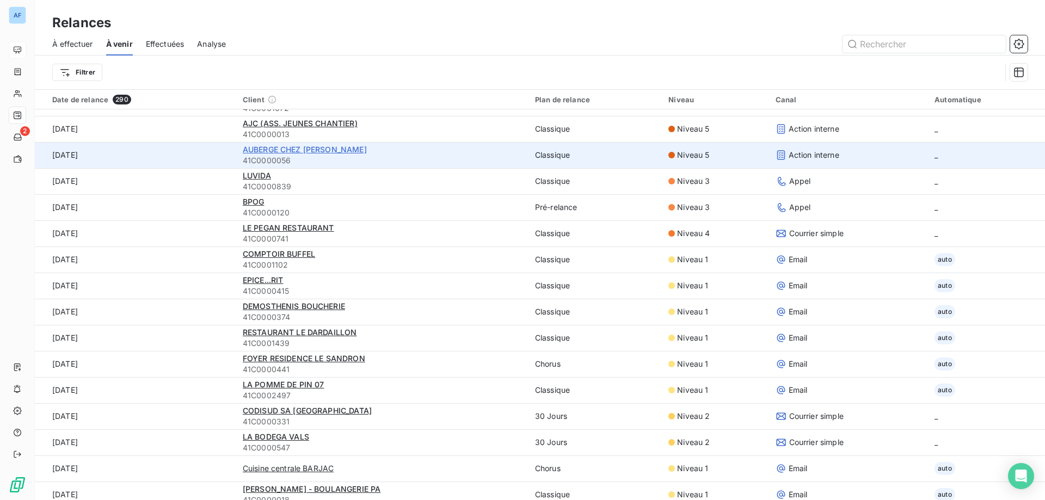
click at [277, 149] on span "AUBERGE CHEZ [PERSON_NAME]" at bounding box center [305, 149] width 124 height 9
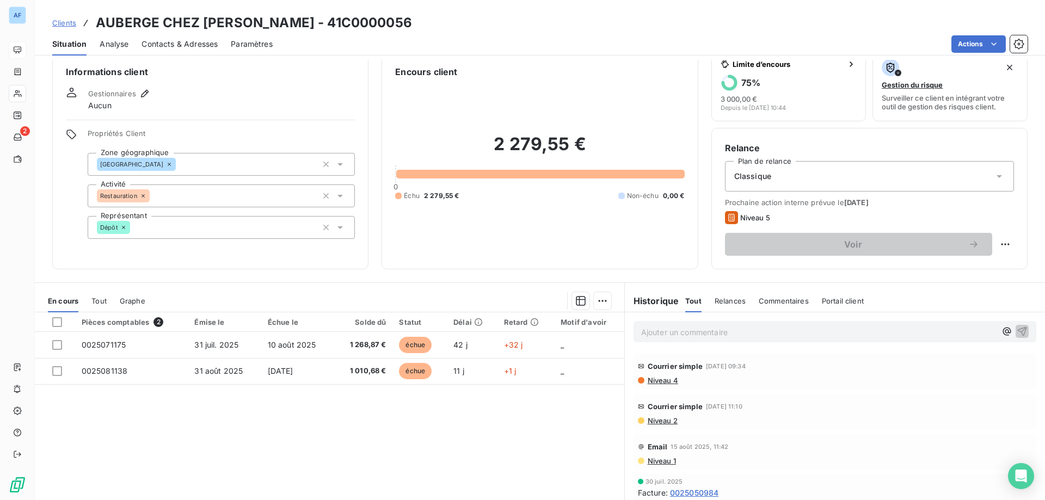
scroll to position [339, 0]
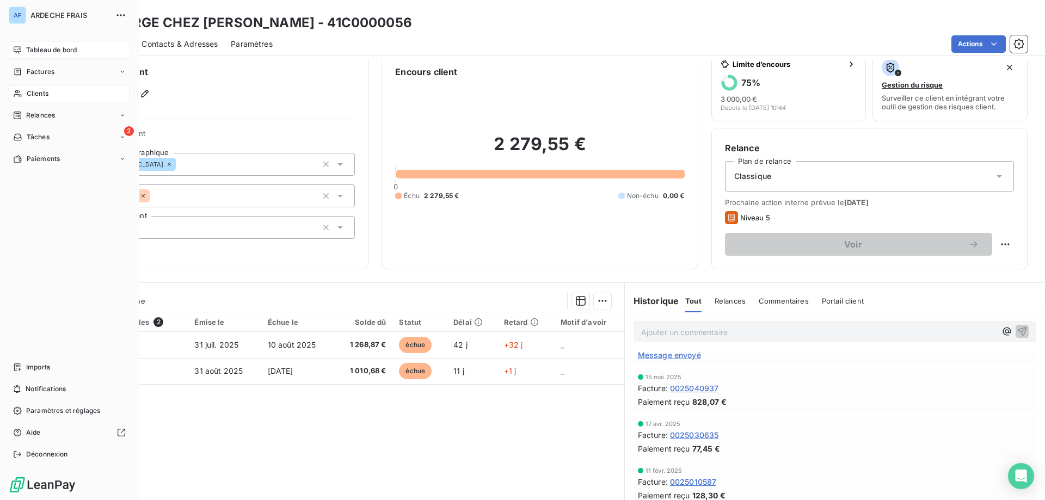
click at [35, 98] on div "Clients" at bounding box center [69, 93] width 121 height 17
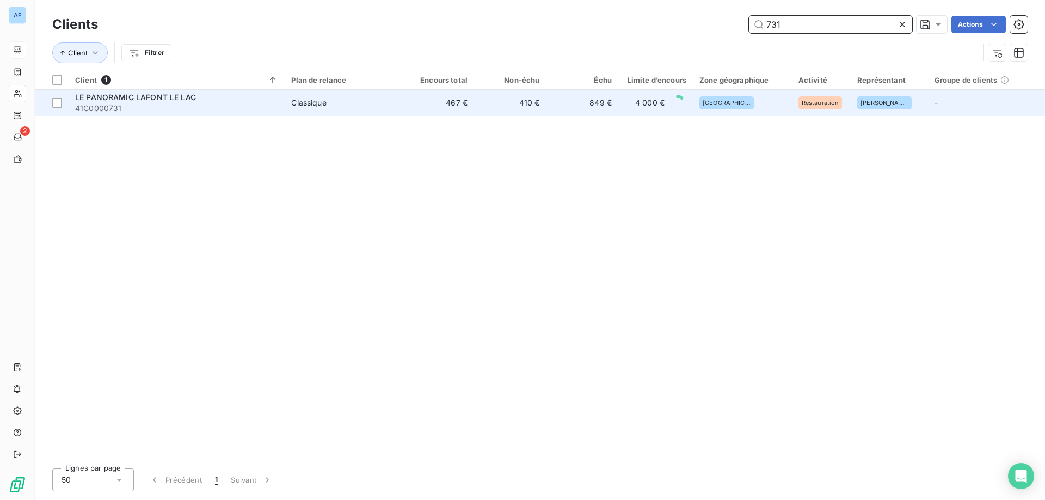
type input "731"
click at [631, 108] on div "4 000 €" at bounding box center [655, 102] width 61 height 17
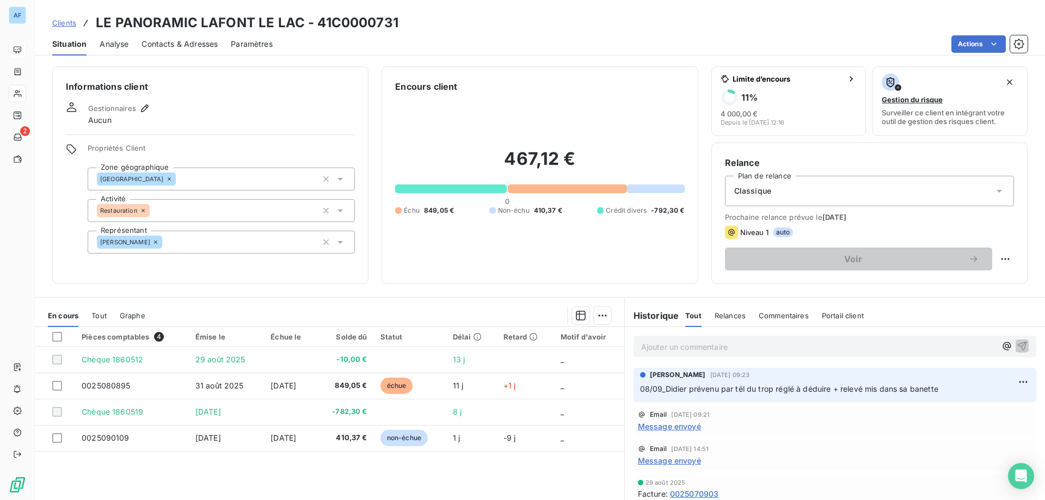
click at [70, 26] on span "Clients" at bounding box center [64, 22] width 24 height 9
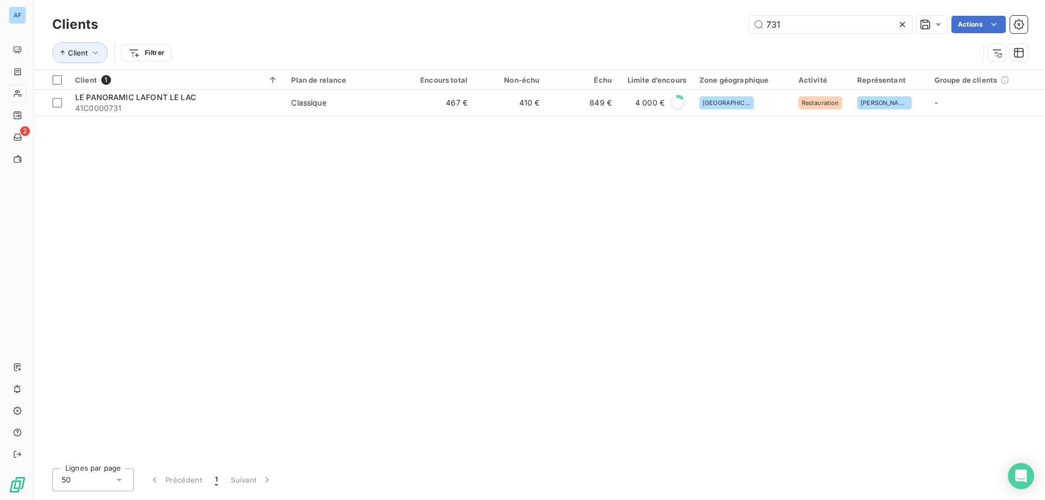
drag, startPoint x: 816, startPoint y: 32, endPoint x: 289, endPoint y: 57, distance: 527.8
click at [289, 57] on div "Clients 731 Actions Client Filtrer" at bounding box center [539, 41] width 975 height 57
type input "1072"
click at [352, 120] on div "Client 1 Plan de relance Encours total Non-échu Échu Limite d’encours Zone géog…" at bounding box center [540, 265] width 1010 height 390
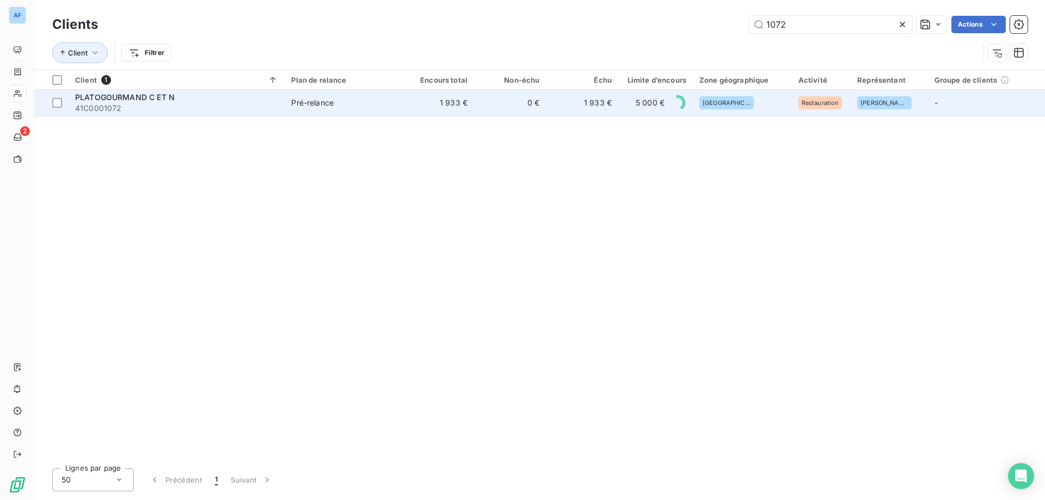
click at [360, 106] on span "Pré-relance" at bounding box center [343, 102] width 104 height 11
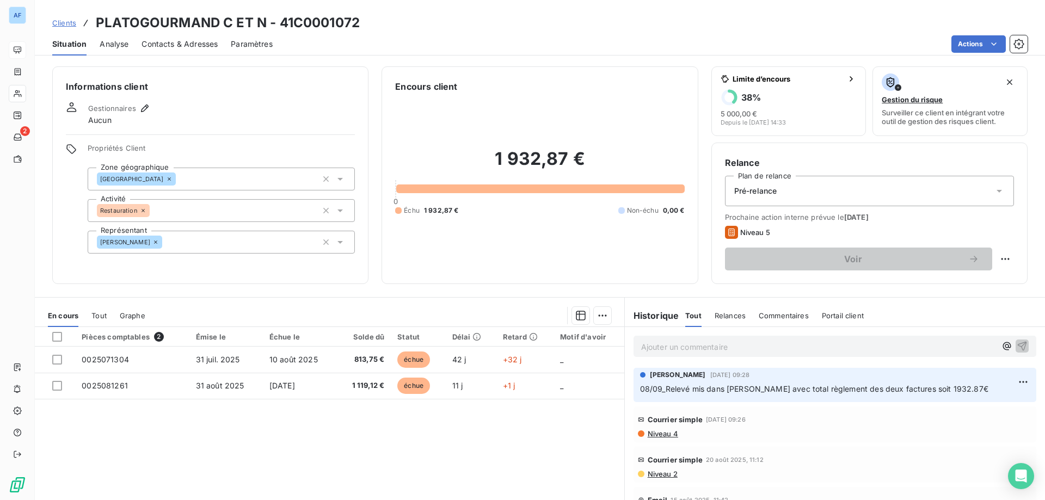
click at [664, 434] on span "Niveau 4" at bounding box center [662, 433] width 32 height 9
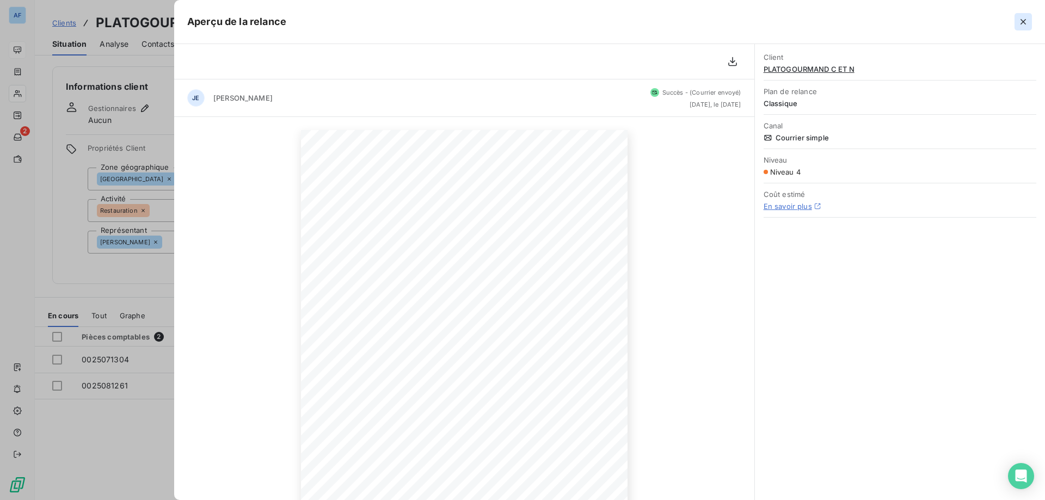
click at [1019, 23] on icon "button" at bounding box center [1022, 21] width 11 height 11
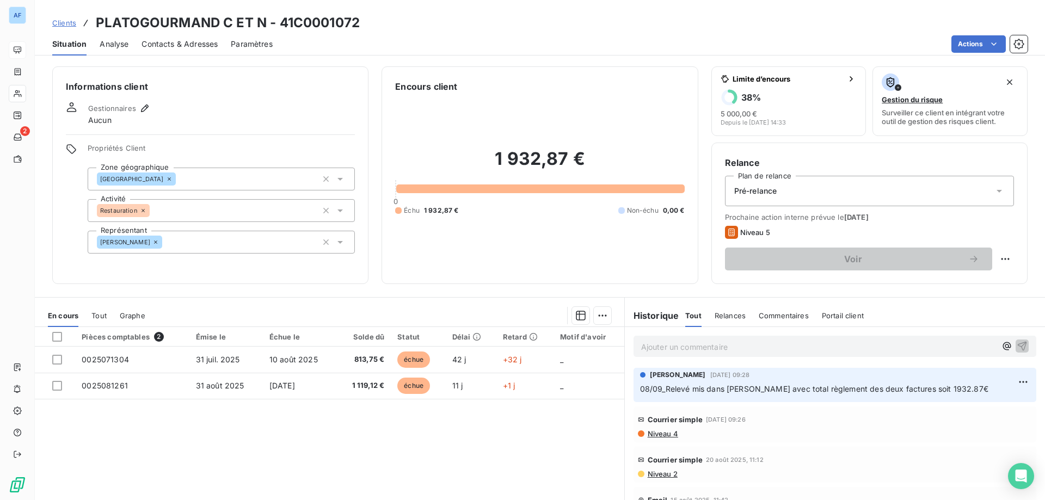
click at [65, 17] on link "Clients" at bounding box center [64, 22] width 24 height 11
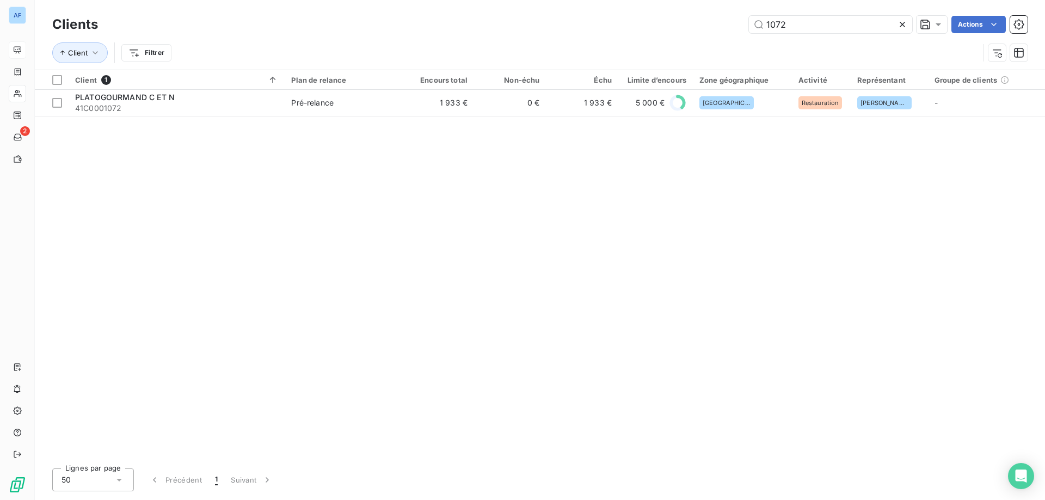
drag, startPoint x: 814, startPoint y: 24, endPoint x: 458, endPoint y: 28, distance: 355.8
click at [484, 27] on div "1072 Actions" at bounding box center [569, 24] width 916 height 17
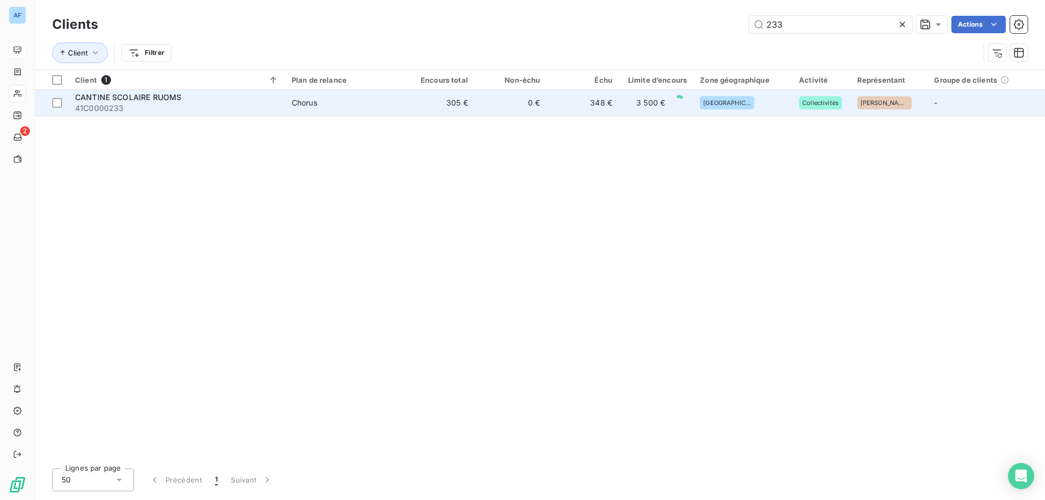
type input "233"
click at [384, 103] on span "Chorus" at bounding box center [344, 102] width 104 height 11
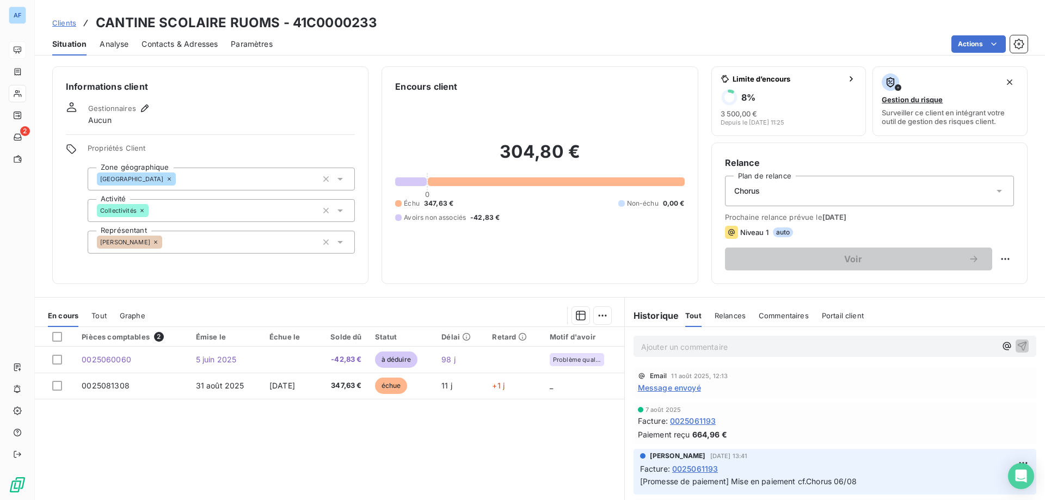
click at [65, 21] on span "Clients" at bounding box center [64, 22] width 24 height 9
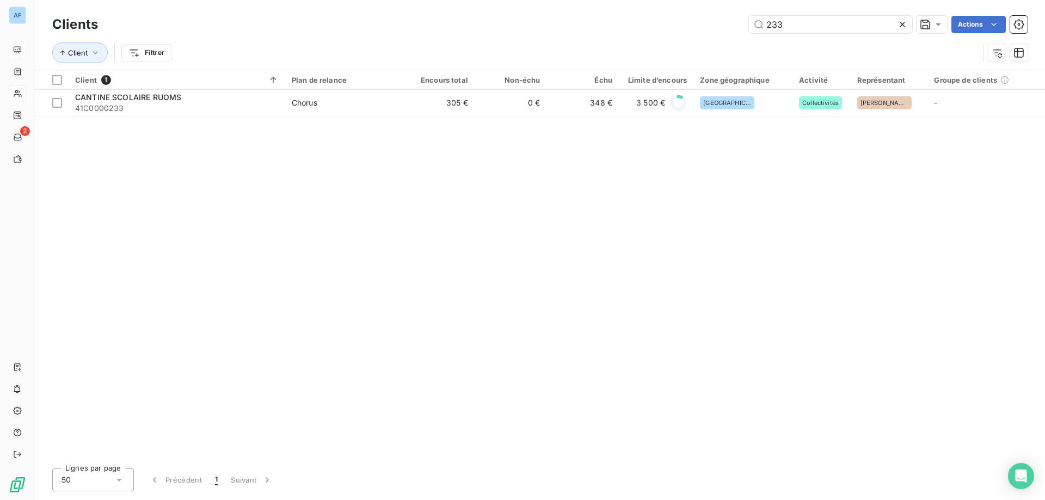
drag, startPoint x: 791, startPoint y: 22, endPoint x: 442, endPoint y: 23, distance: 348.7
click at [448, 23] on div "233 Actions" at bounding box center [569, 24] width 916 height 17
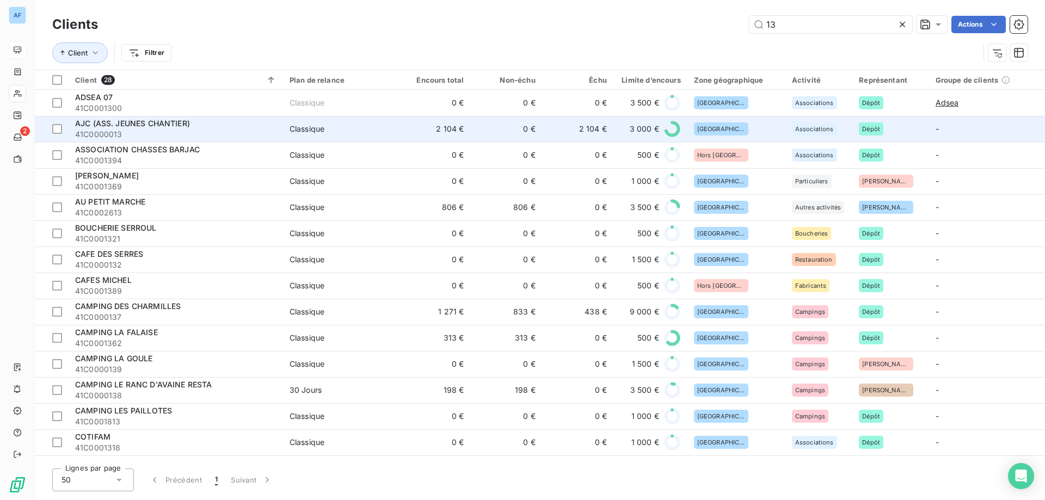
type input "13"
click at [189, 132] on span "41C0000013" at bounding box center [175, 134] width 201 height 11
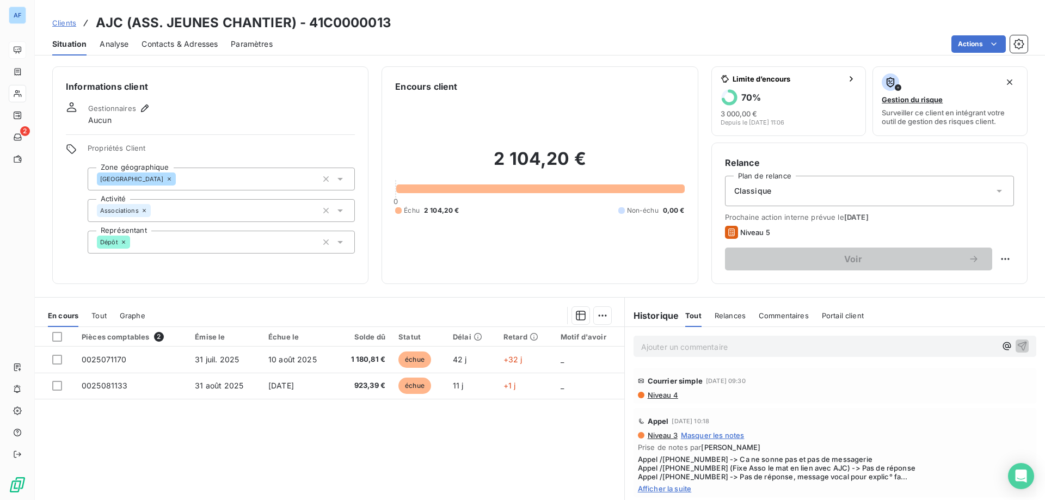
click at [681, 486] on span "Afficher la suite" at bounding box center [835, 488] width 394 height 9
click at [717, 453] on div "Niveau 3 Masquer les notes Prise de notes par [PERSON_NAME] /[PHONE_NUMBER] -> …" at bounding box center [835, 466] width 394 height 71
click at [860, 434] on div "Niveau 3 Masquer les notes" at bounding box center [835, 435] width 394 height 9
click at [947, 399] on div "Courrier simple [DATE] 09:30 Niveau 4" at bounding box center [834, 386] width 403 height 36
click at [999, 417] on div "Appel [DATE] 10:18" at bounding box center [835, 420] width 394 height 17
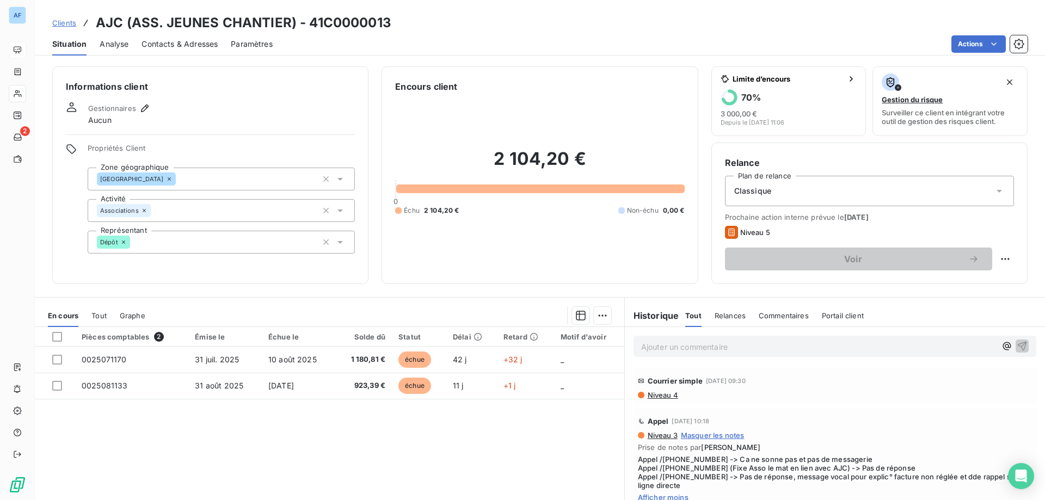
drag, startPoint x: 946, startPoint y: 432, endPoint x: 952, endPoint y: 433, distance: 6.0
click at [946, 433] on div "Niveau 3 Masquer les notes" at bounding box center [835, 435] width 394 height 9
click at [1004, 375] on div "Courrier simple [DATE] 09:30" at bounding box center [835, 380] width 394 height 17
drag, startPoint x: 1004, startPoint y: 407, endPoint x: 998, endPoint y: 429, distance: 22.7
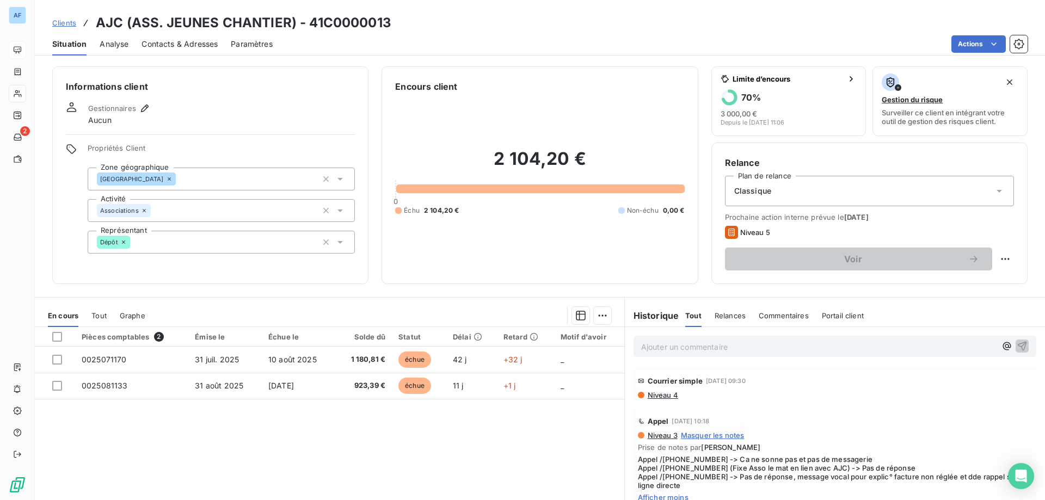
drag, startPoint x: 994, startPoint y: 432, endPoint x: 970, endPoint y: 444, distance: 26.8
click at [994, 433] on div "Niveau 3 Masquer les notes" at bounding box center [835, 435] width 394 height 9
click at [968, 445] on span "Prise de notes par [PERSON_NAME]" at bounding box center [835, 447] width 394 height 9
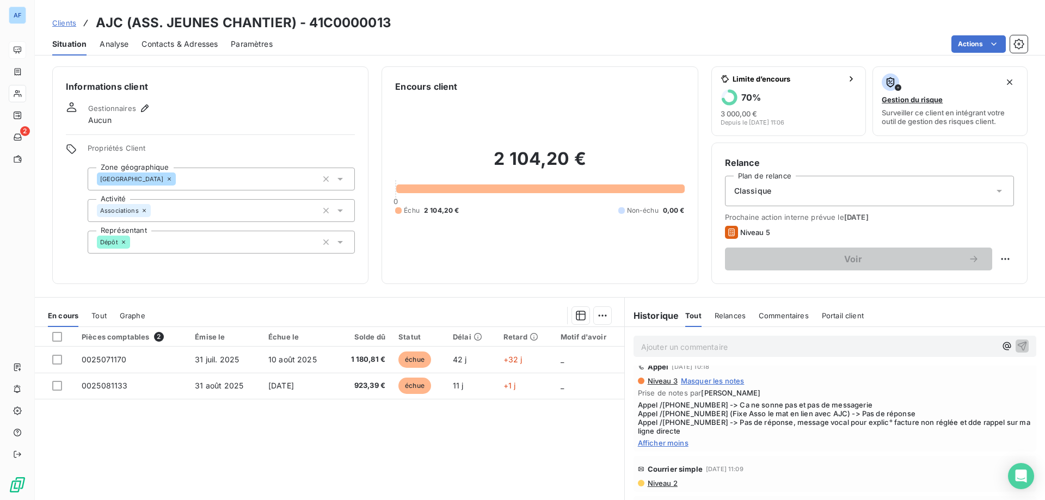
click at [641, 443] on span "Afficher moins" at bounding box center [835, 443] width 394 height 9
click at [658, 433] on span "Afficher la suite" at bounding box center [835, 434] width 394 height 9
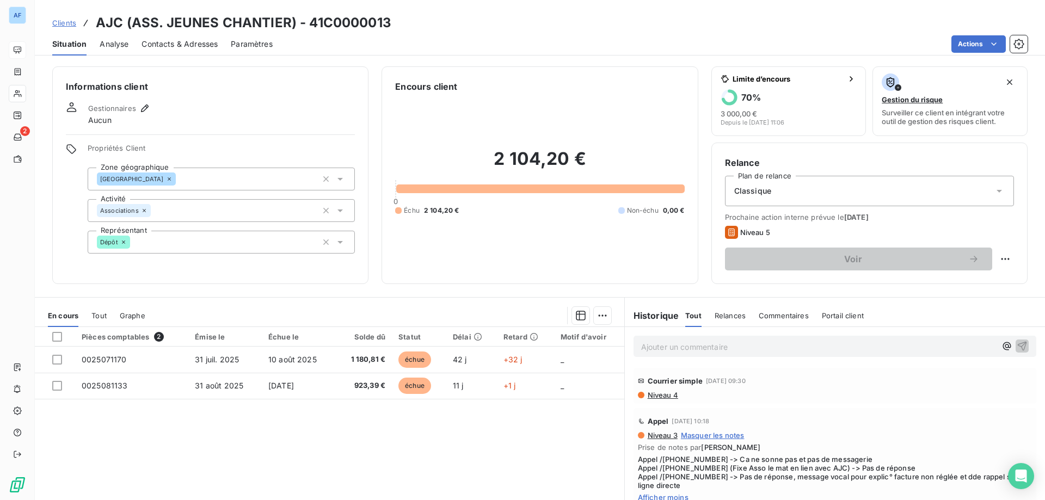
click at [67, 17] on div "Clients AJC (ASS. JEUNES CHANTIER) - 41C0000013" at bounding box center [221, 23] width 339 height 20
click at [64, 21] on span "Clients" at bounding box center [64, 22] width 24 height 9
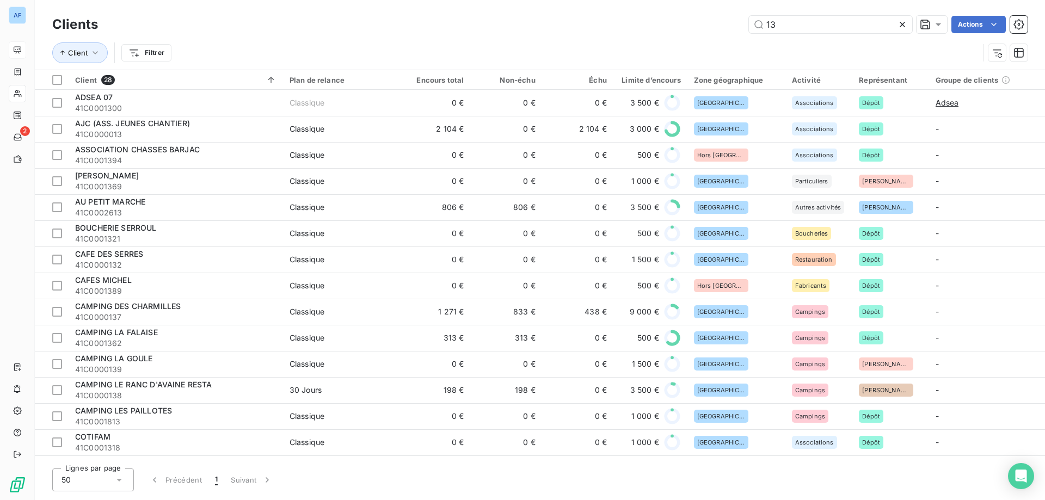
drag, startPoint x: 786, startPoint y: 26, endPoint x: 537, endPoint y: 15, distance: 248.9
click at [537, 13] on div "Clients 13 Actions" at bounding box center [539, 24] width 975 height 23
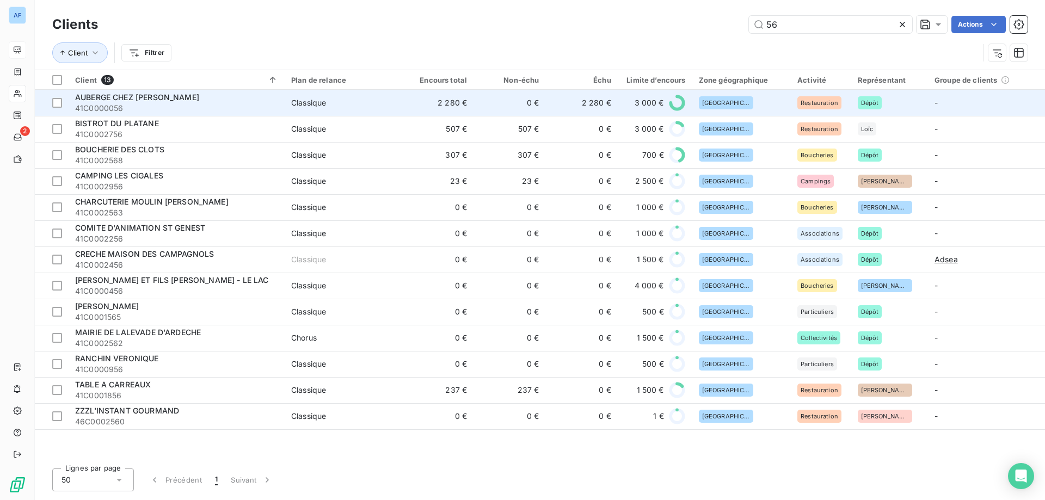
type input "56"
click at [507, 96] on td "0 €" at bounding box center [509, 103] width 72 height 26
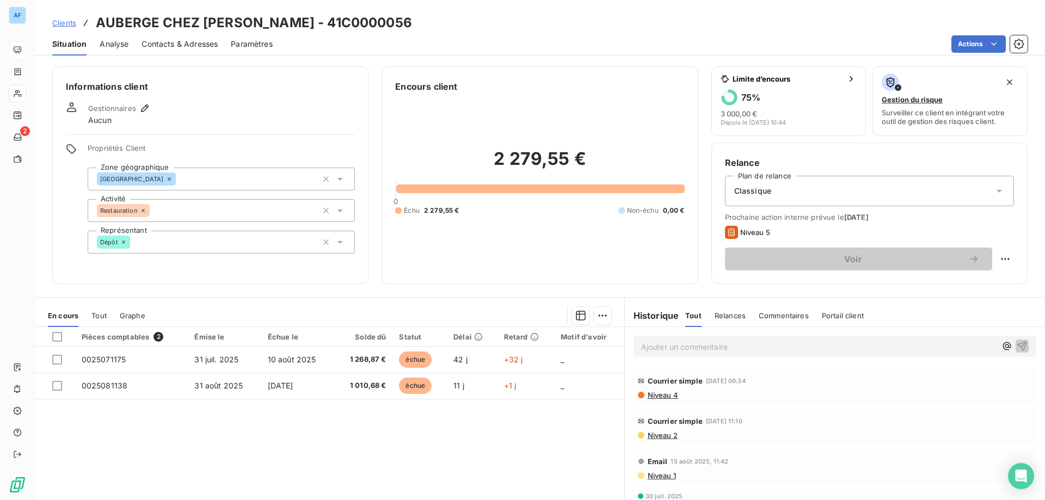
click at [60, 22] on span "Clients" at bounding box center [64, 22] width 24 height 9
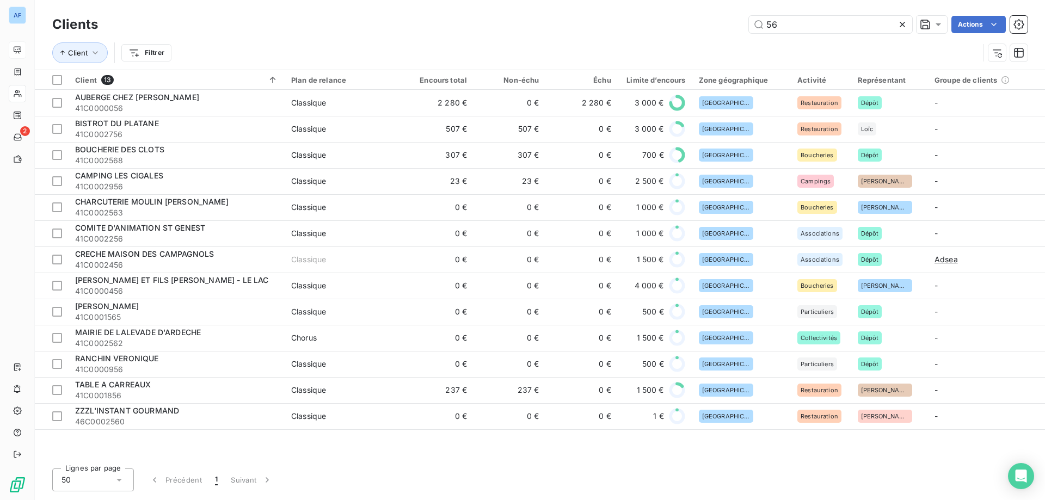
drag, startPoint x: 824, startPoint y: 28, endPoint x: 392, endPoint y: 24, distance: 432.5
click at [392, 24] on div "56 Actions" at bounding box center [569, 24] width 916 height 17
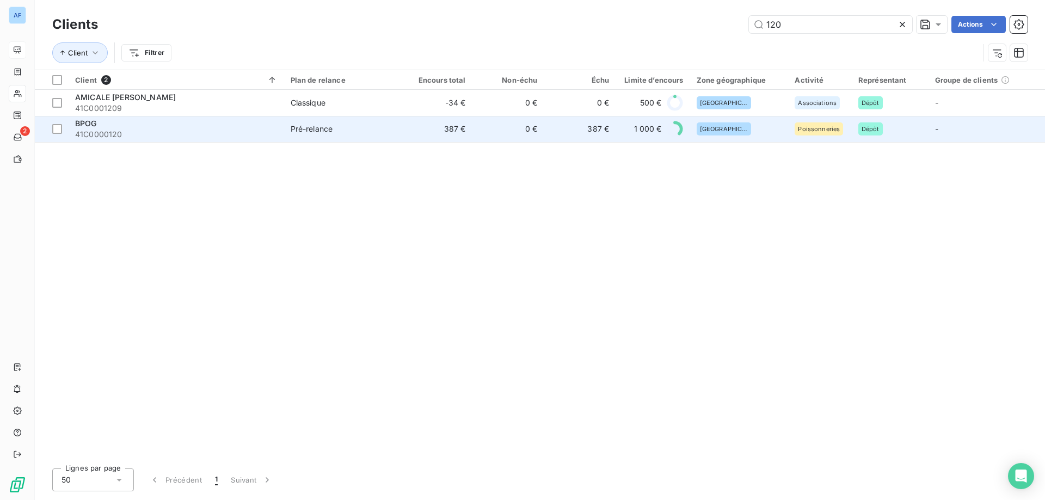
type input "120"
click at [181, 128] on div "BPOG" at bounding box center [176, 123] width 202 height 11
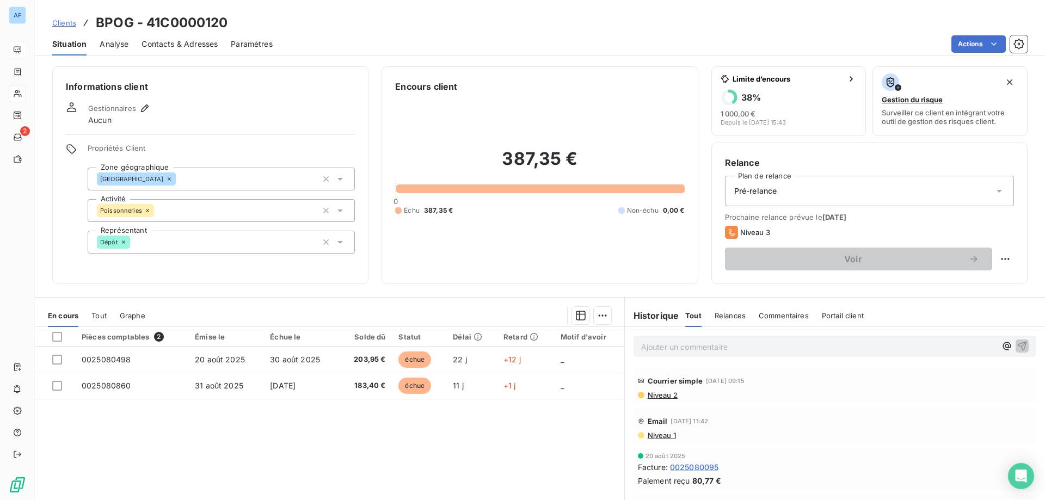
click at [73, 20] on span "Clients" at bounding box center [64, 22] width 24 height 9
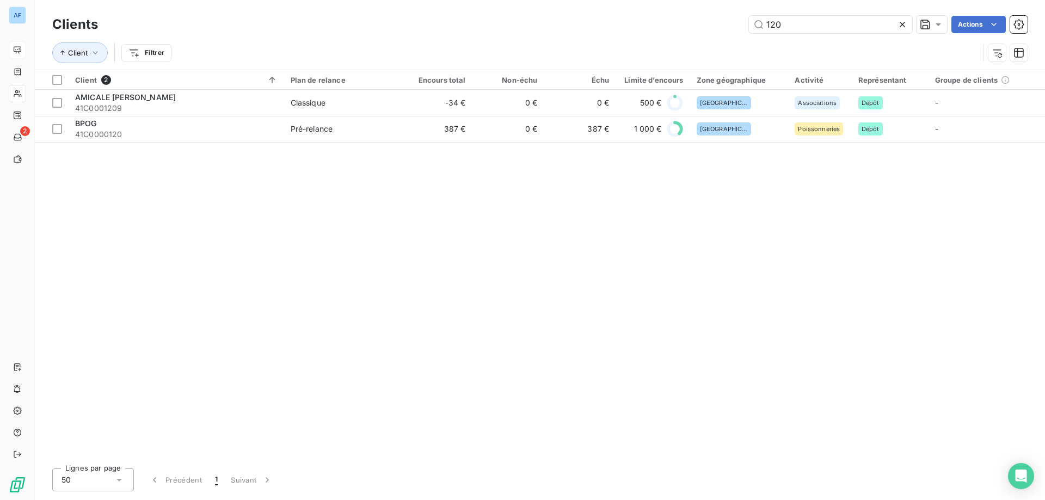
drag, startPoint x: 803, startPoint y: 26, endPoint x: 528, endPoint y: 60, distance: 276.8
click at [534, 57] on div "Clients 120 Actions Client Filtrer" at bounding box center [539, 41] width 975 height 57
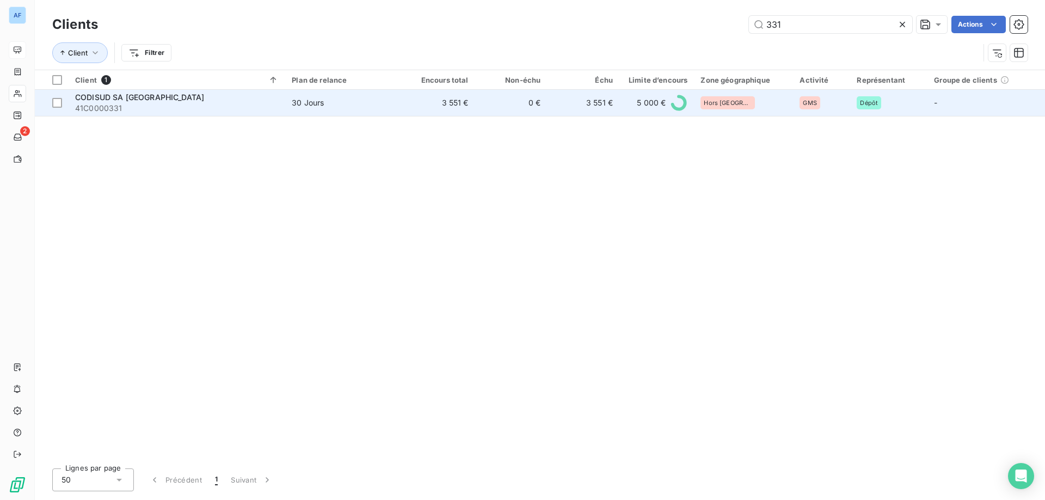
type input "331"
click at [511, 100] on td "0 €" at bounding box center [511, 103] width 72 height 26
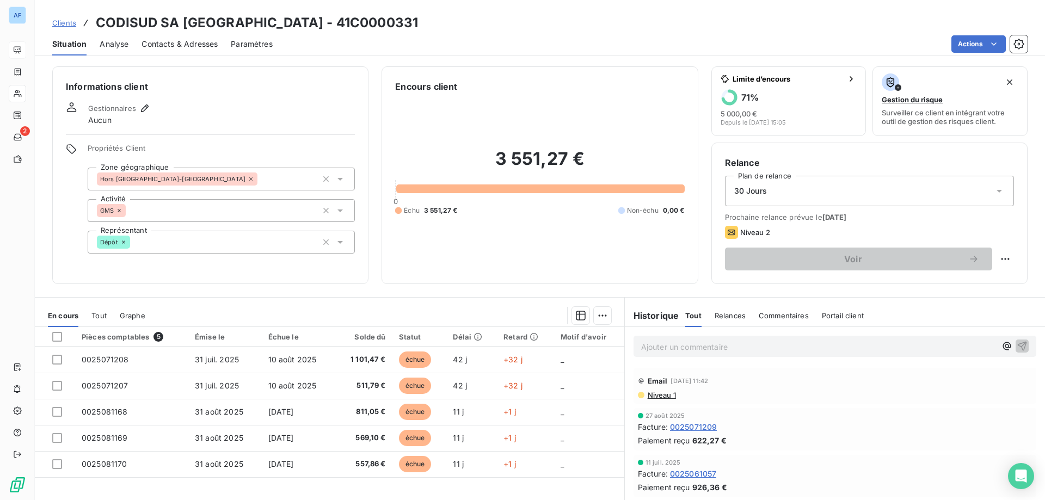
click at [60, 20] on span "Clients" at bounding box center [64, 22] width 24 height 9
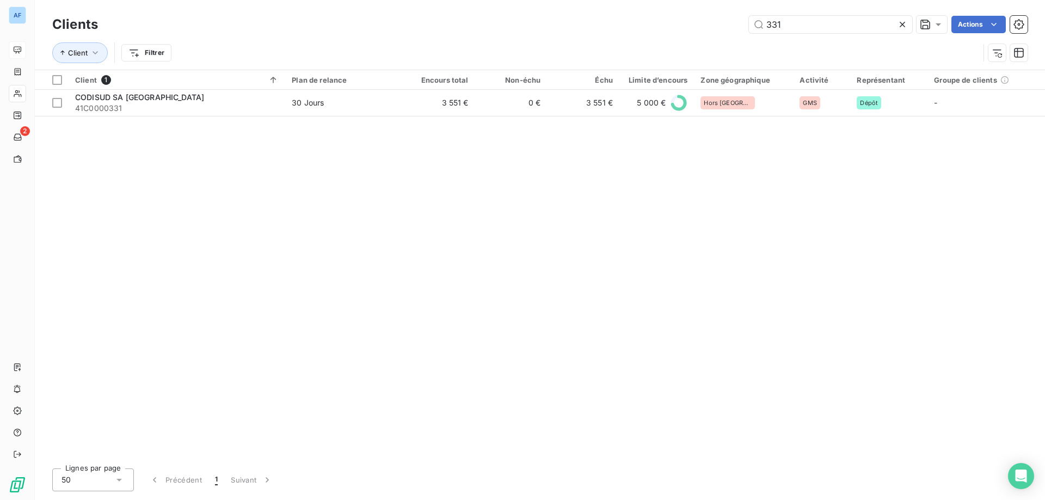
drag, startPoint x: 807, startPoint y: 23, endPoint x: 281, endPoint y: 61, distance: 527.5
click at [366, 51] on div "Clients 331 Actions Client Filtrer" at bounding box center [539, 41] width 975 height 57
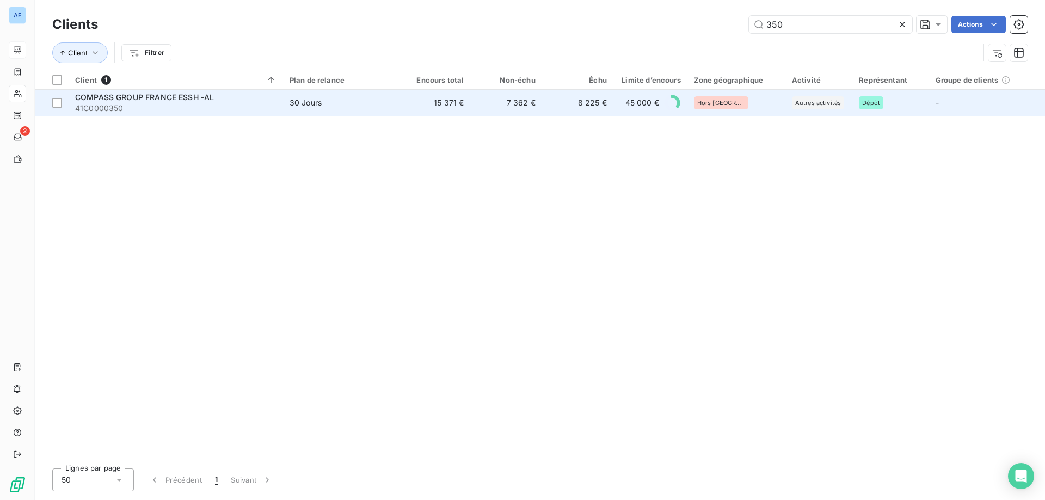
type input "350"
click at [294, 115] on td "30 Jours" at bounding box center [341, 103] width 116 height 26
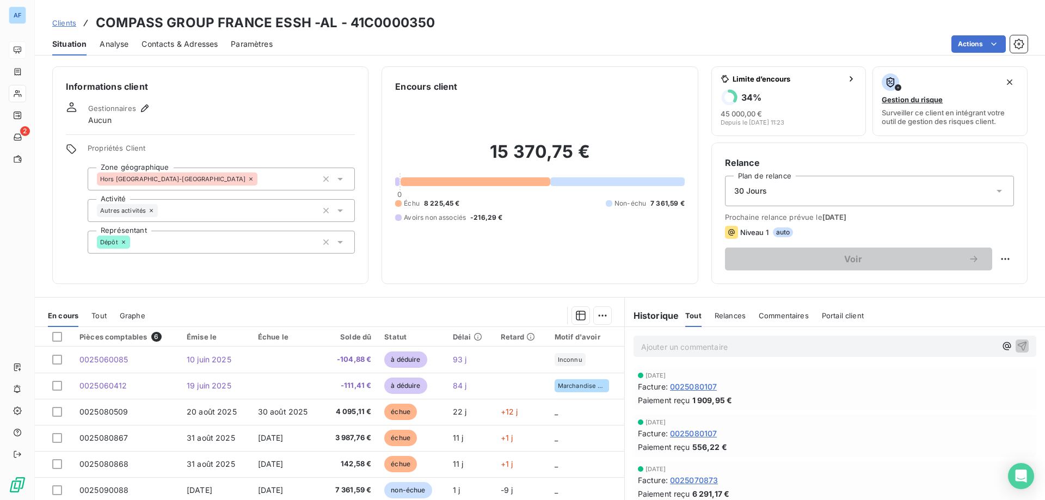
click at [61, 22] on span "Clients" at bounding box center [64, 22] width 24 height 9
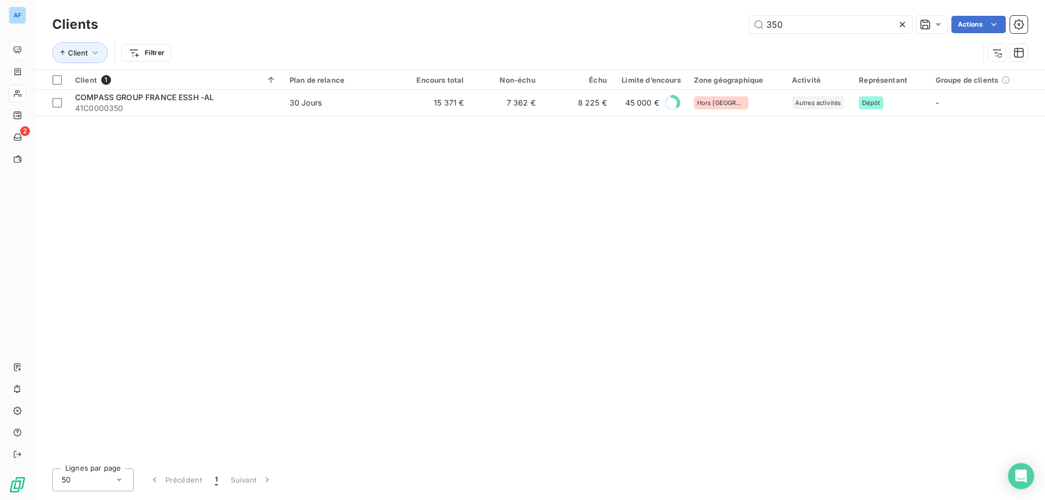
drag, startPoint x: 804, startPoint y: 26, endPoint x: 603, endPoint y: 25, distance: 200.8
click at [603, 25] on div "350 Actions" at bounding box center [569, 24] width 916 height 17
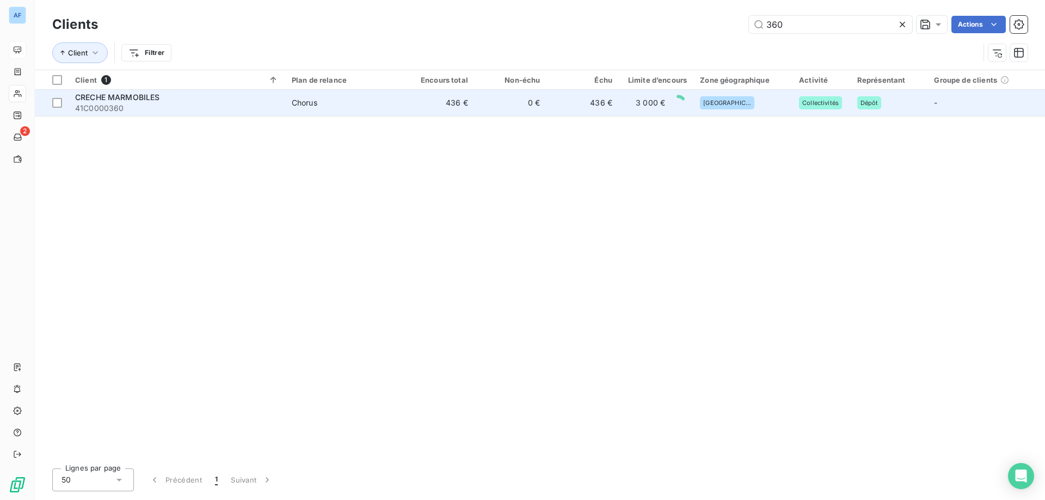
type input "360"
click at [414, 104] on td "436 €" at bounding box center [438, 103] width 72 height 26
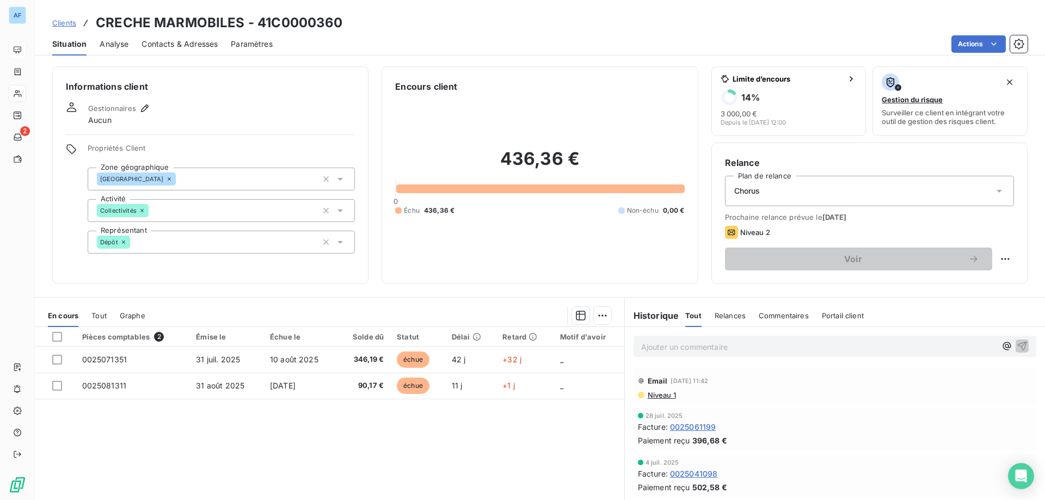
click at [66, 21] on span "Clients" at bounding box center [64, 22] width 24 height 9
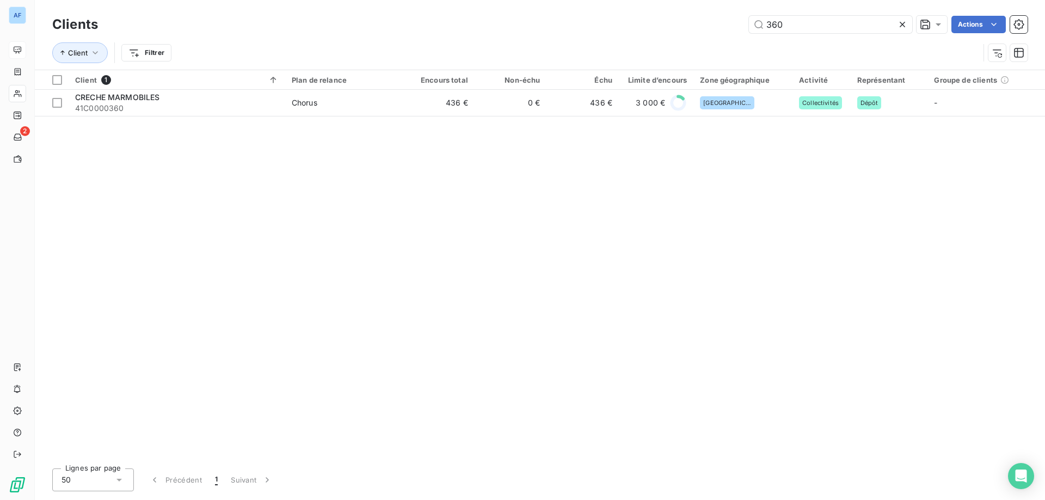
drag, startPoint x: 799, startPoint y: 28, endPoint x: 504, endPoint y: 34, distance: 295.5
click at [558, 30] on div "360 Actions" at bounding box center [569, 24] width 916 height 17
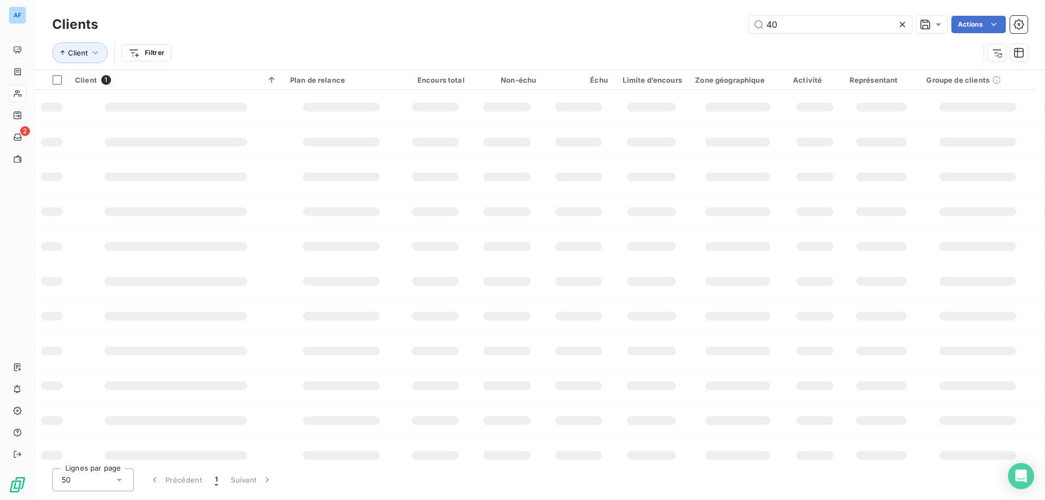
type input "404"
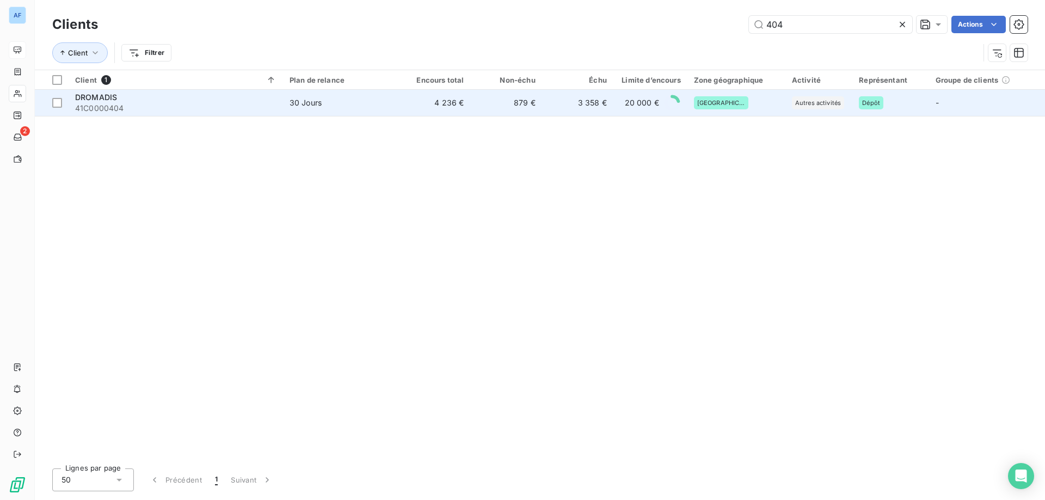
click at [487, 97] on td "879 €" at bounding box center [505, 103] width 71 height 26
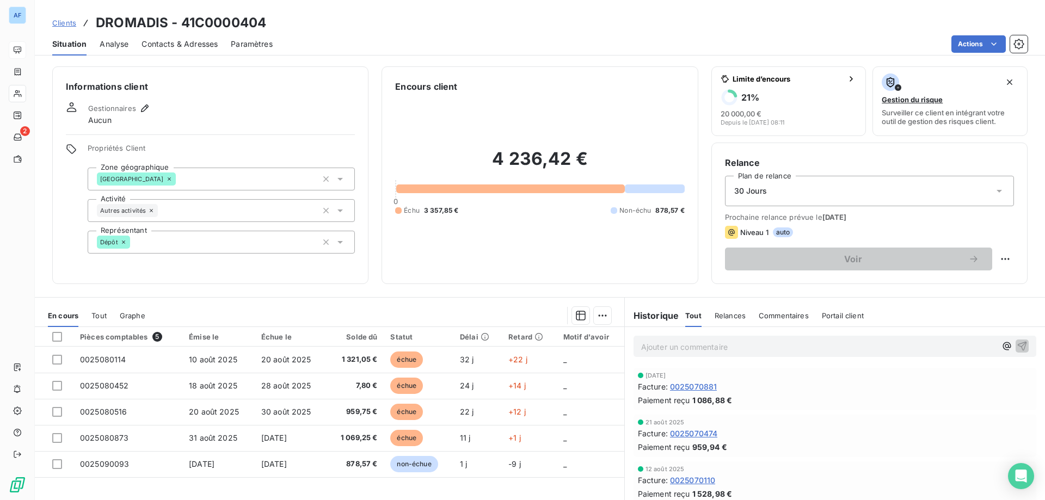
click at [63, 25] on span "Clients" at bounding box center [64, 22] width 24 height 9
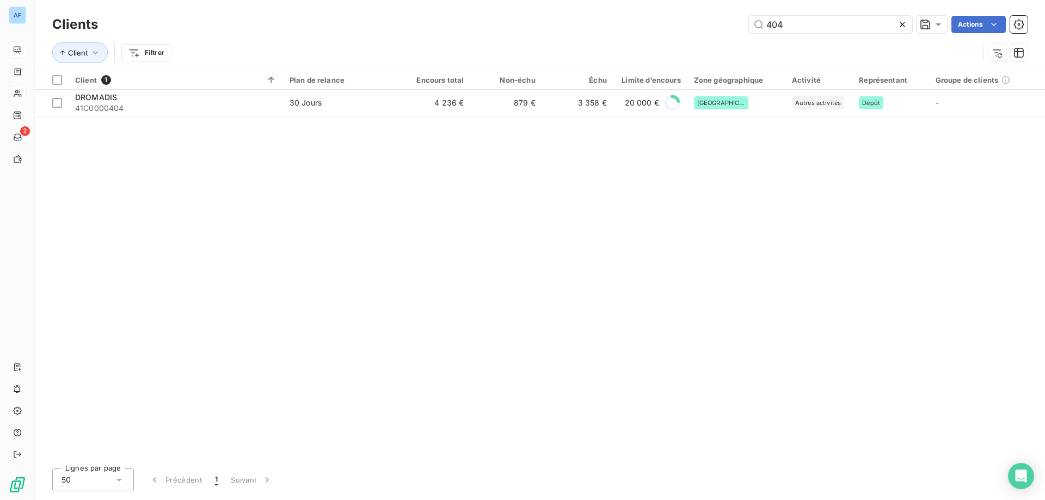
drag, startPoint x: 818, startPoint y: 28, endPoint x: 462, endPoint y: 39, distance: 356.0
click at [478, 39] on div "Clients 404 Actions Client Filtrer" at bounding box center [539, 41] width 975 height 57
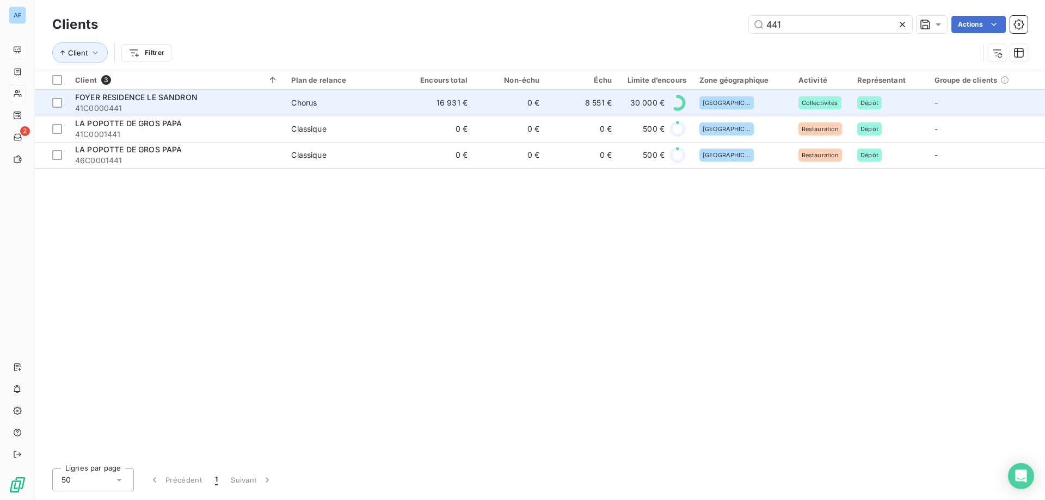
type input "441"
click at [398, 108] on td "Chorus" at bounding box center [343, 103] width 117 height 26
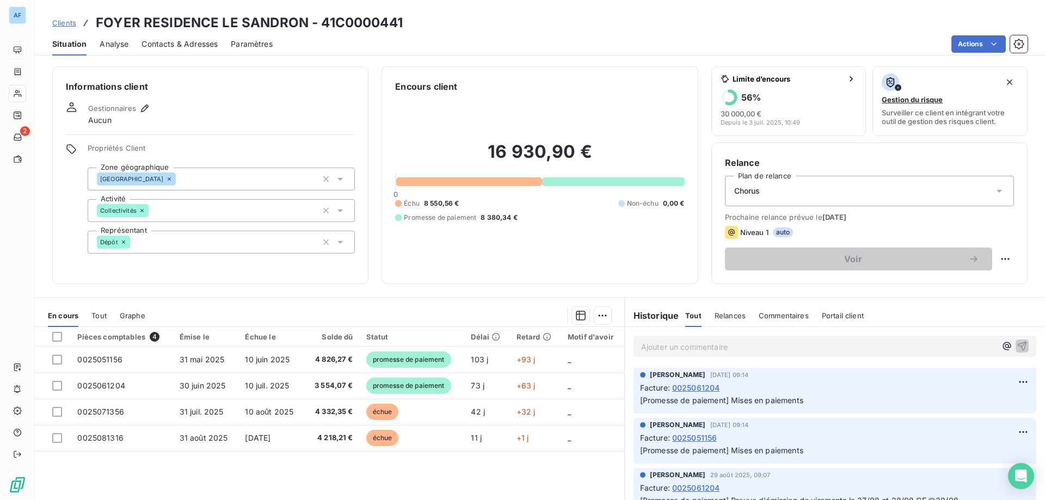
click at [62, 21] on span "Clients" at bounding box center [64, 22] width 24 height 9
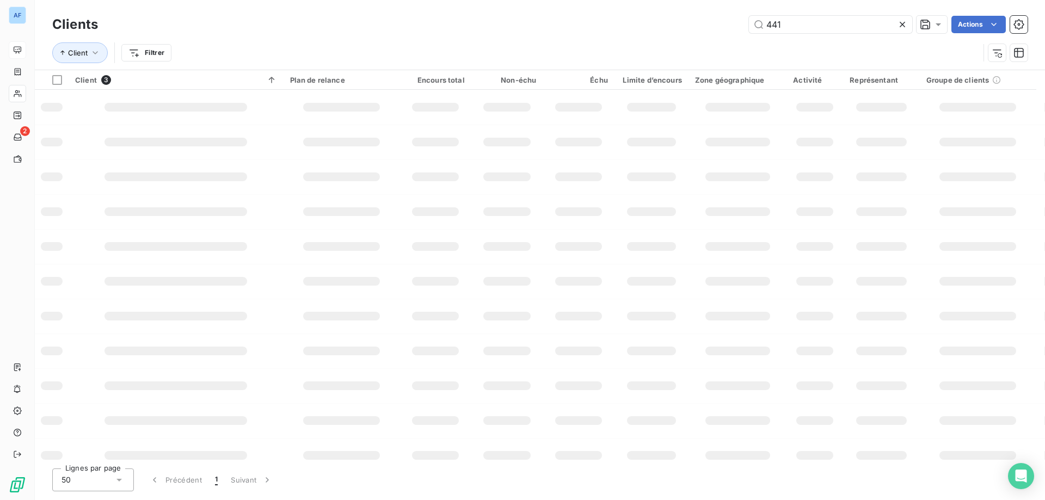
drag, startPoint x: 791, startPoint y: 20, endPoint x: 674, endPoint y: 16, distance: 117.0
click at [675, 16] on div "441 Actions" at bounding box center [569, 24] width 916 height 17
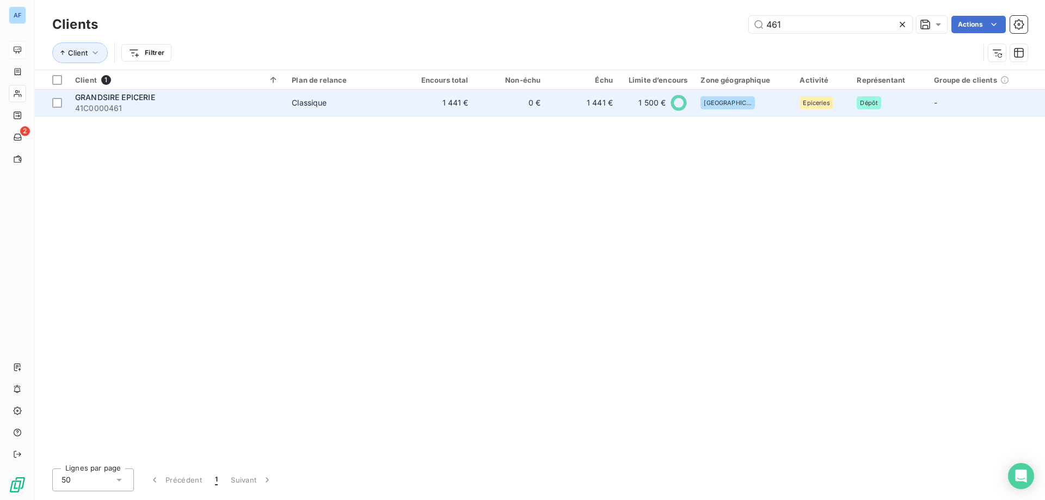
type input "461"
click at [582, 104] on td "1 441 €" at bounding box center [583, 103] width 72 height 26
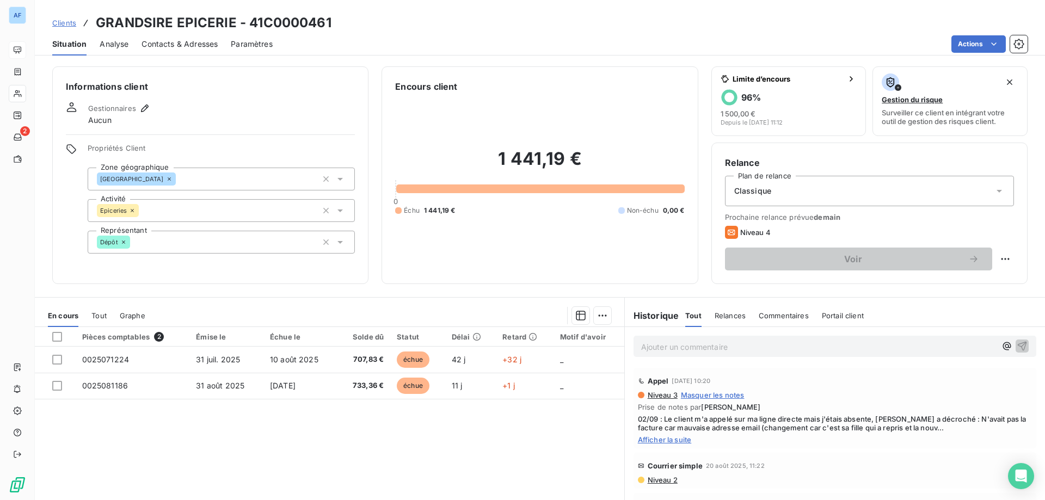
click at [61, 24] on span "Clients" at bounding box center [64, 22] width 24 height 9
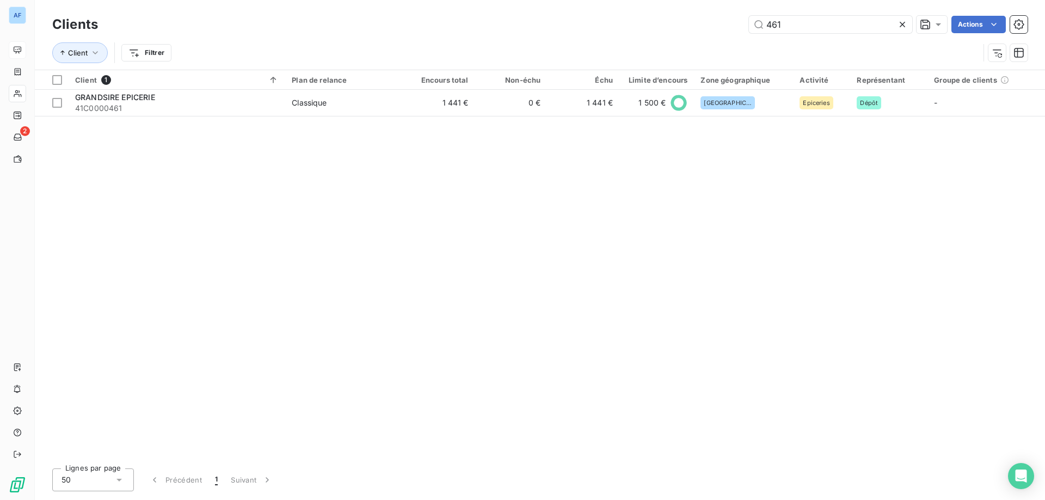
drag, startPoint x: 797, startPoint y: 29, endPoint x: 384, endPoint y: 36, distance: 413.5
click at [450, 36] on div "Clients 461 Actions Client Filtrer" at bounding box center [539, 41] width 975 height 57
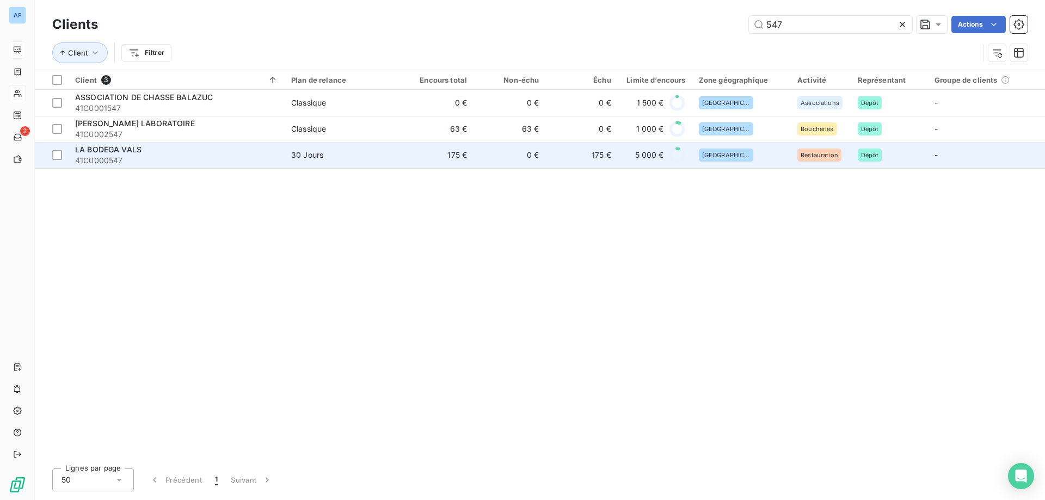
type input "547"
click at [338, 156] on span "30 Jours" at bounding box center [343, 155] width 104 height 11
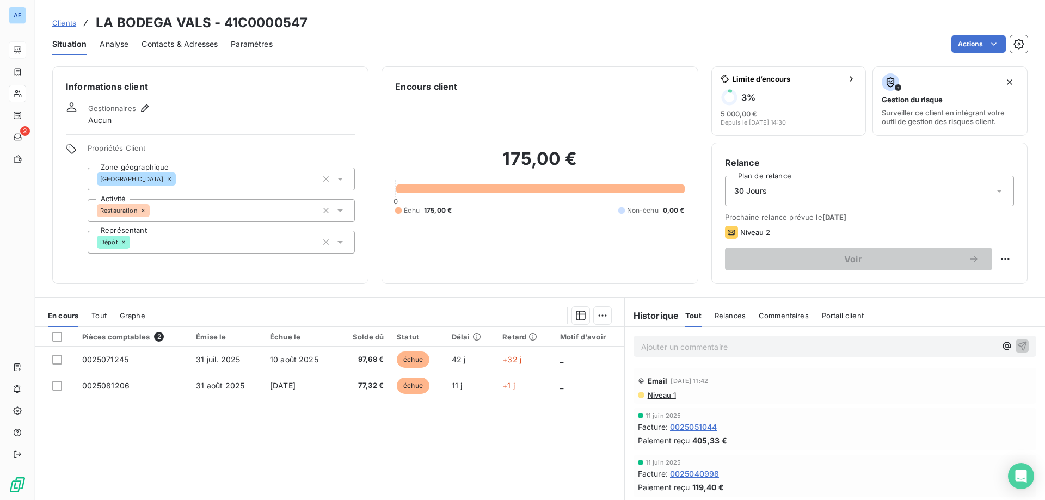
click at [66, 28] on link "Clients" at bounding box center [64, 22] width 24 height 11
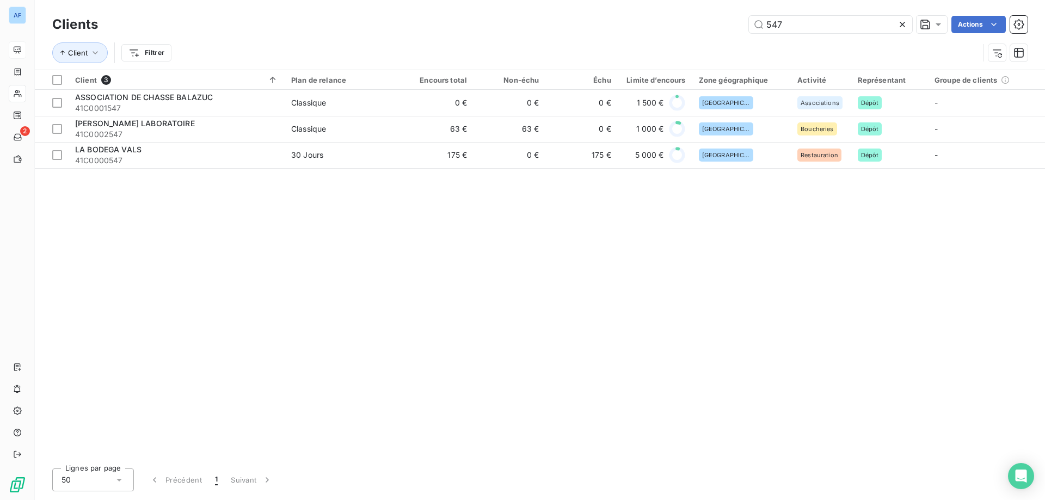
drag, startPoint x: 802, startPoint y: 25, endPoint x: 543, endPoint y: 36, distance: 259.8
click at [545, 36] on div "Clients 547 Actions Client Filtrer" at bounding box center [539, 41] width 975 height 57
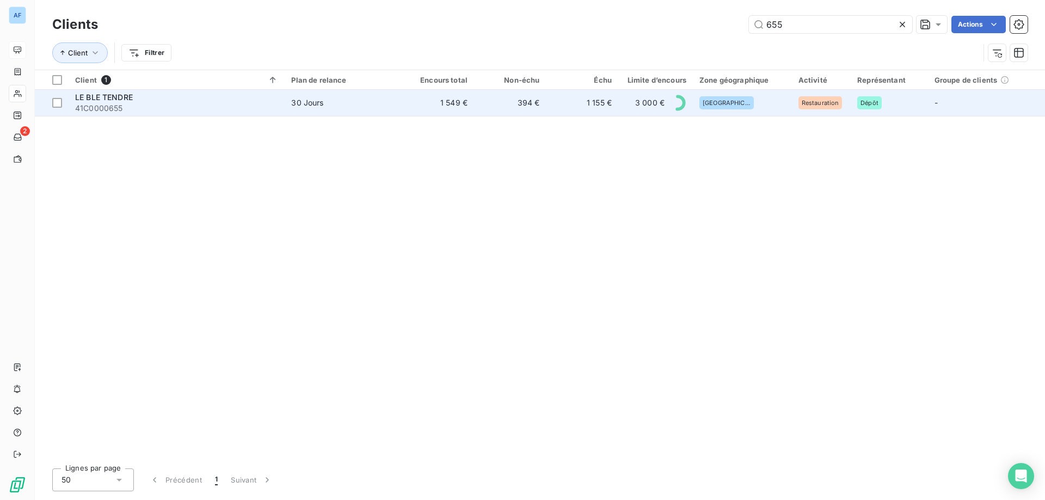
type input "655"
click at [576, 100] on td "1 155 €" at bounding box center [582, 103] width 72 height 26
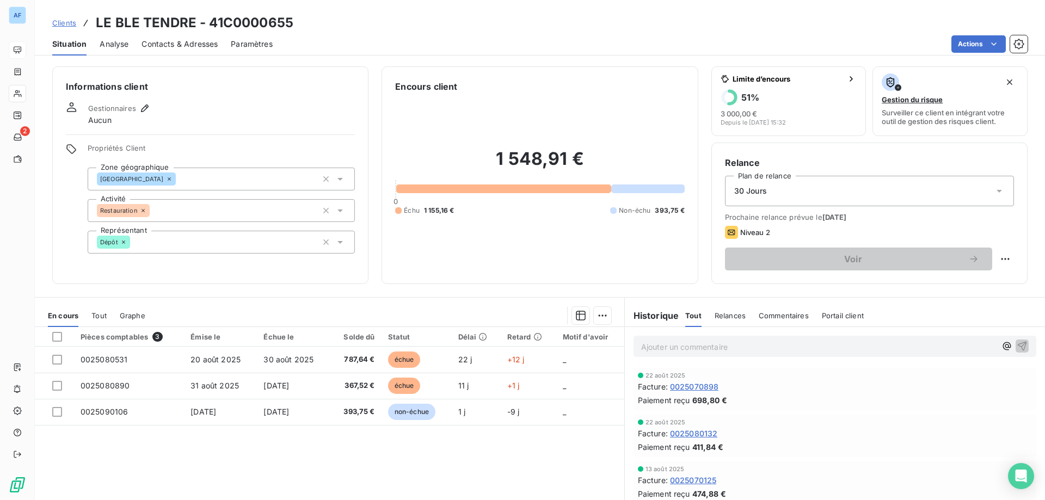
click at [69, 23] on span "Clients" at bounding box center [64, 22] width 24 height 9
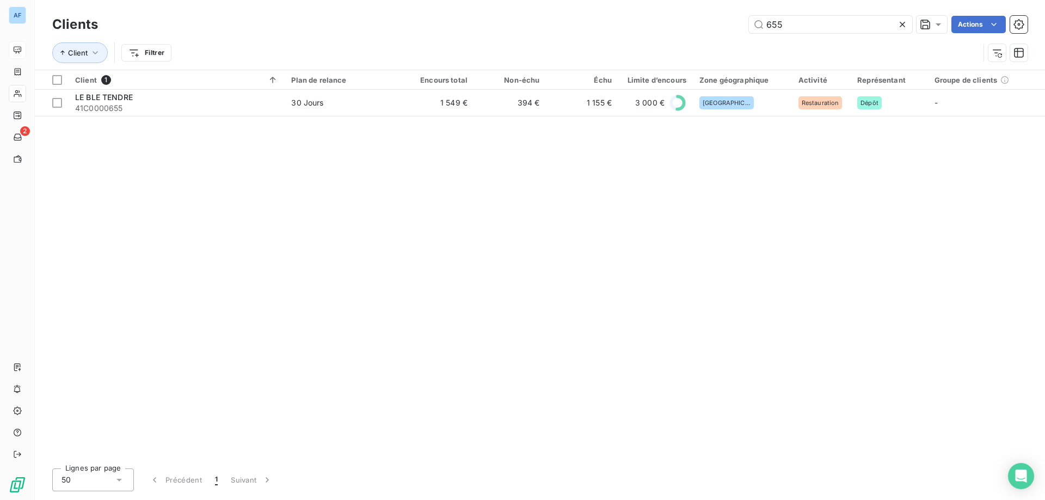
drag, startPoint x: 818, startPoint y: 28, endPoint x: 343, endPoint y: 17, distance: 475.1
click at [358, 17] on div "655 Actions" at bounding box center [569, 24] width 916 height 17
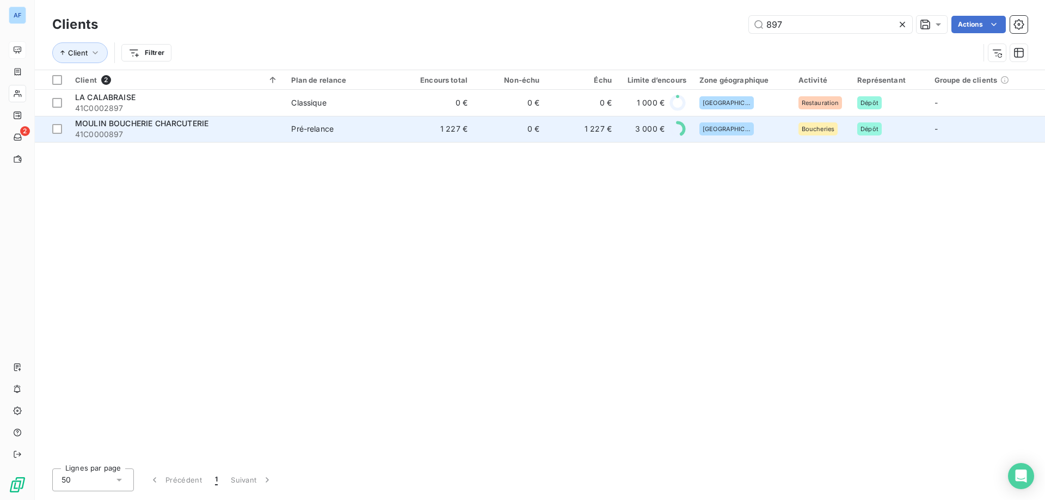
type input "897"
click at [331, 125] on div "Pré-relance" at bounding box center [312, 129] width 42 height 11
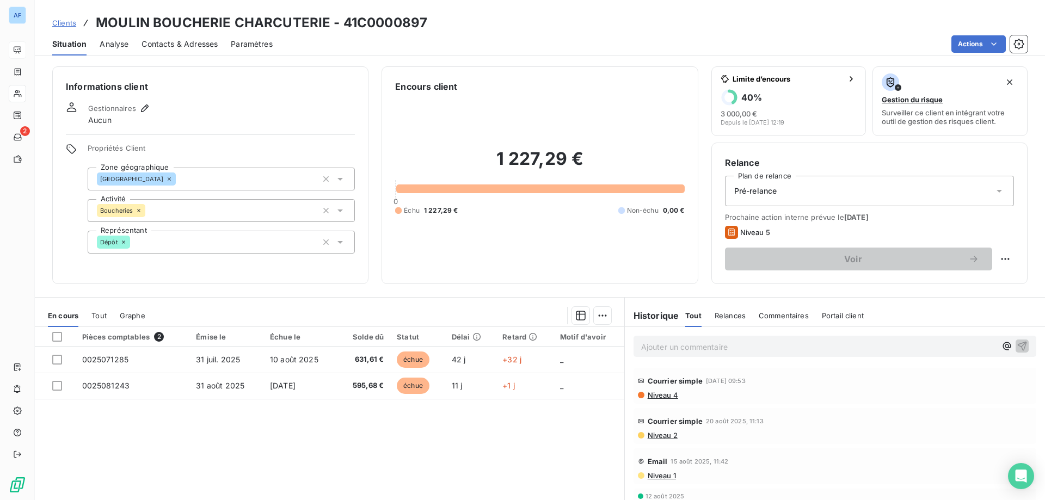
click at [66, 18] on span "Clients" at bounding box center [64, 22] width 24 height 9
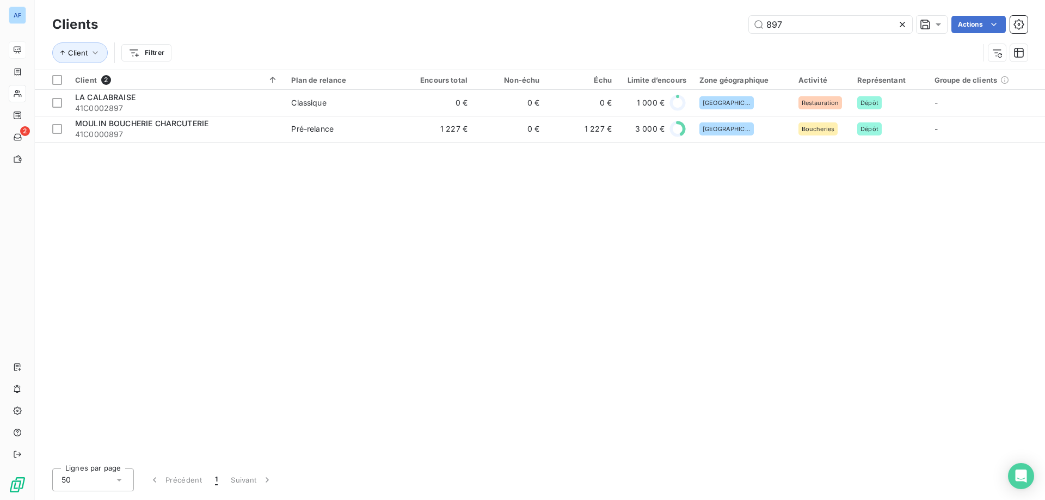
drag, startPoint x: 800, startPoint y: 26, endPoint x: 555, endPoint y: 44, distance: 245.4
click at [566, 41] on div "Clients 897 Actions Client Filtrer" at bounding box center [539, 41] width 975 height 57
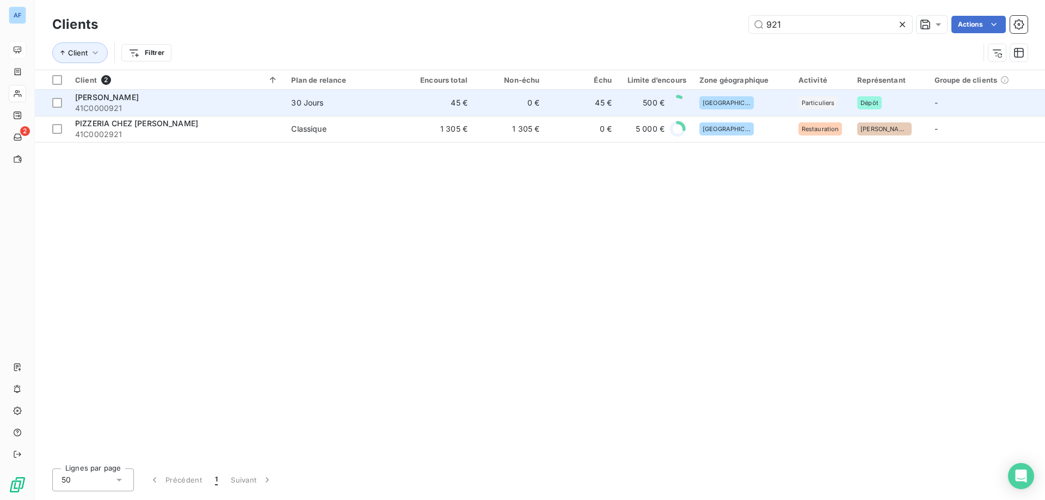
type input "921"
click at [483, 106] on td "0 €" at bounding box center [510, 103] width 72 height 26
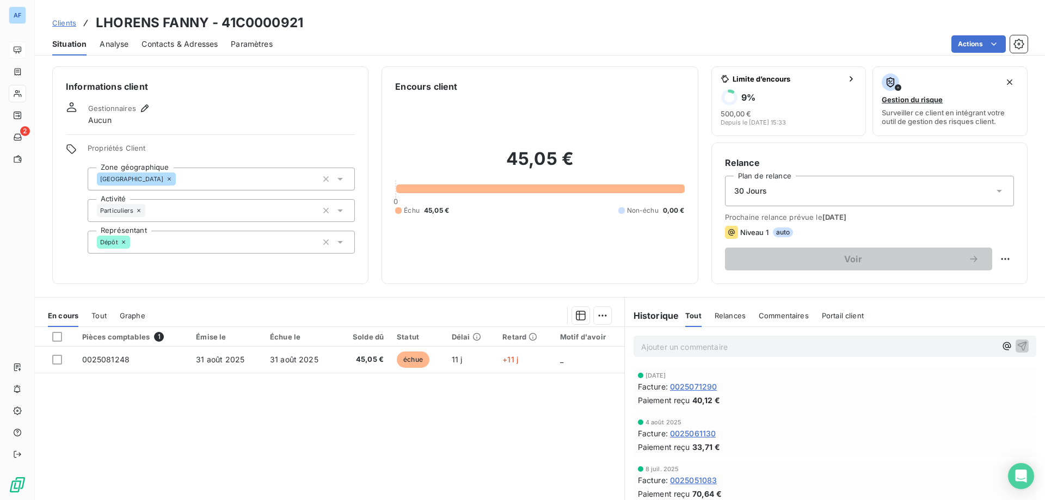
click at [53, 25] on span "Clients" at bounding box center [64, 22] width 24 height 9
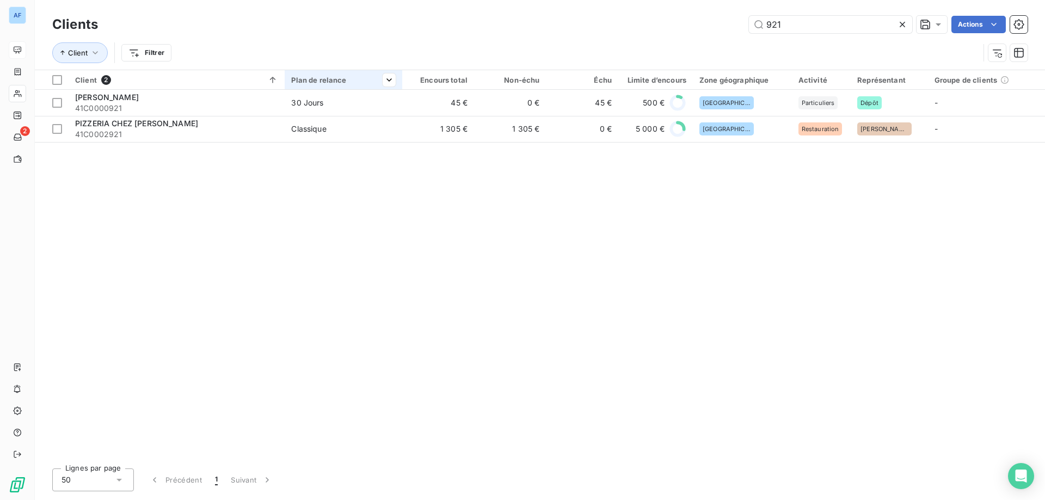
drag, startPoint x: 829, startPoint y: 22, endPoint x: 396, endPoint y: 79, distance: 436.3
click at [542, 42] on div "Clients 921 Actions Client Filtrer" at bounding box center [539, 41] width 975 height 57
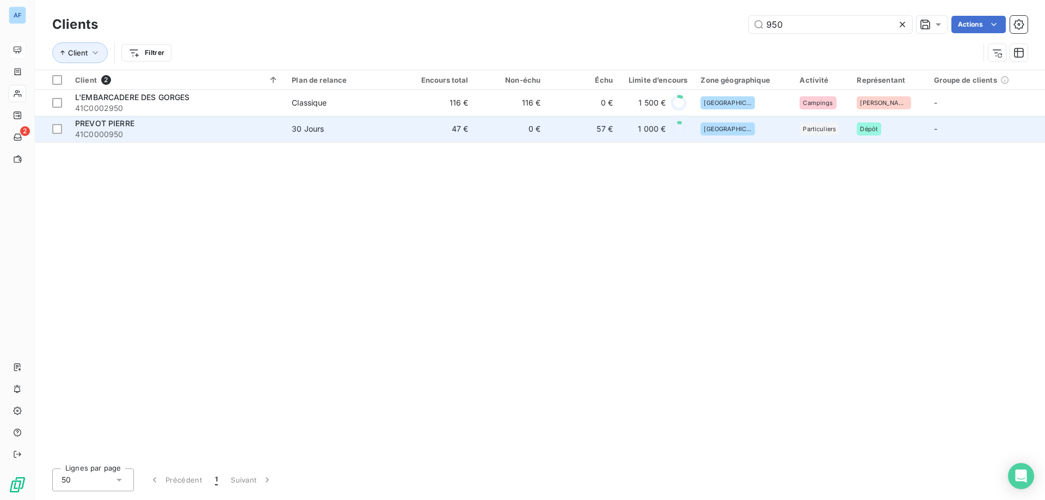
type input "950"
click at [363, 135] on td "30 Jours" at bounding box center [344, 129] width 118 height 26
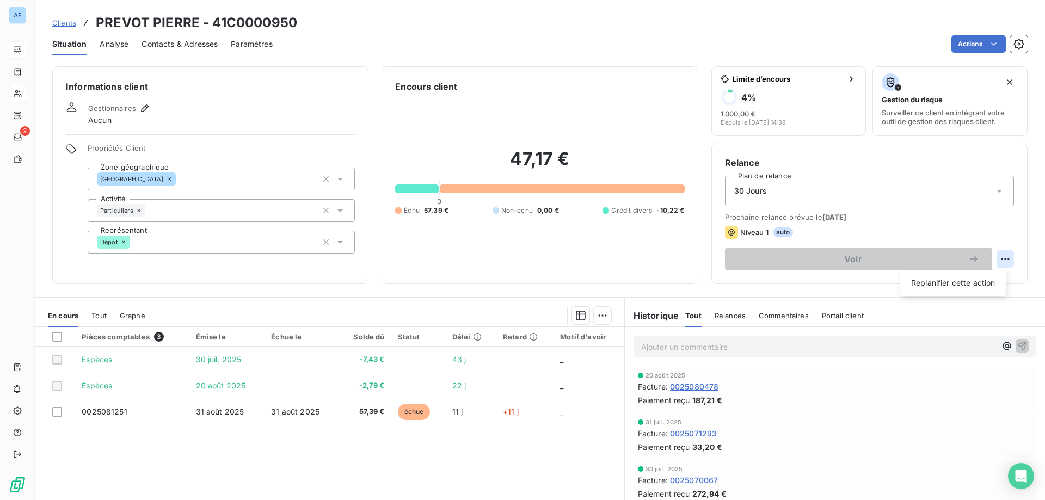
click at [1001, 251] on html "AF 2 Clients PREVOT PIERRE - 41C0000950 Situation Analyse Contacts & Adresses P…" at bounding box center [522, 250] width 1045 height 500
click at [974, 281] on div "Replanifier cette action" at bounding box center [952, 282] width 97 height 17
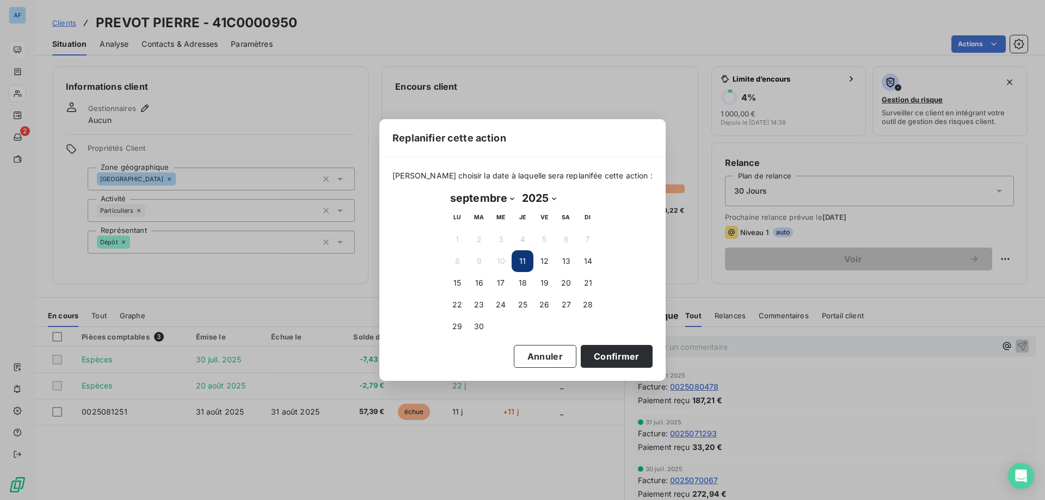
click at [496, 200] on select "janvier février mars avril mai juin juillet août septembre octobre novembre déc…" at bounding box center [482, 197] width 72 height 17
select select "9"
click at [446, 189] on select "janvier février mars avril mai juin juillet août septembre octobre novembre déc…" at bounding box center [482, 197] width 72 height 17
click at [547, 329] on button "31" at bounding box center [544, 327] width 22 height 22
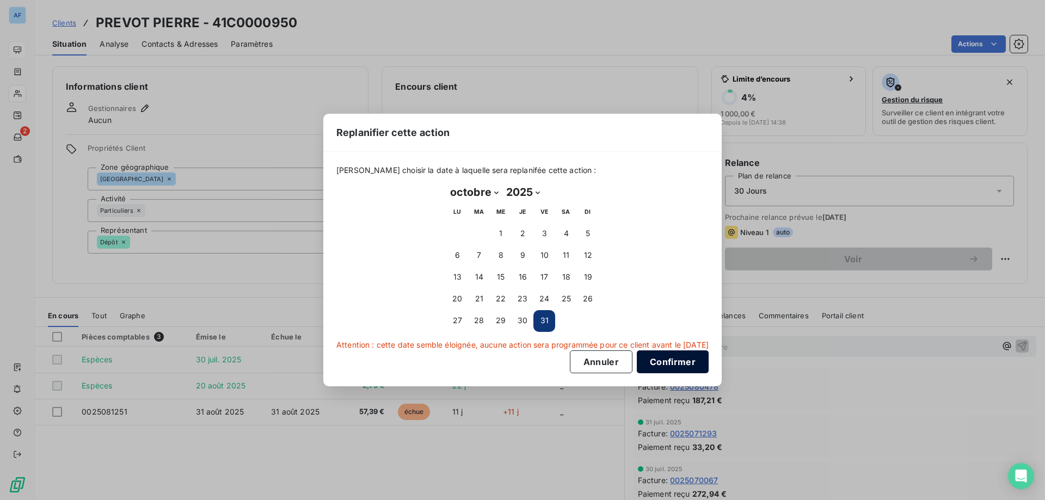
click at [688, 362] on button "Confirmer" at bounding box center [673, 361] width 72 height 23
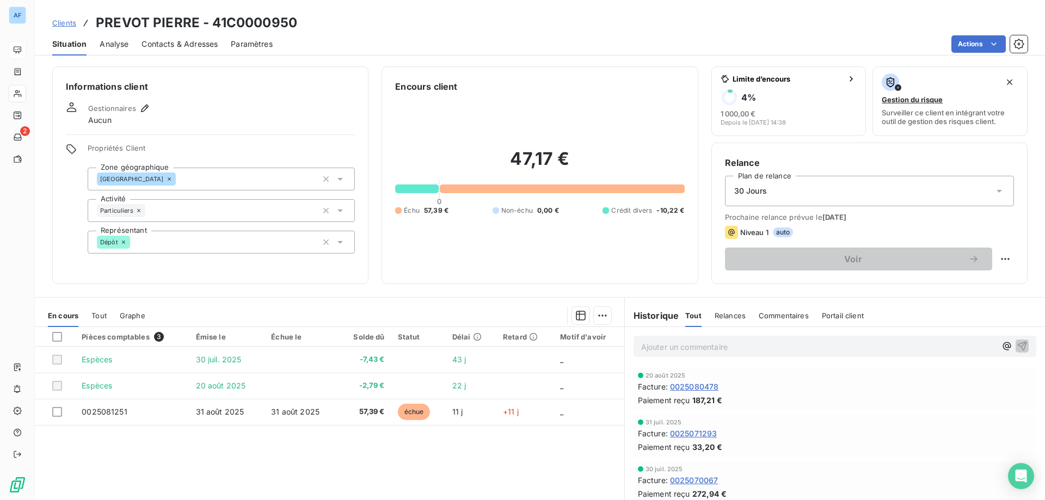
click at [72, 24] on span "Clients" at bounding box center [64, 22] width 24 height 9
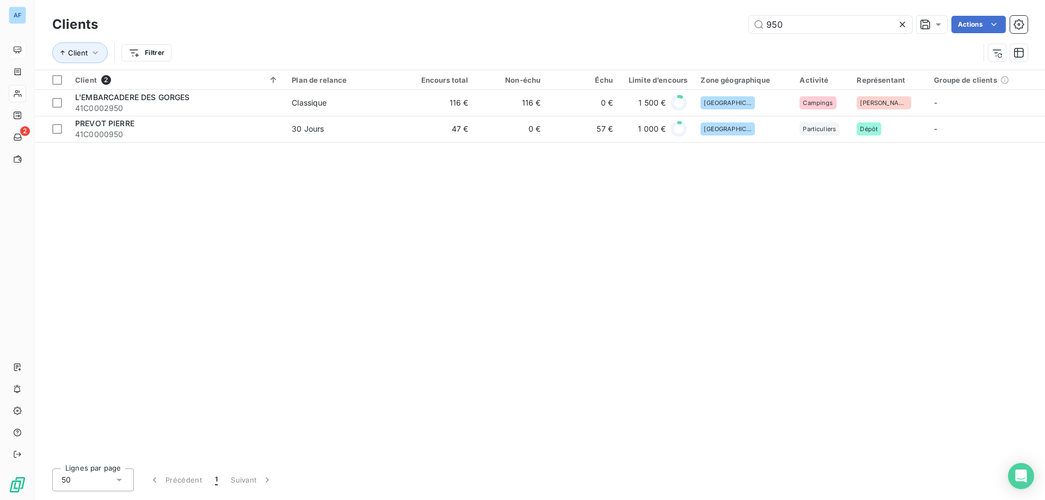
drag, startPoint x: 787, startPoint y: 26, endPoint x: 455, endPoint y: 8, distance: 332.4
click at [455, 8] on div "Clients 950 Actions Client Filtrer" at bounding box center [540, 35] width 1010 height 70
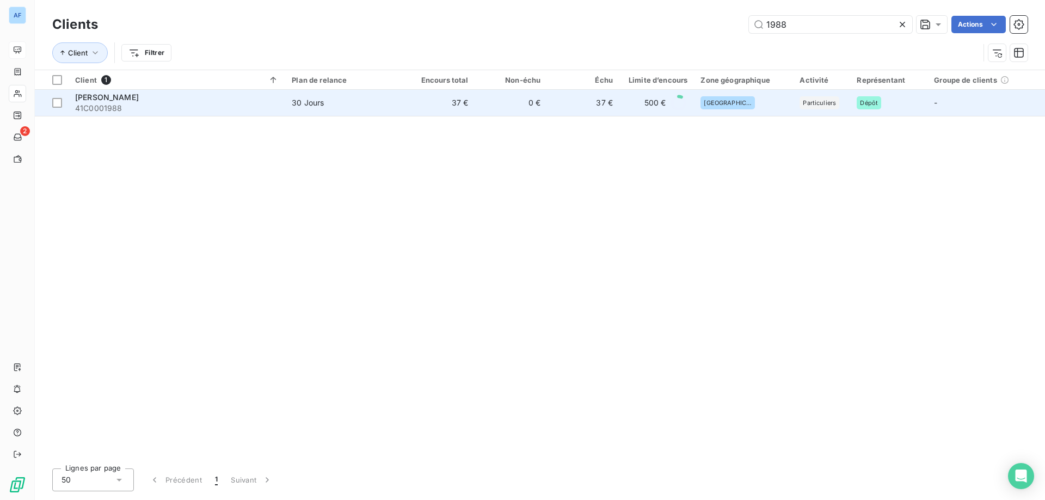
type input "1988"
click at [727, 114] on td "[GEOGRAPHIC_DATA]" at bounding box center [743, 103] width 99 height 26
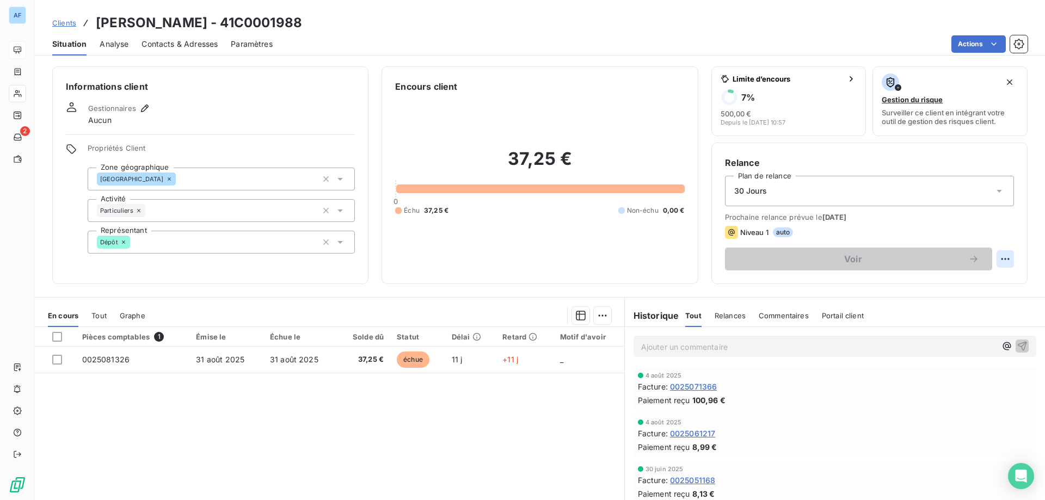
click at [987, 255] on html "AF 2 Clients [PERSON_NAME] - 41C0001988 Situation Analyse Contacts & Adresses P…" at bounding box center [522, 250] width 1045 height 500
click at [972, 281] on div "Replanifier cette action" at bounding box center [952, 282] width 97 height 17
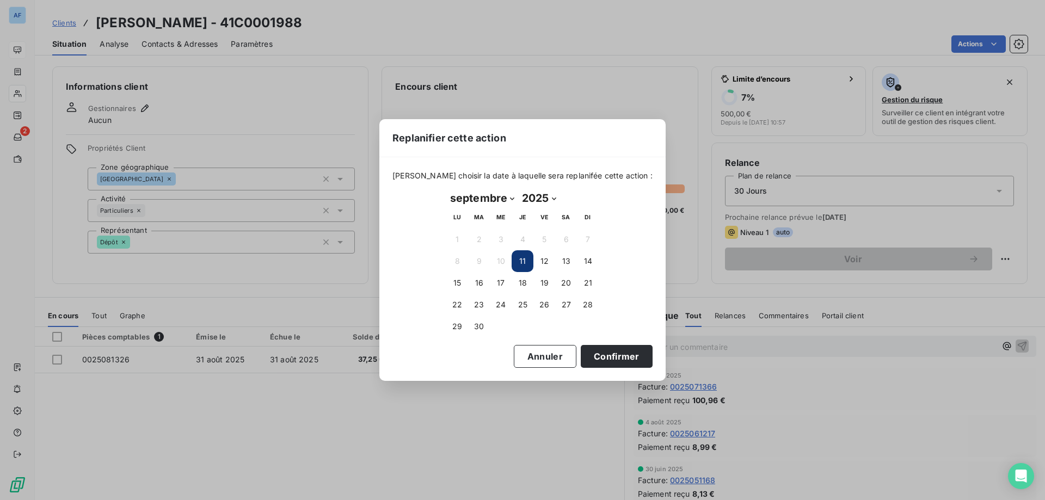
click at [501, 198] on select "janvier février mars avril mai juin juillet août septembre octobre novembre déc…" at bounding box center [482, 197] width 72 height 17
select select "9"
click at [446, 189] on select "janvier février mars avril mai juin juillet août septembre octobre novembre déc…" at bounding box center [482, 197] width 72 height 17
click at [546, 329] on button "31" at bounding box center [544, 327] width 22 height 22
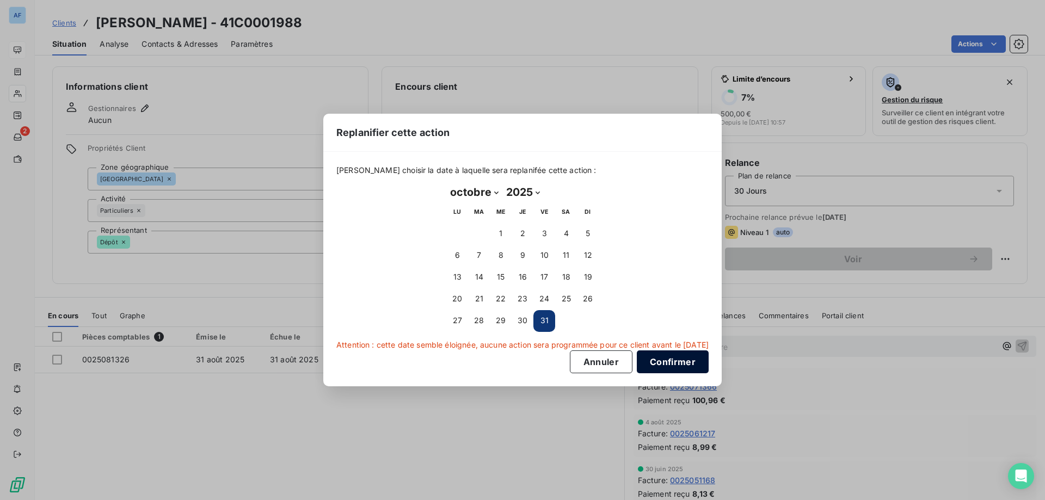
click at [663, 367] on button "Confirmer" at bounding box center [673, 361] width 72 height 23
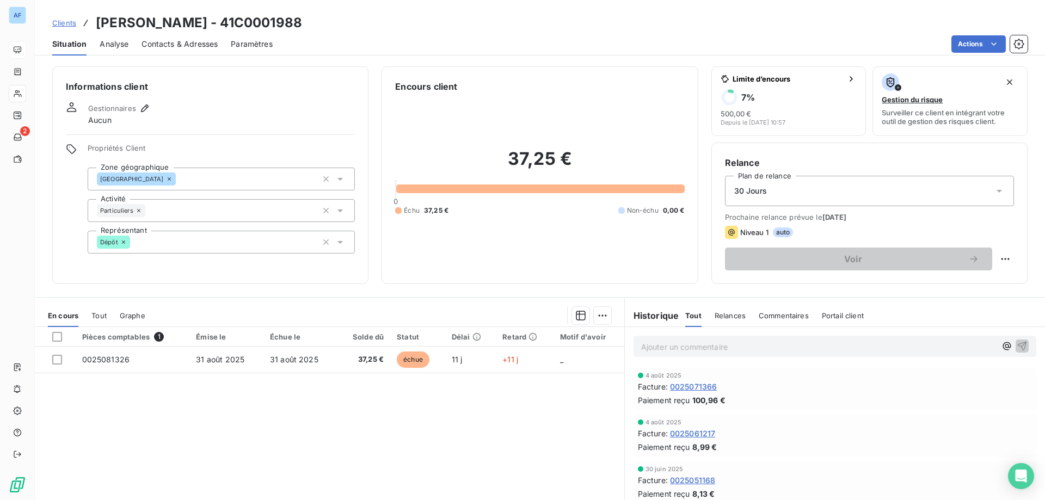
click at [60, 23] on span "Clients" at bounding box center [64, 22] width 24 height 9
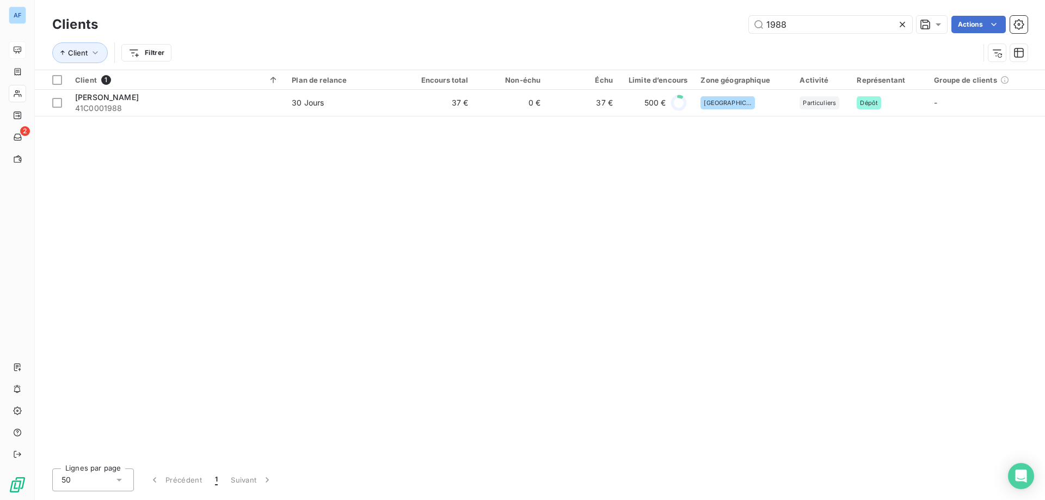
drag, startPoint x: 789, startPoint y: 25, endPoint x: 515, endPoint y: 18, distance: 273.8
click at [588, 17] on div "1988 Actions" at bounding box center [569, 24] width 916 height 17
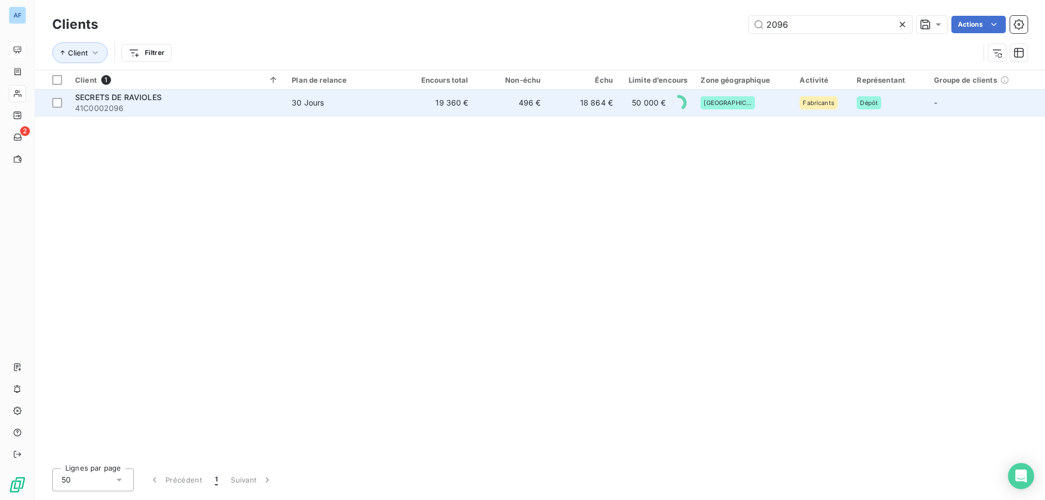
type input "2096"
click at [505, 111] on td "496 €" at bounding box center [511, 103] width 72 height 26
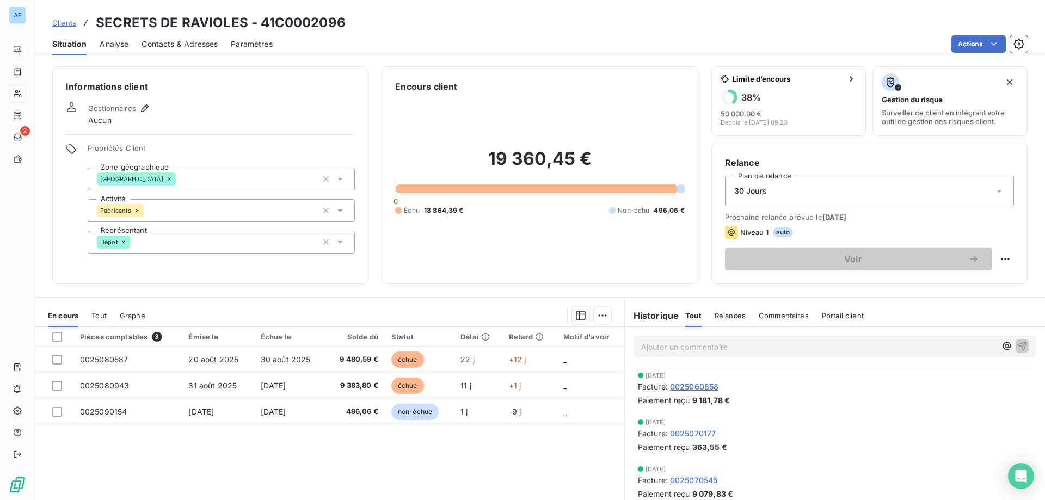
click at [54, 21] on span "Clients" at bounding box center [64, 22] width 24 height 9
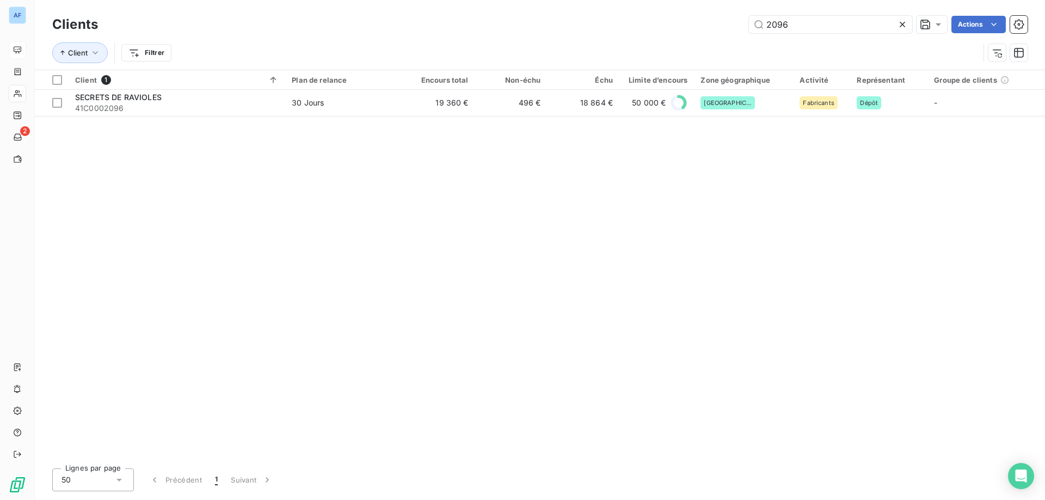
drag, startPoint x: 809, startPoint y: 27, endPoint x: 401, endPoint y: 47, distance: 408.5
click at [448, 42] on div "Clients 2096 Actions Client Filtrer" at bounding box center [539, 41] width 975 height 57
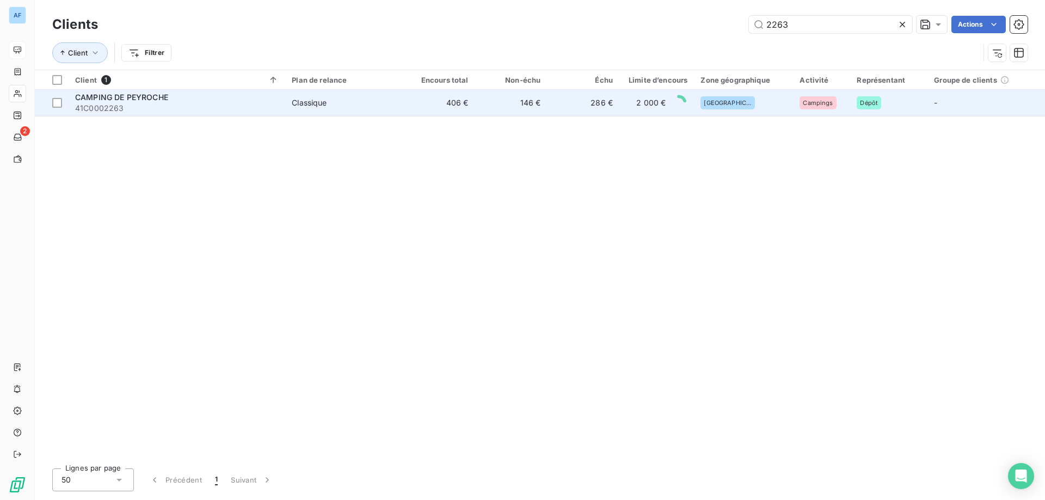
type input "2263"
click at [351, 112] on td "Classique" at bounding box center [344, 103] width 118 height 26
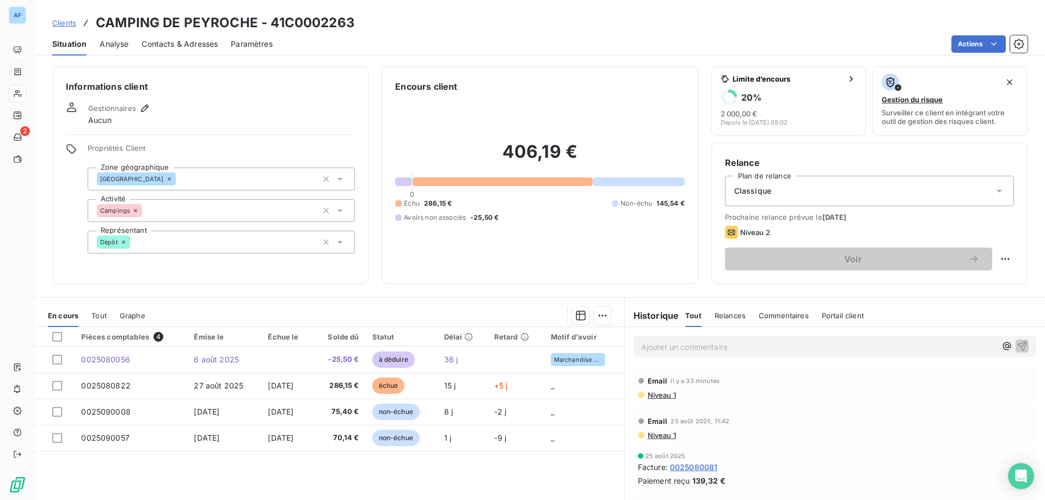
click at [664, 397] on span "Niveau 1" at bounding box center [660, 395] width 29 height 9
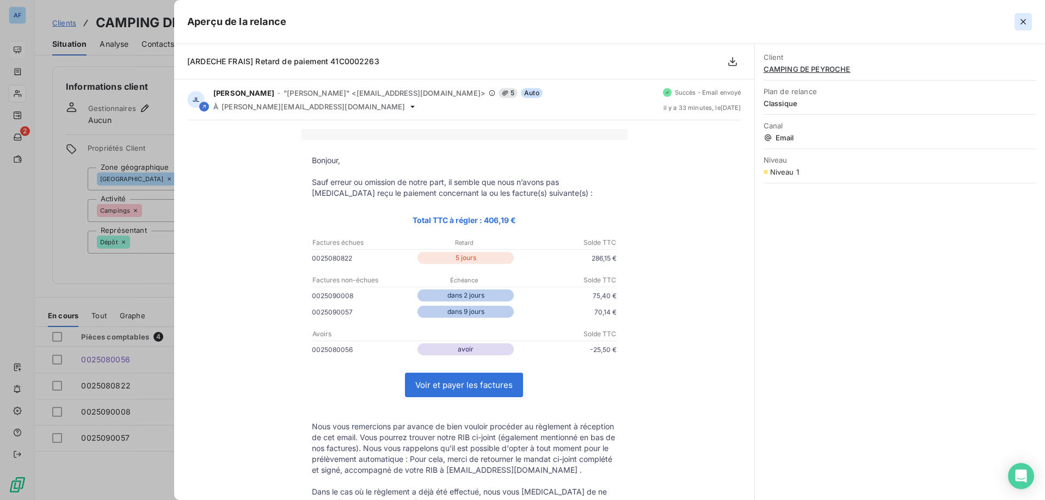
click at [1024, 18] on icon "button" at bounding box center [1022, 21] width 11 height 11
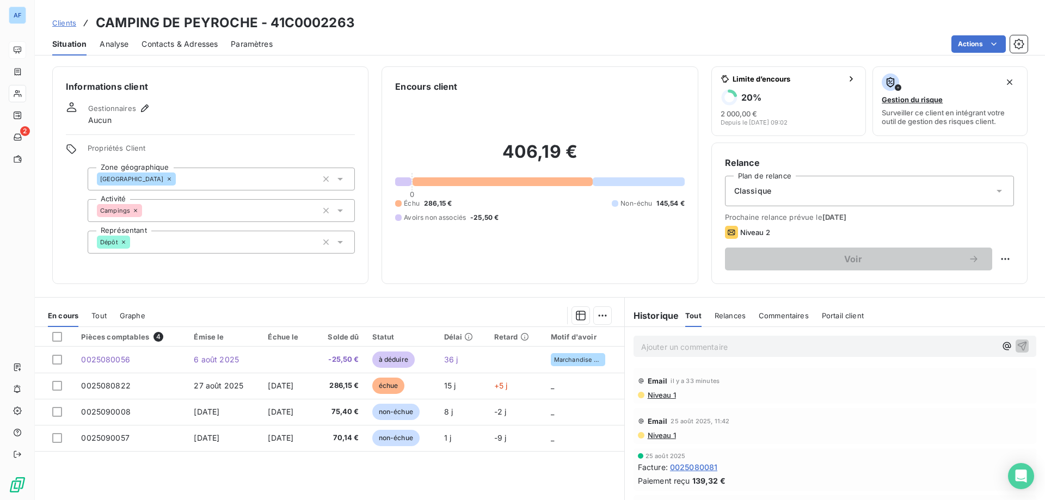
click at [71, 22] on span "Clients" at bounding box center [64, 22] width 24 height 9
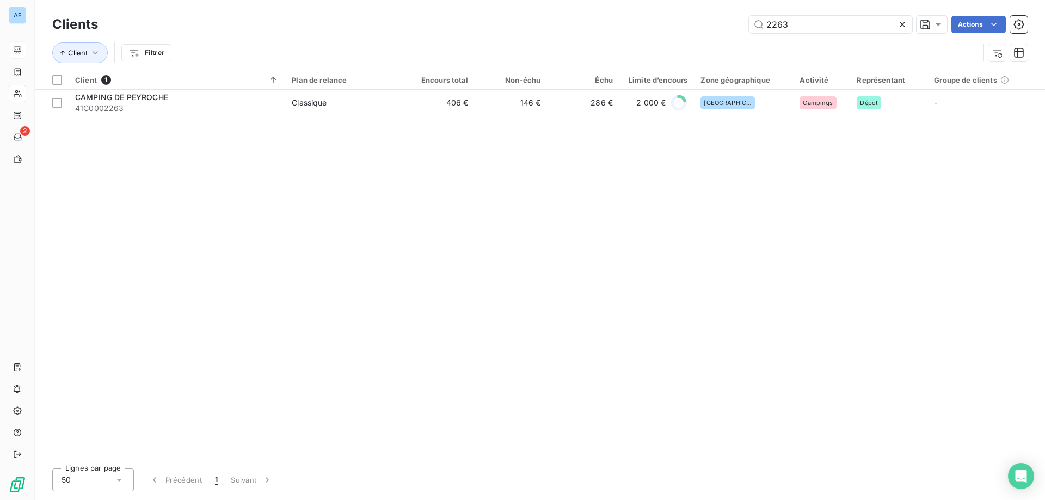
drag, startPoint x: 811, startPoint y: 23, endPoint x: 447, endPoint y: 46, distance: 364.7
click at [561, 37] on div "Clients 2263 Actions Client Filtrer" at bounding box center [539, 41] width 975 height 57
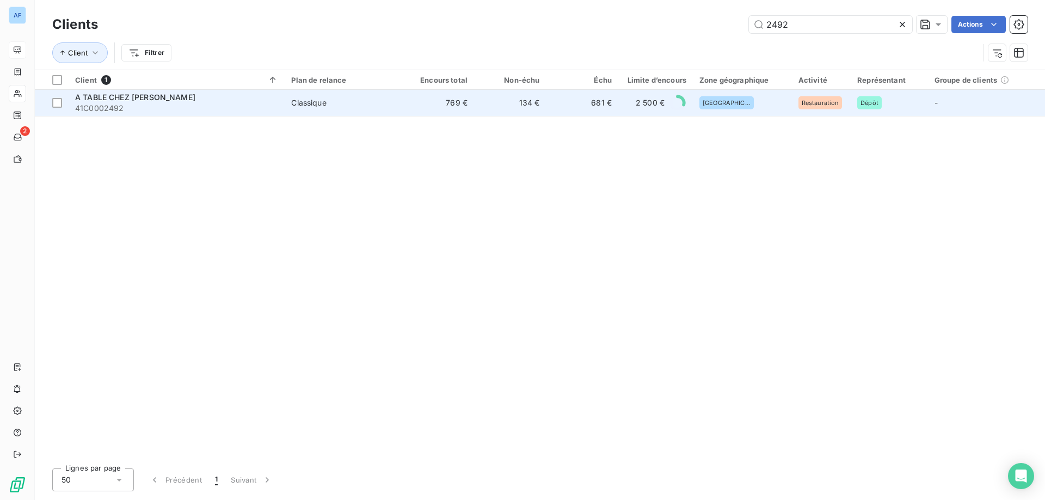
type input "2492"
click at [471, 105] on td "769 €" at bounding box center [438, 103] width 72 height 26
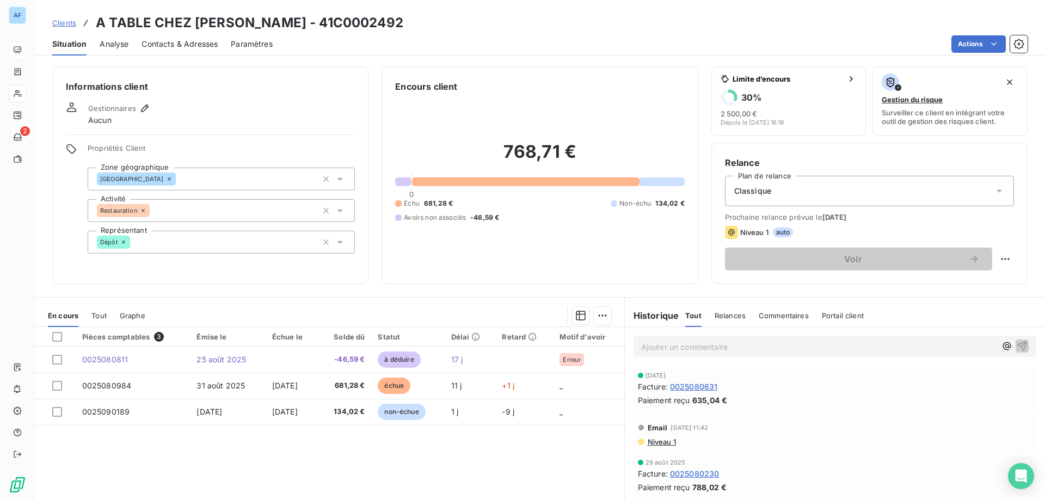
click at [69, 20] on span "Clients" at bounding box center [64, 22] width 24 height 9
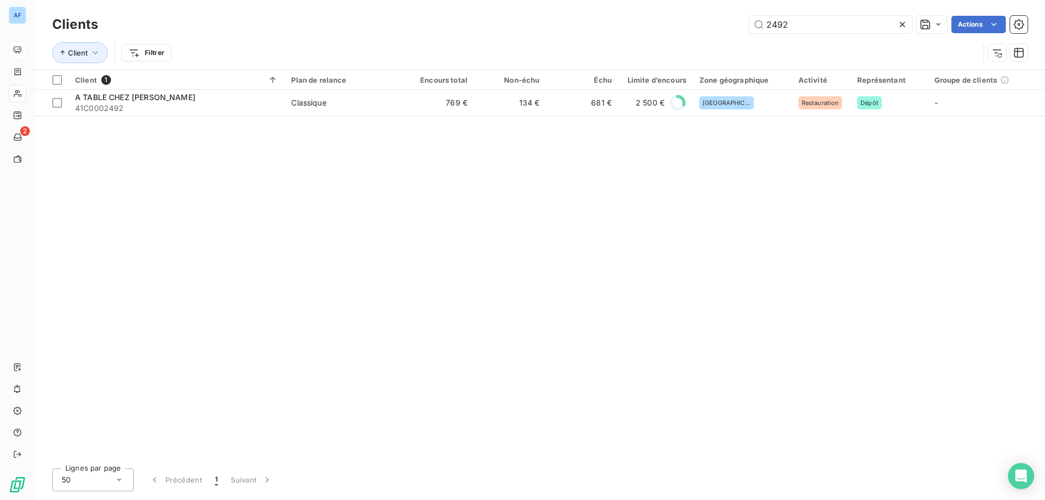
drag, startPoint x: 798, startPoint y: 27, endPoint x: 422, endPoint y: 44, distance: 376.9
click at [485, 41] on div "Clients 2492 Actions Client Filtrer" at bounding box center [539, 41] width 975 height 57
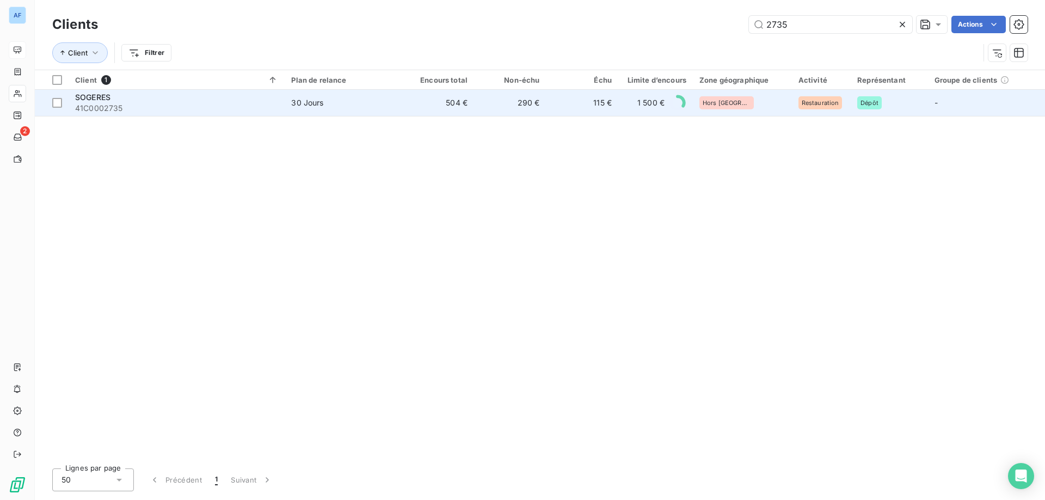
type input "2735"
click at [419, 104] on td "504 €" at bounding box center [438, 103] width 72 height 26
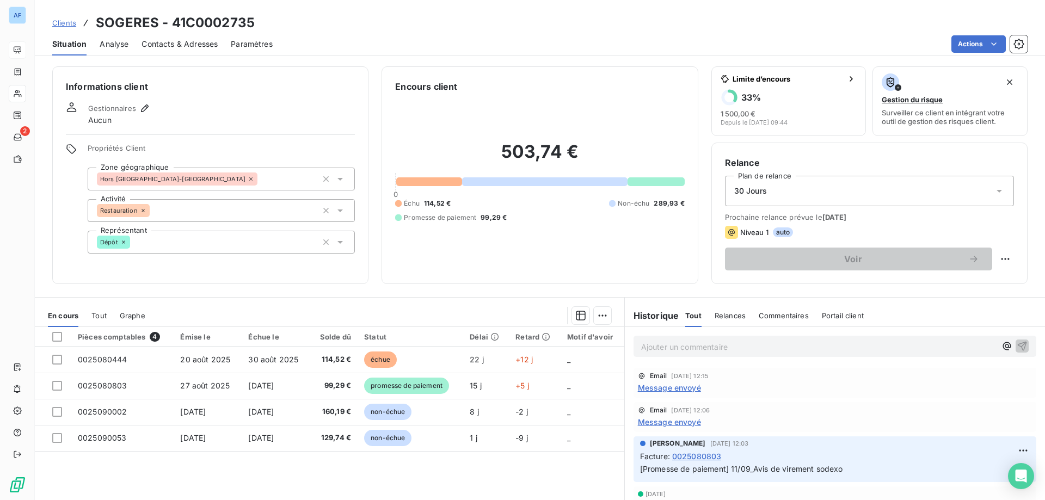
click at [71, 18] on span "Clients" at bounding box center [64, 22] width 24 height 9
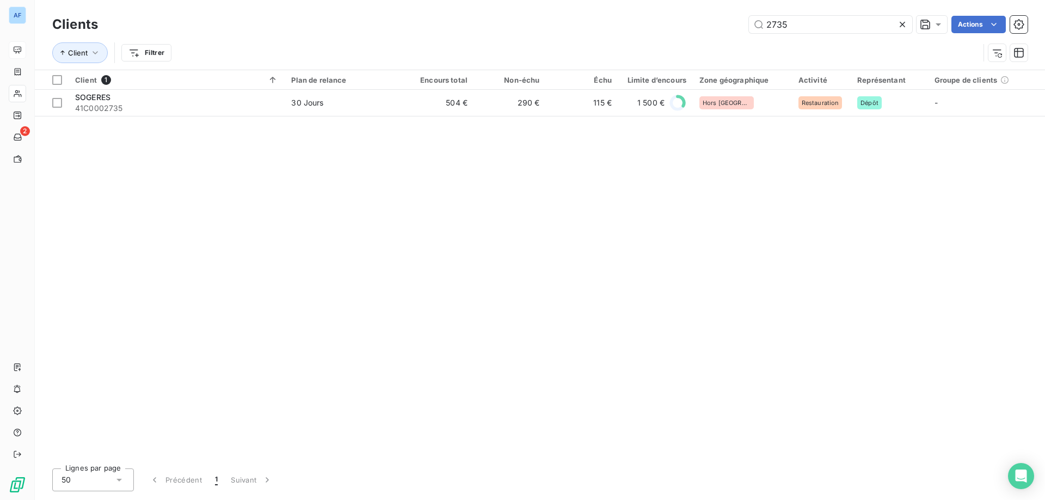
drag, startPoint x: 799, startPoint y: 24, endPoint x: 528, endPoint y: 23, distance: 270.9
click at [560, 23] on div "2735 Actions" at bounding box center [569, 24] width 916 height 17
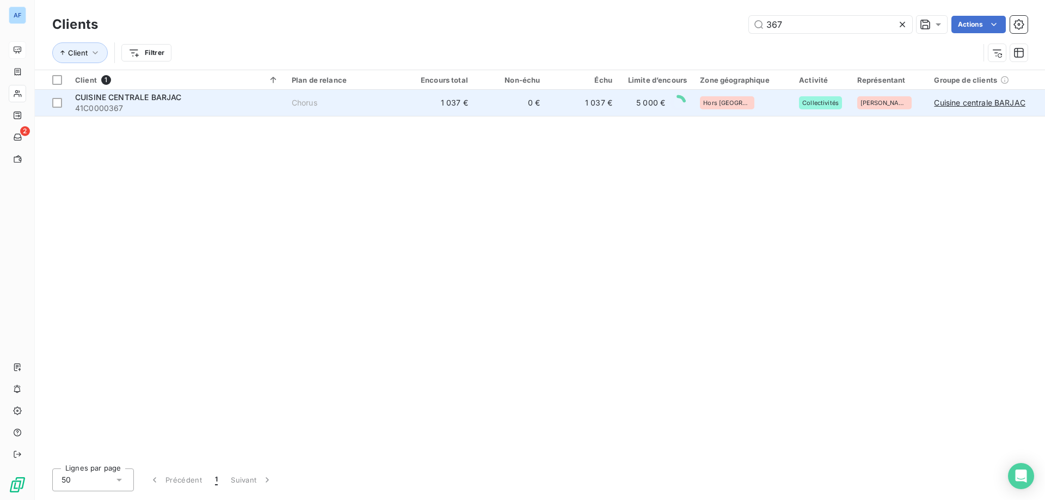
type input "367"
click at [508, 115] on td "0 €" at bounding box center [510, 103] width 72 height 26
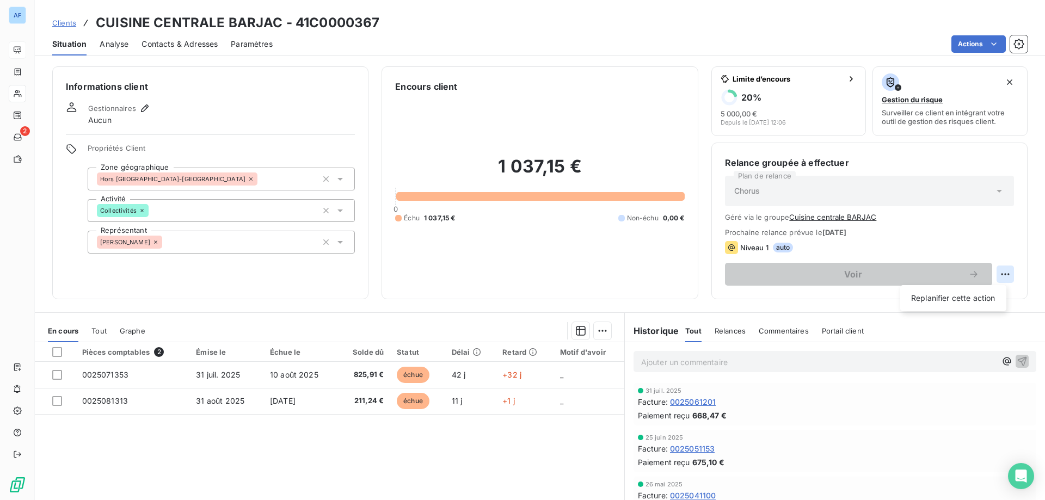
click at [1004, 280] on html "AF 2 Clients CUISINE CENTRALE BARJAC - 41C0000367 Situation Analyse Contacts & …" at bounding box center [522, 250] width 1045 height 500
click at [948, 235] on html "AF 2 Clients CUISINE CENTRALE BARJAC - 41C0000367 Situation Analyse Contacts & …" at bounding box center [522, 250] width 1045 height 500
click at [61, 20] on span "Clients" at bounding box center [64, 22] width 24 height 9
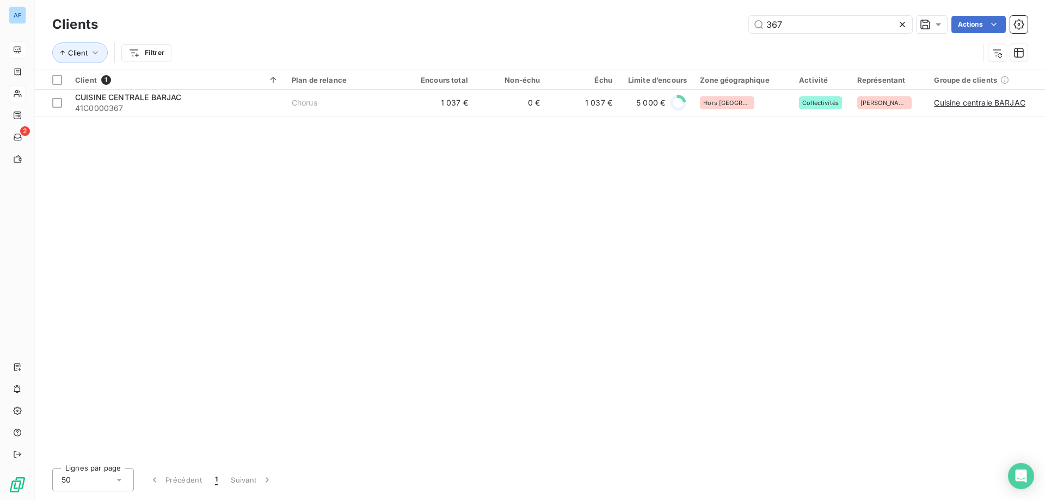
drag, startPoint x: 805, startPoint y: 27, endPoint x: 473, endPoint y: 10, distance: 332.3
click at [473, 10] on div "Clients 367 Actions Client Filtrer" at bounding box center [540, 35] width 1010 height 70
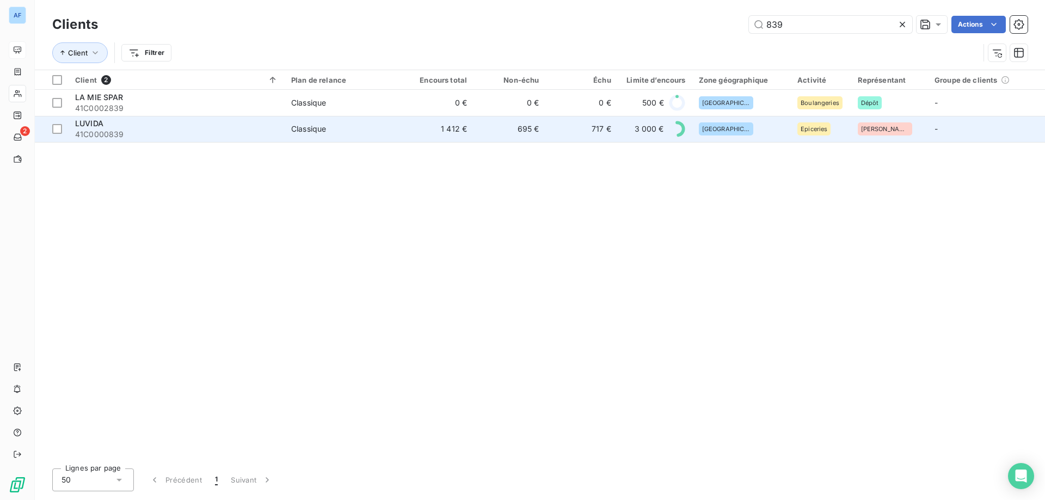
type input "839"
click at [407, 133] on td "1 412 €" at bounding box center [438, 129] width 72 height 26
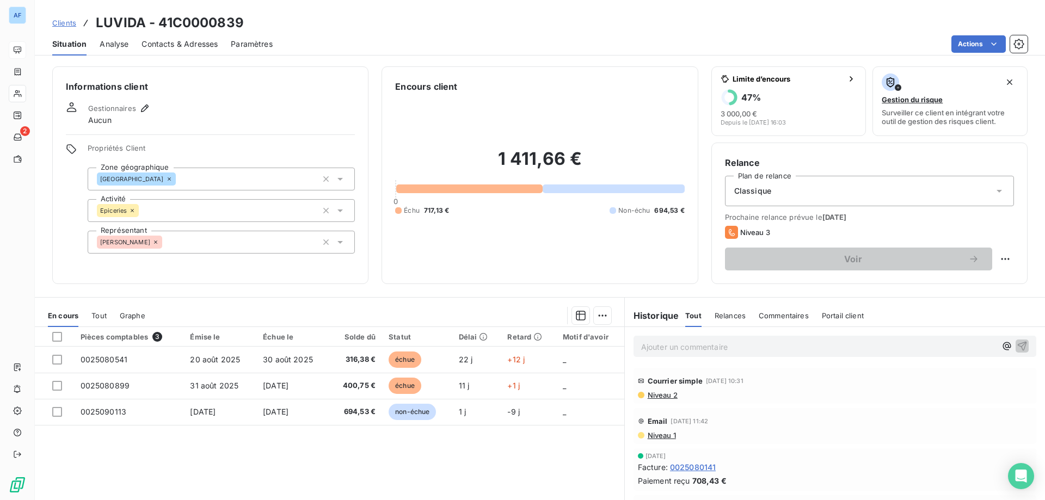
click at [61, 24] on span "Clients" at bounding box center [64, 22] width 24 height 9
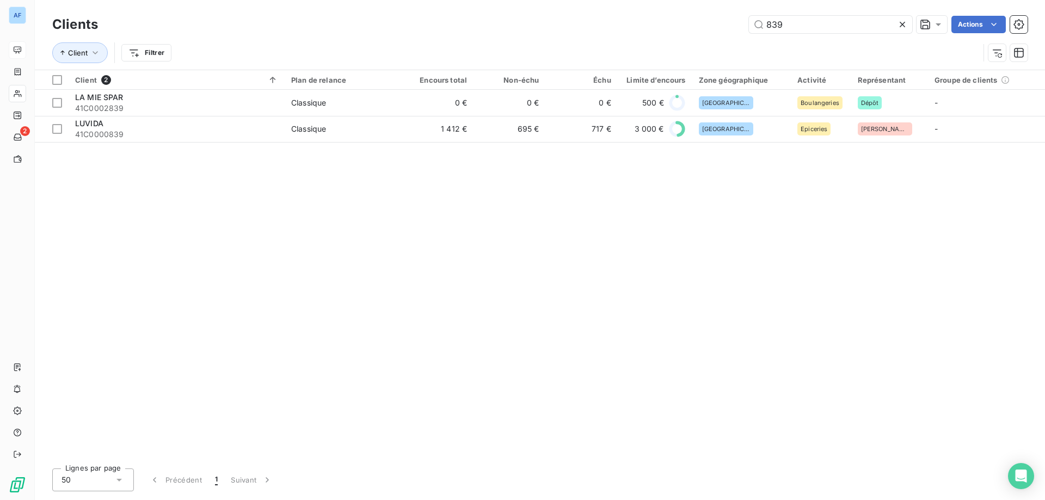
drag, startPoint x: 808, startPoint y: 22, endPoint x: 522, endPoint y: 19, distance: 286.2
click at [547, 19] on div "839 Actions" at bounding box center [569, 24] width 916 height 17
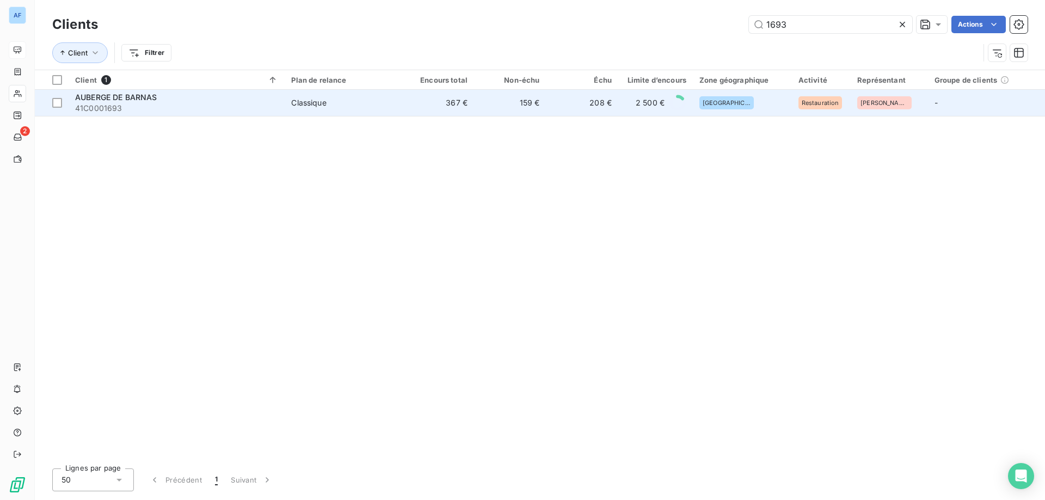
type input "1693"
click at [423, 108] on td "367 €" at bounding box center [438, 103] width 72 height 26
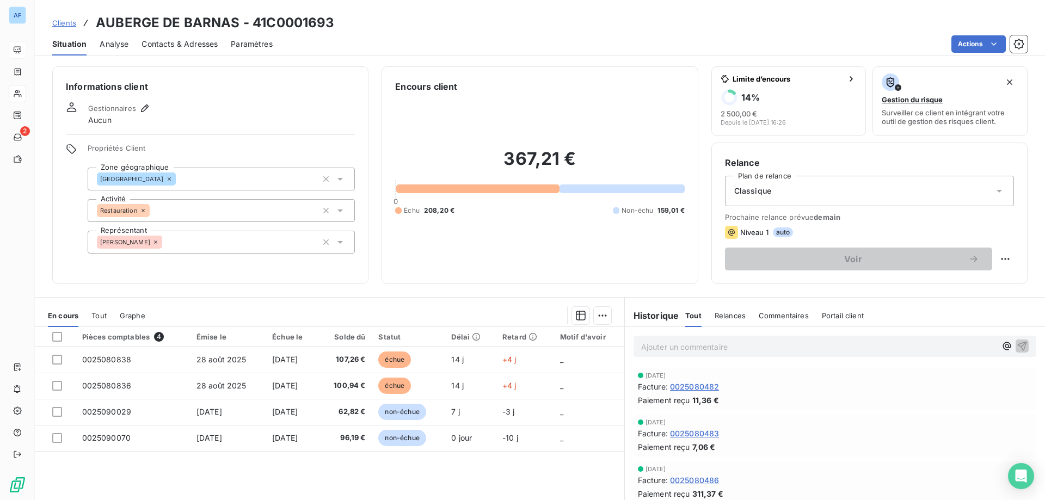
click at [67, 23] on span "Clients" at bounding box center [64, 22] width 24 height 9
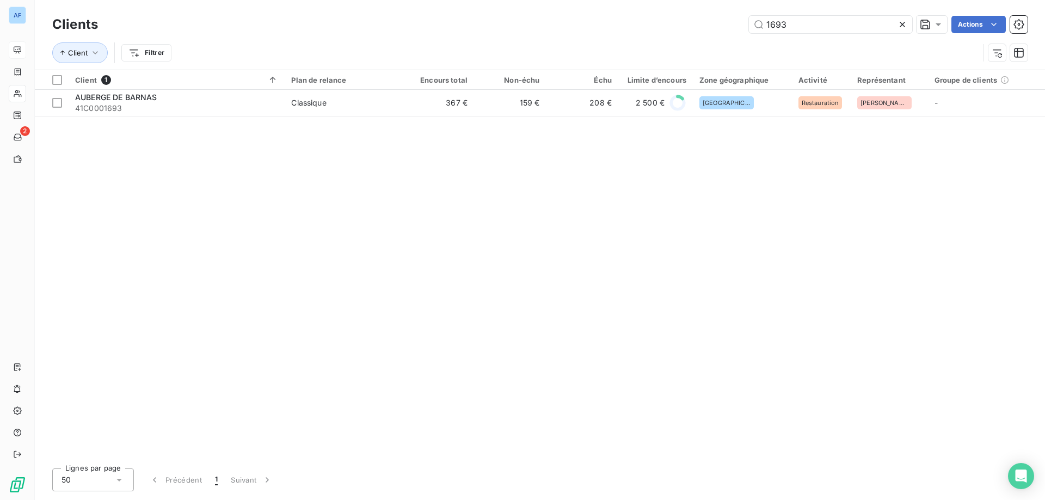
drag, startPoint x: 804, startPoint y: 20, endPoint x: 351, endPoint y: 58, distance: 453.7
click at [425, 52] on div "Clients 1693 Actions Client Filtrer" at bounding box center [539, 41] width 975 height 57
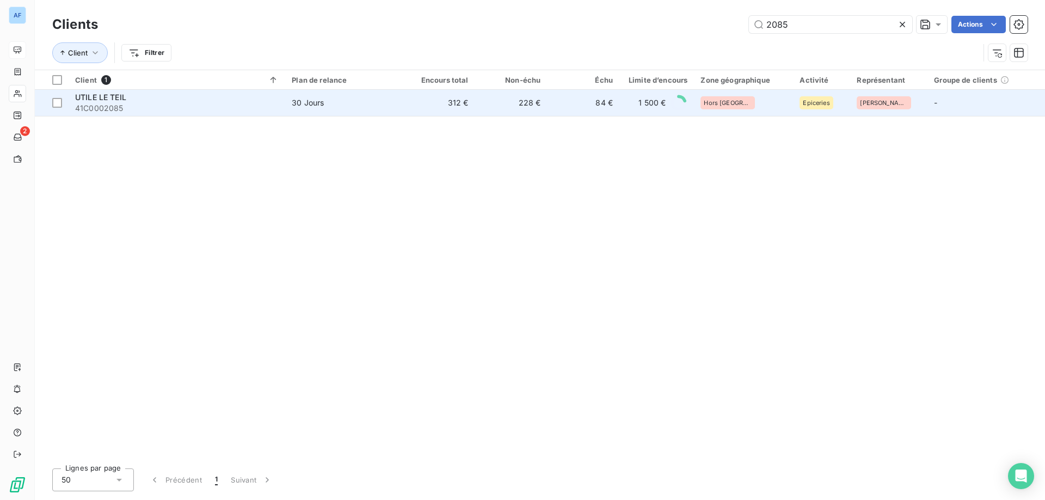
type input "2085"
click at [376, 102] on span "30 Jours" at bounding box center [344, 102] width 104 height 11
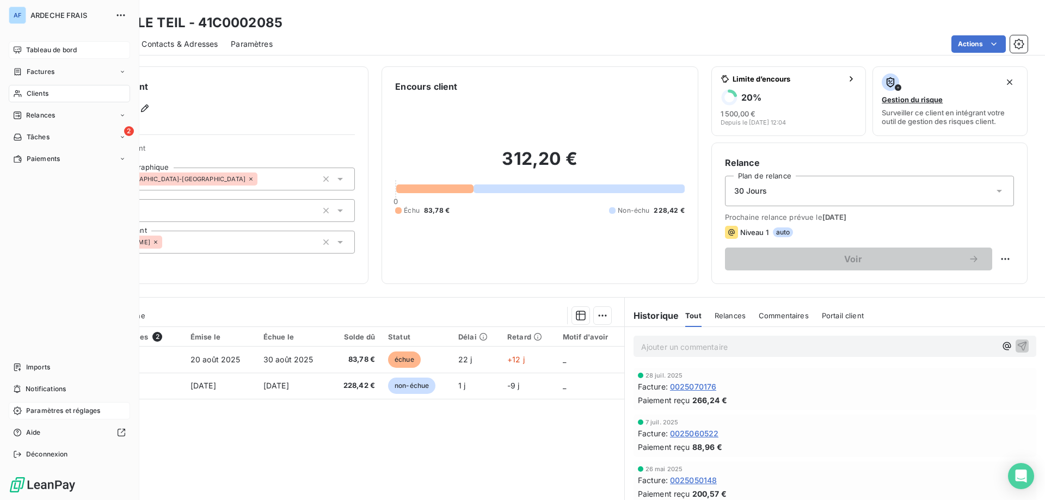
click at [56, 410] on span "Paramètres et réglages" at bounding box center [63, 411] width 74 height 10
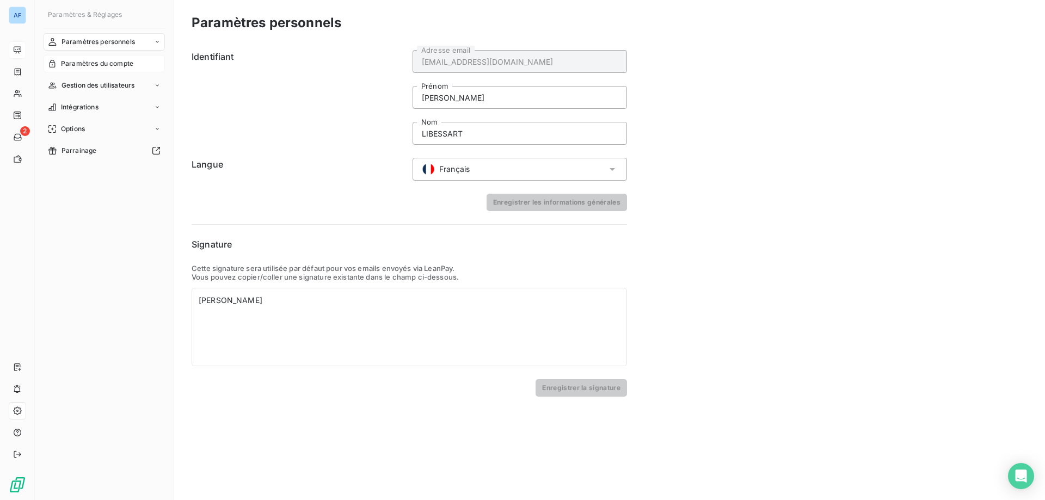
click at [98, 66] on span "Paramètres du compte" at bounding box center [97, 64] width 72 height 10
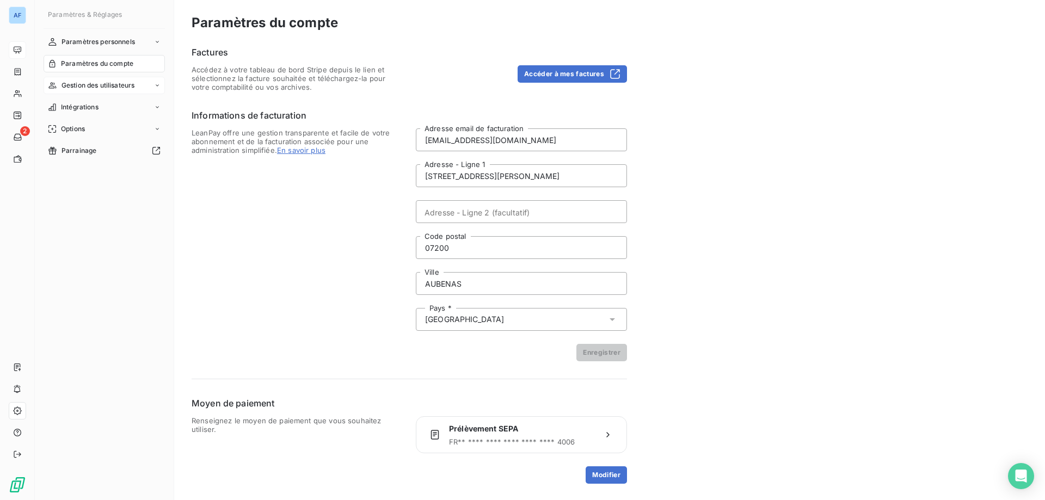
click at [113, 90] on span "Gestion des utilisateurs" at bounding box center [97, 86] width 73 height 10
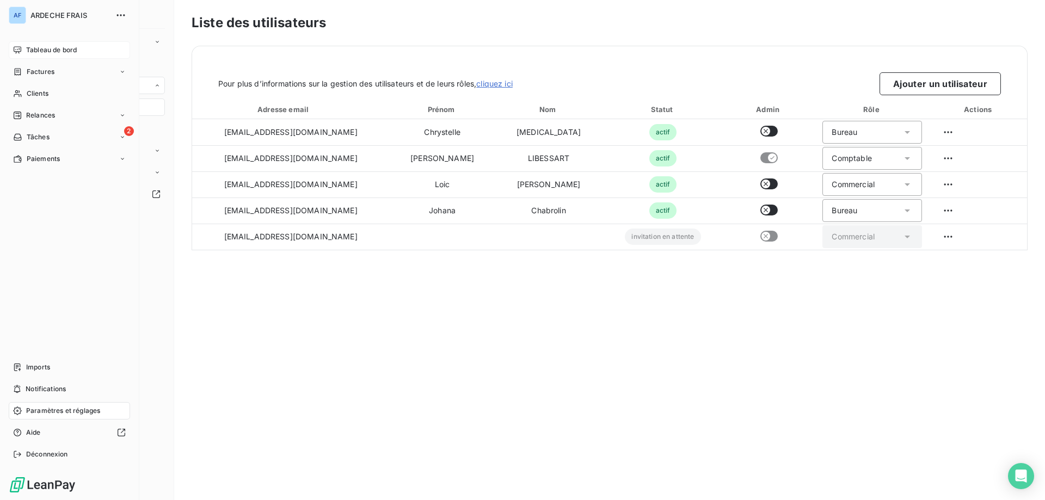
click at [14, 50] on icon at bounding box center [18, 49] width 8 height 7
